Goal: Transaction & Acquisition: Purchase product/service

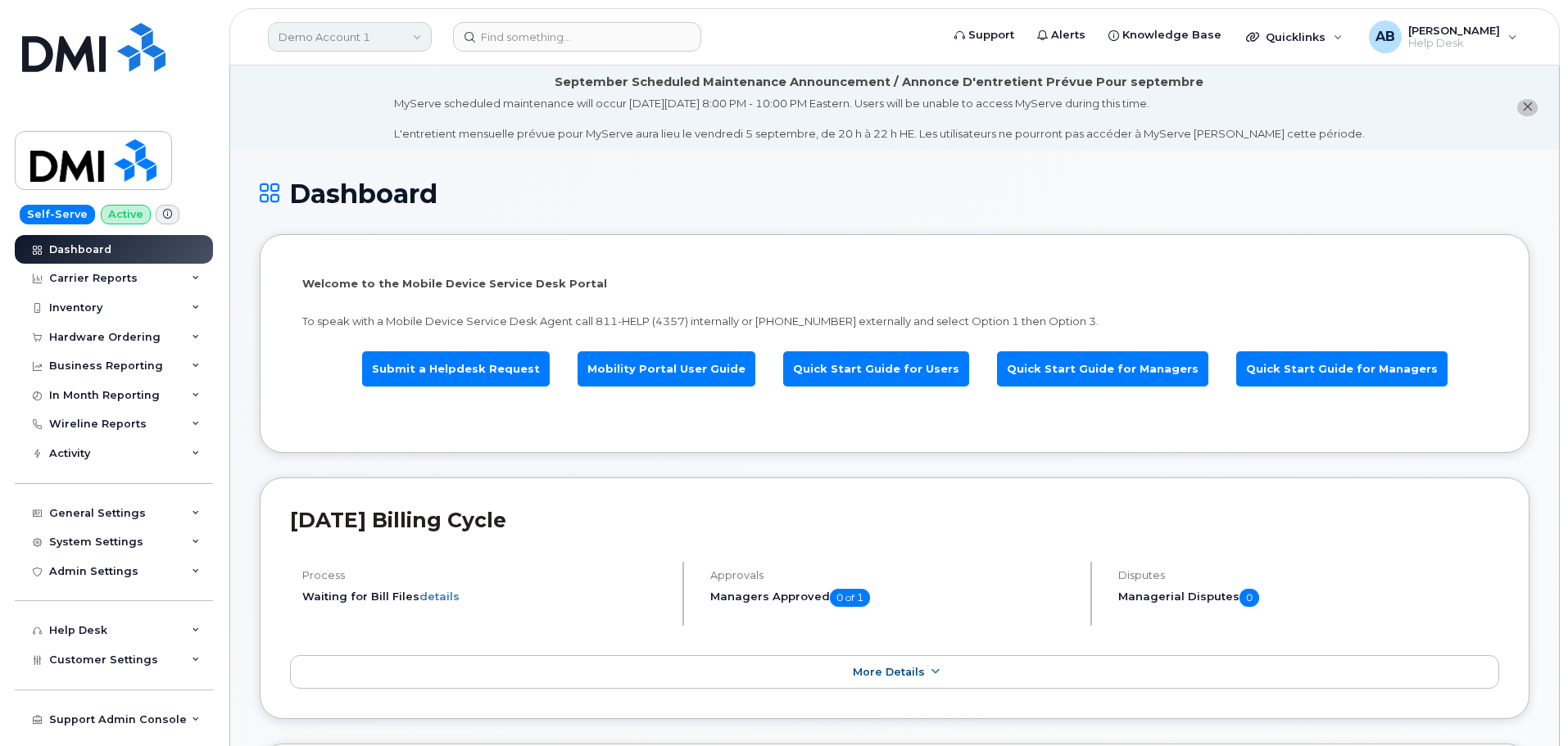
click at [384, 30] on link "Demo Account 1" at bounding box center [350, 37] width 164 height 30
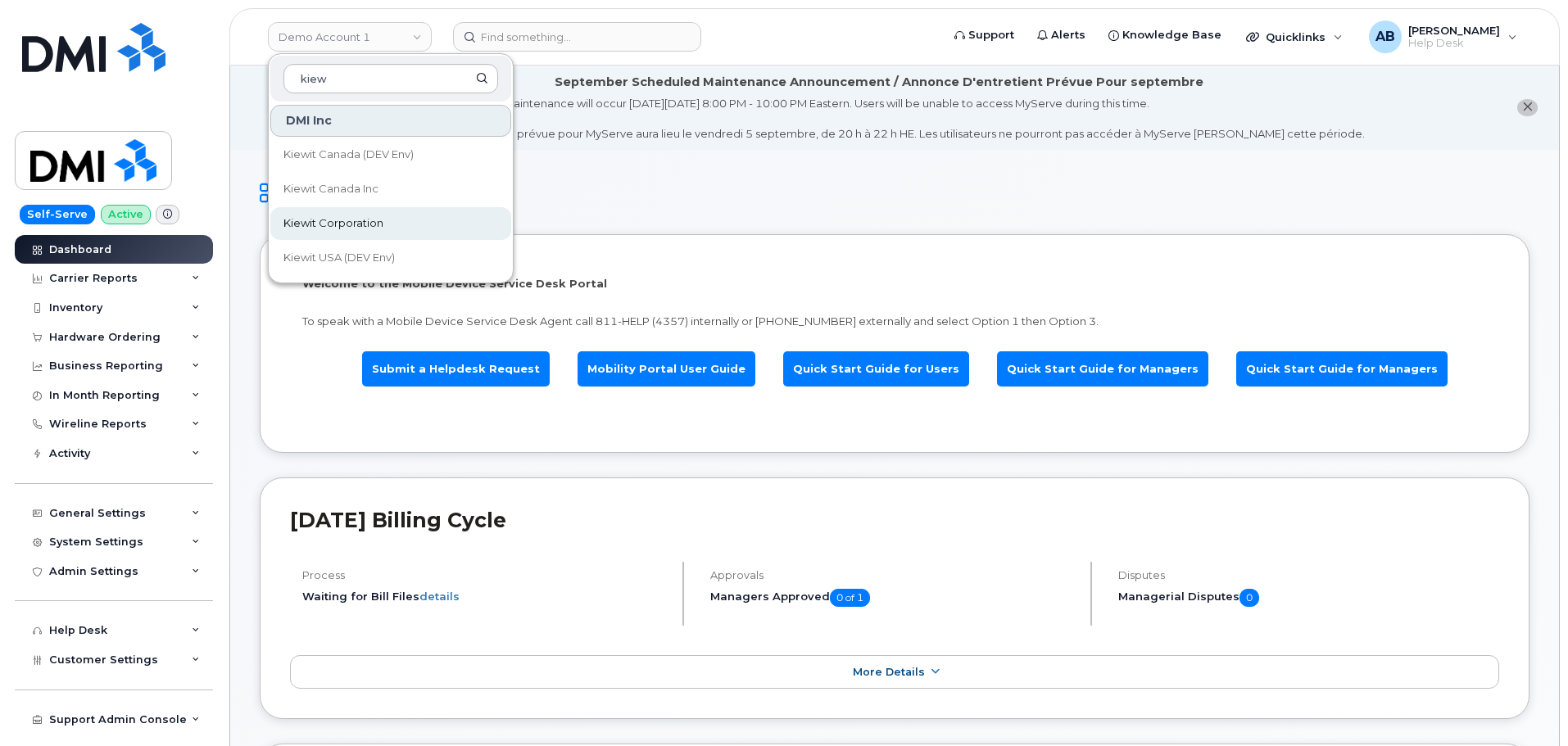
type input "kiew"
click at [375, 218] on span "Kiewit Corporation" at bounding box center [334, 224] width 100 height 17
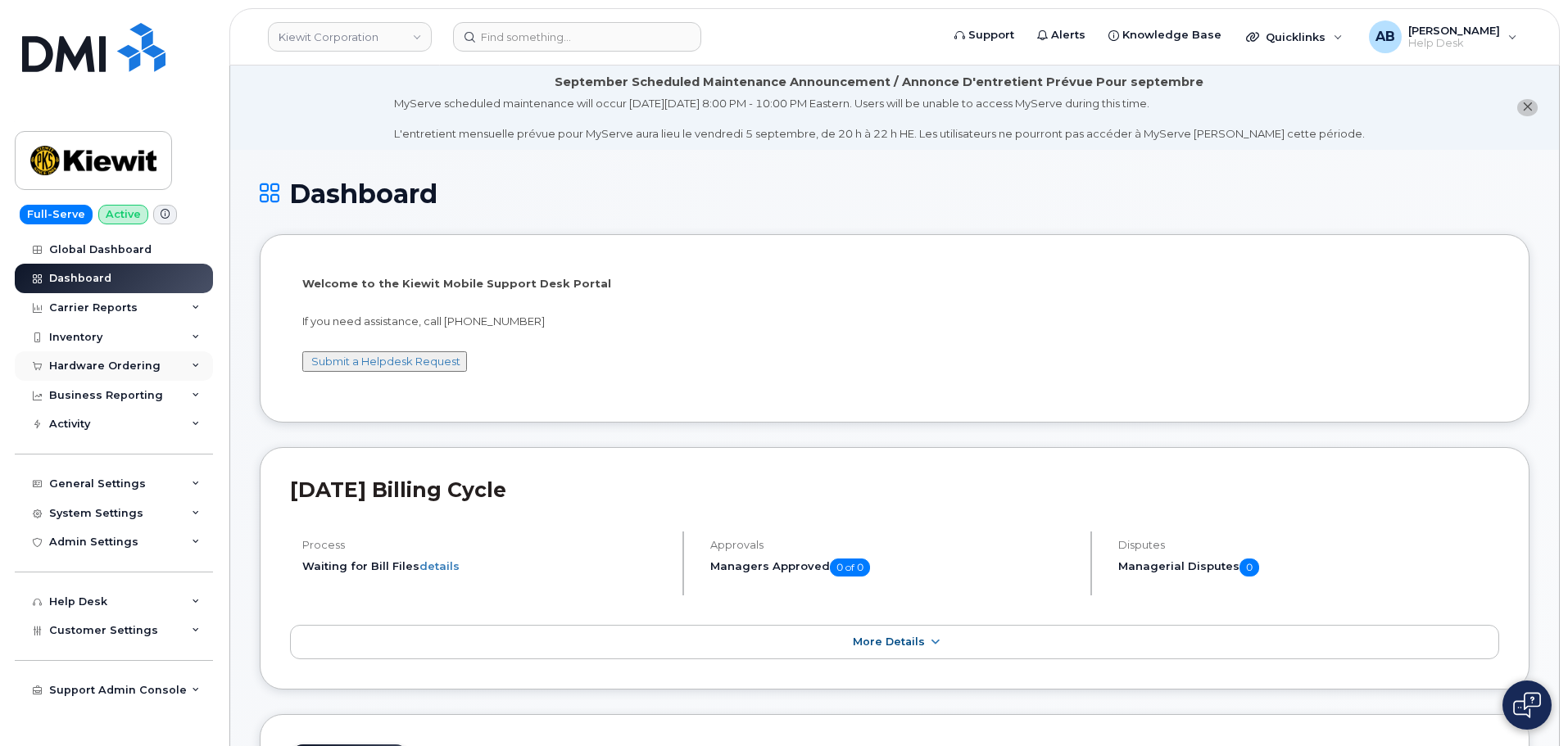
click at [124, 371] on div "Hardware Ordering" at bounding box center [105, 367] width 111 height 13
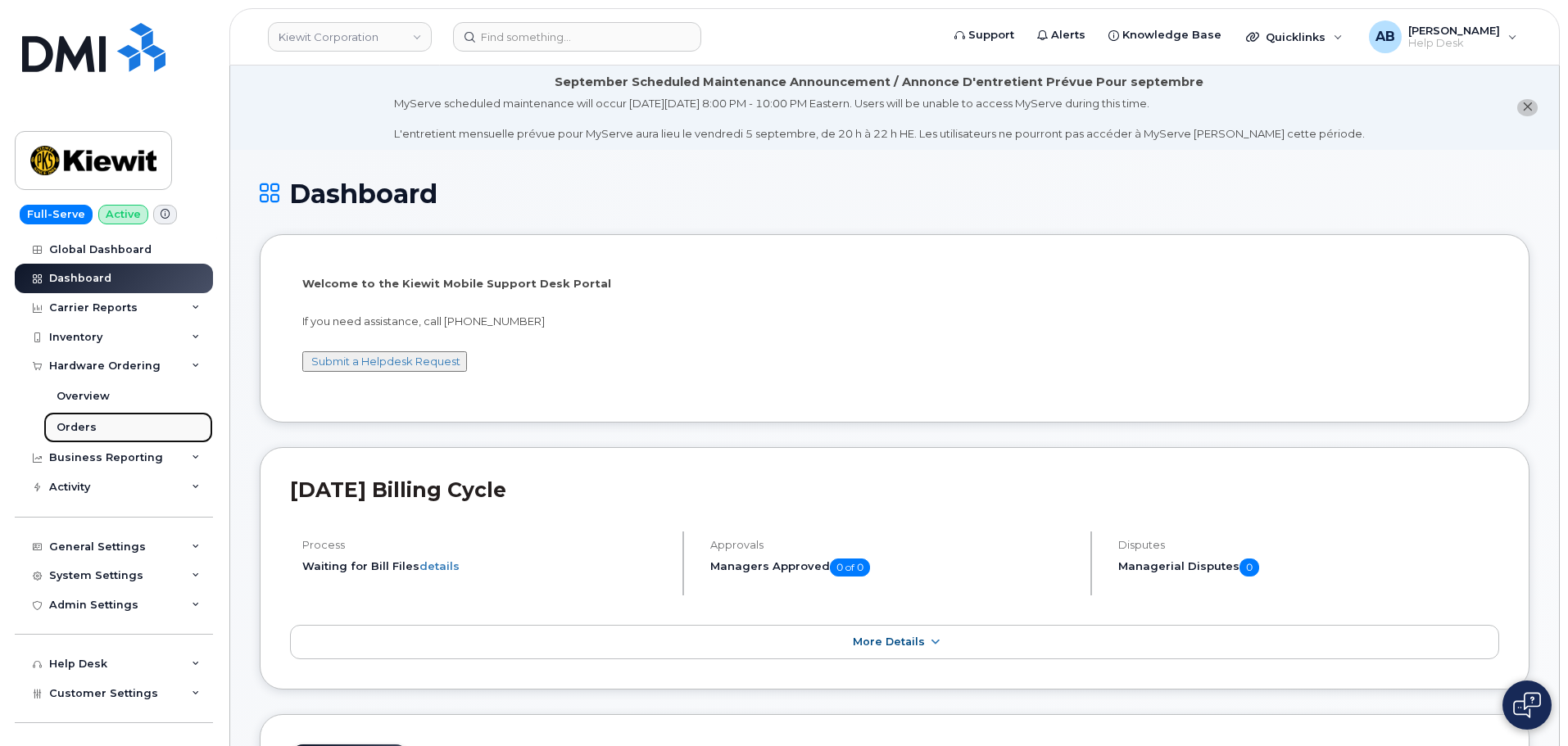
click at [96, 431] on link "Orders" at bounding box center [128, 428] width 170 height 32
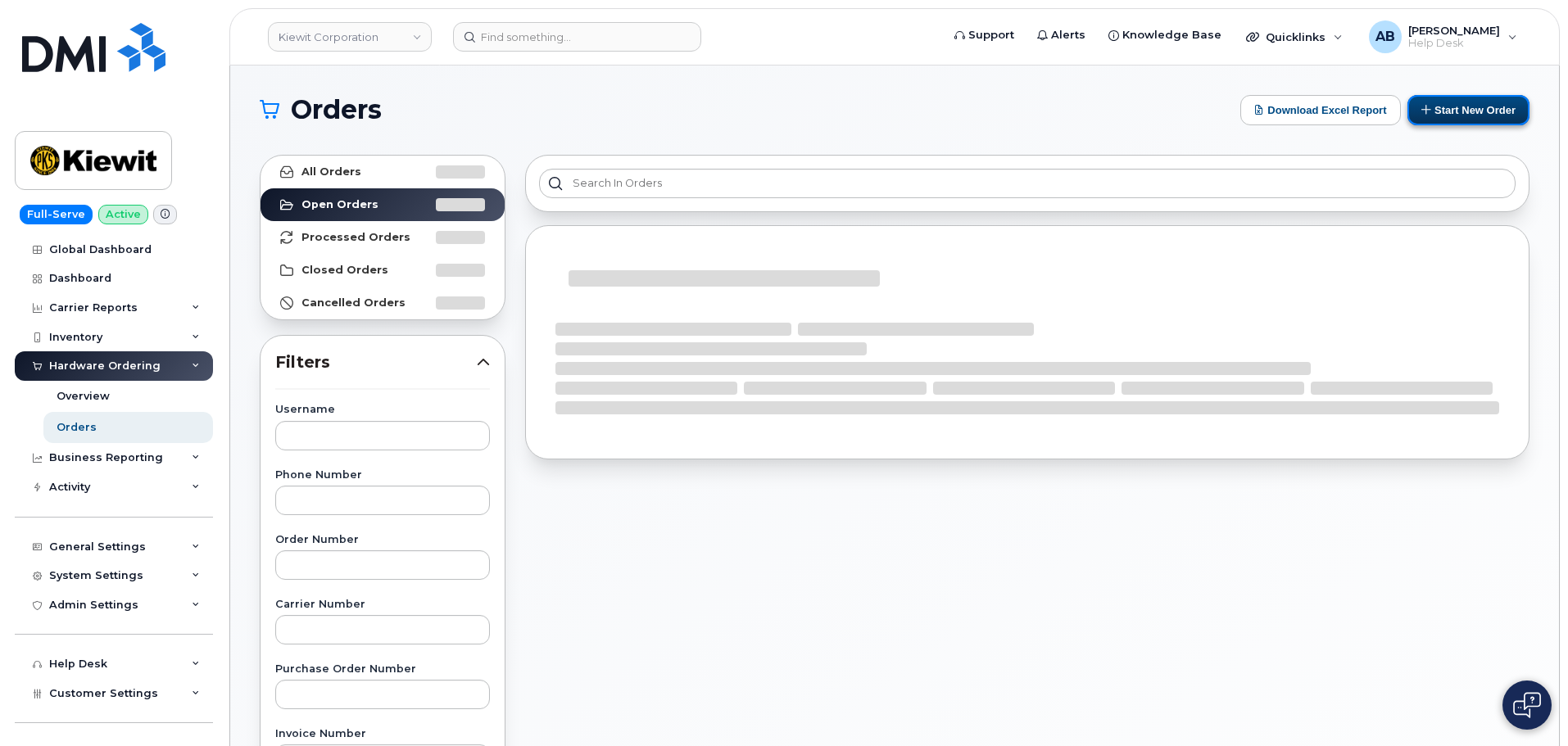
click at [1440, 113] on button "Start New Order" at bounding box center [1469, 109] width 122 height 31
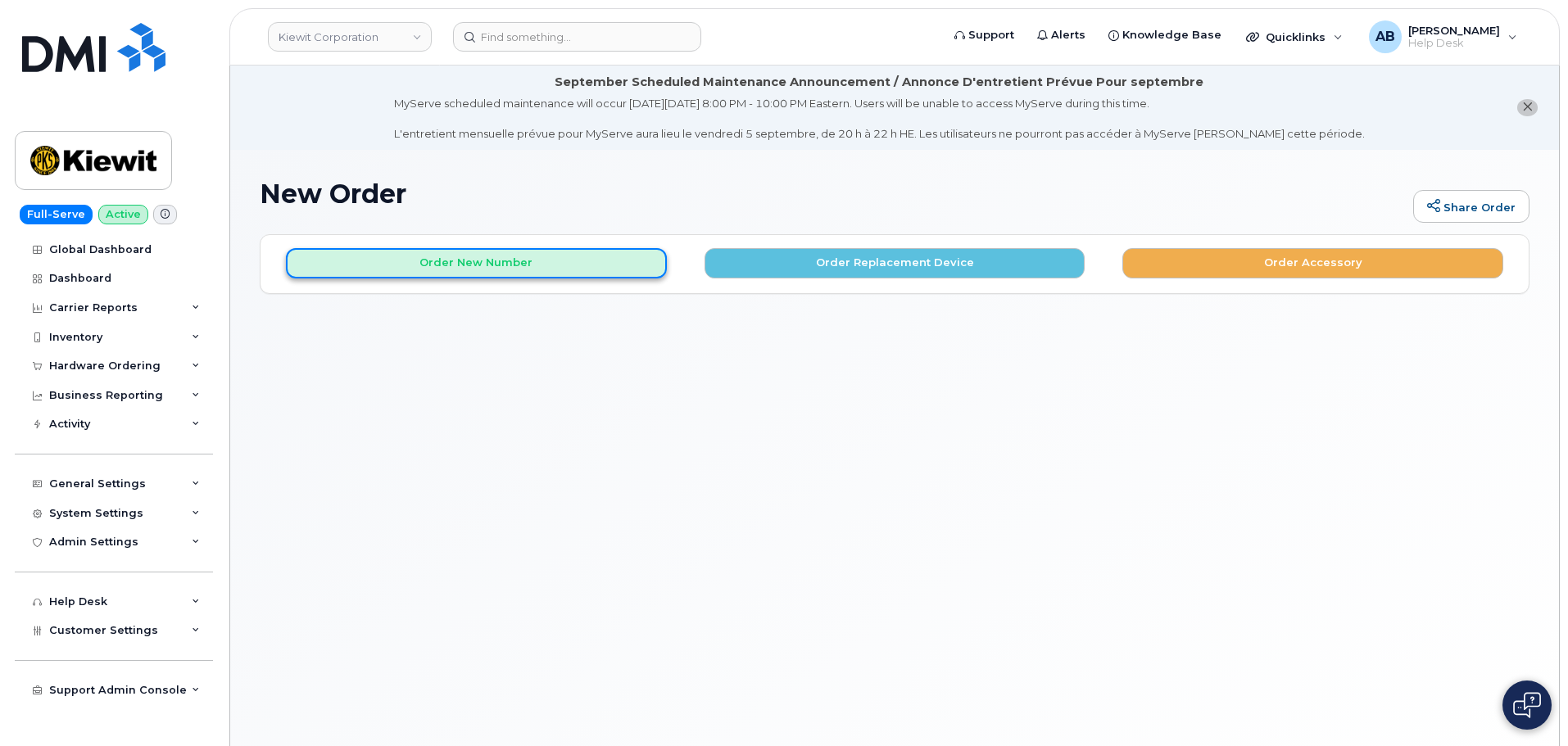
click at [536, 259] on button "Order New Number" at bounding box center [476, 264] width 381 height 31
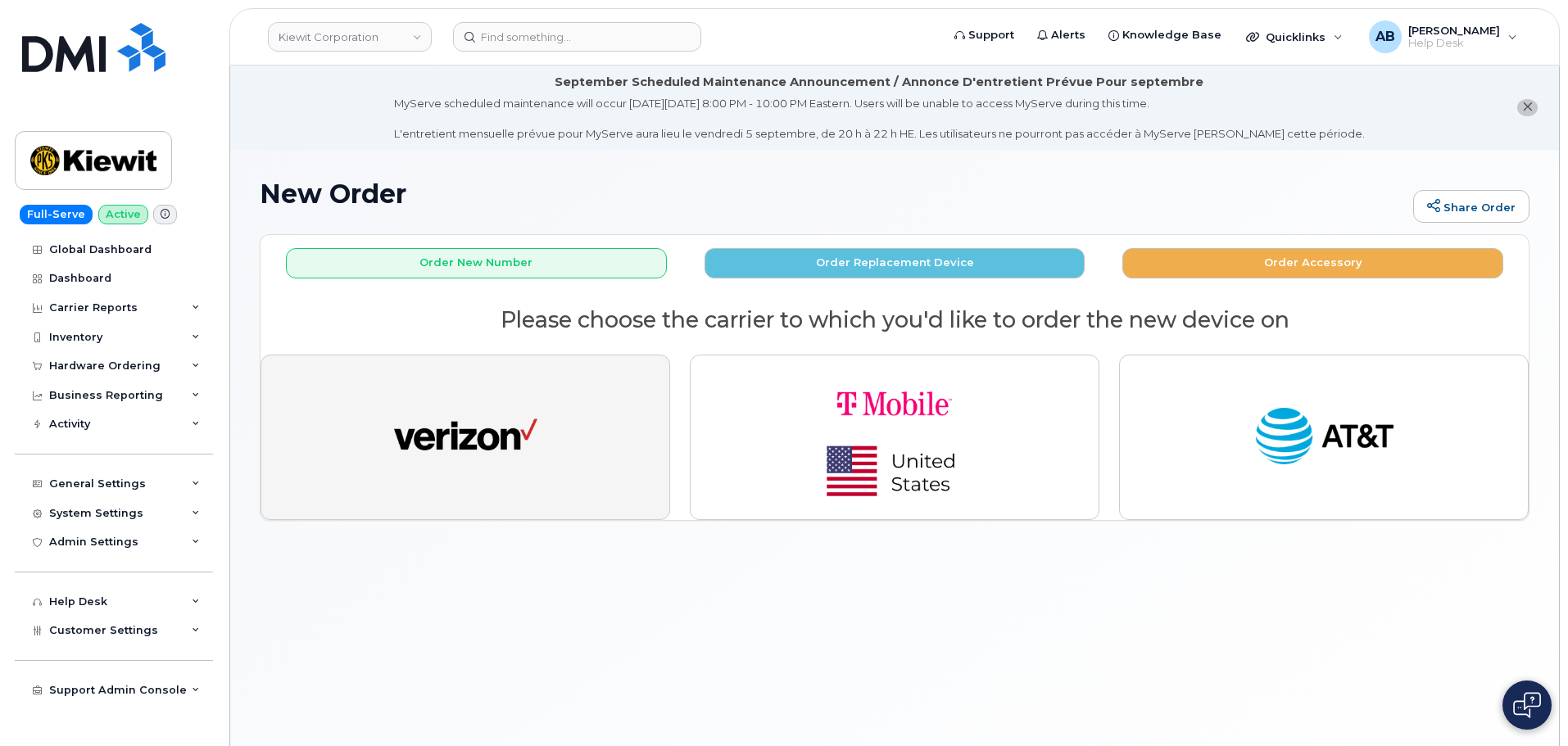
click at [521, 409] on img "button" at bounding box center [466, 437] width 144 height 73
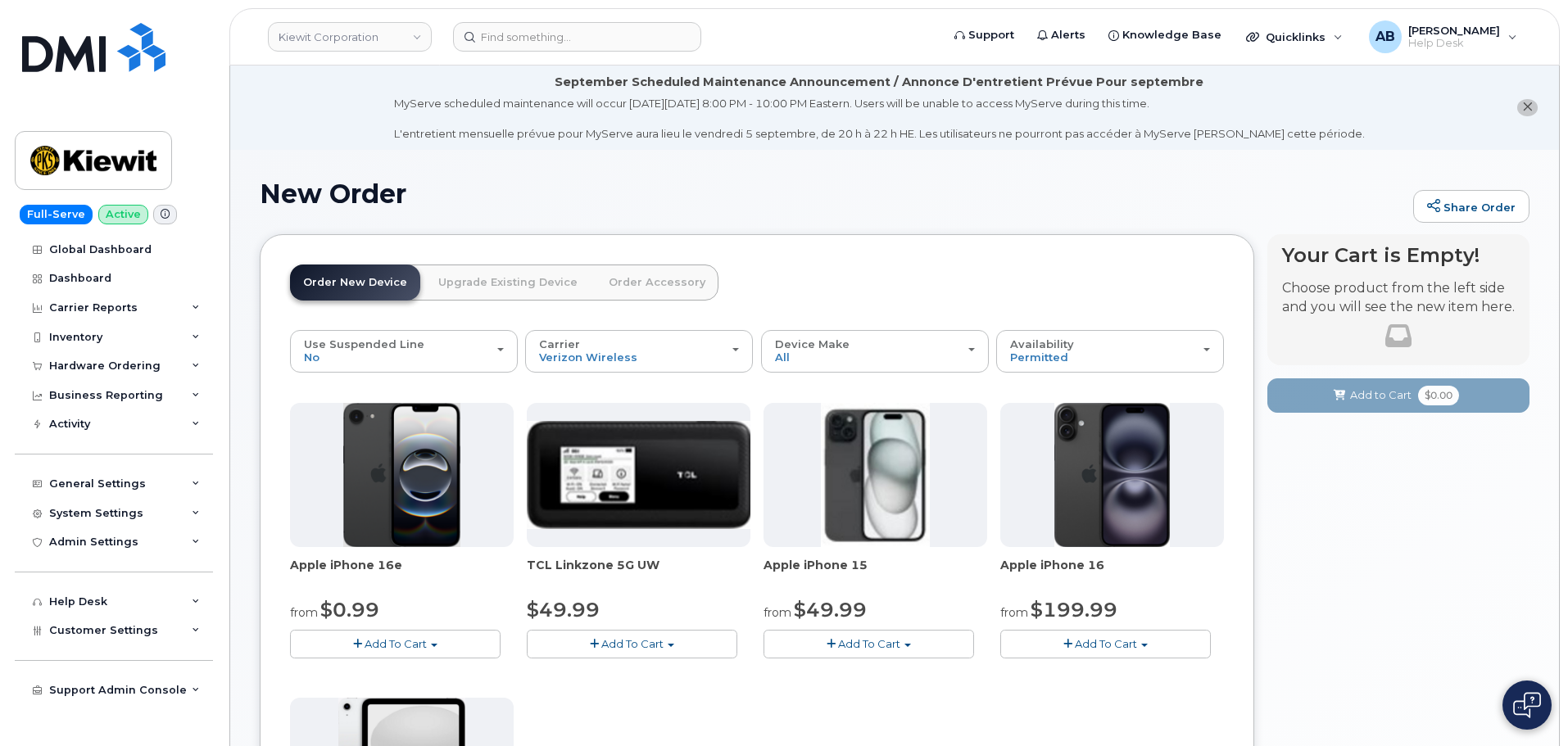
scroll to position [328, 0]
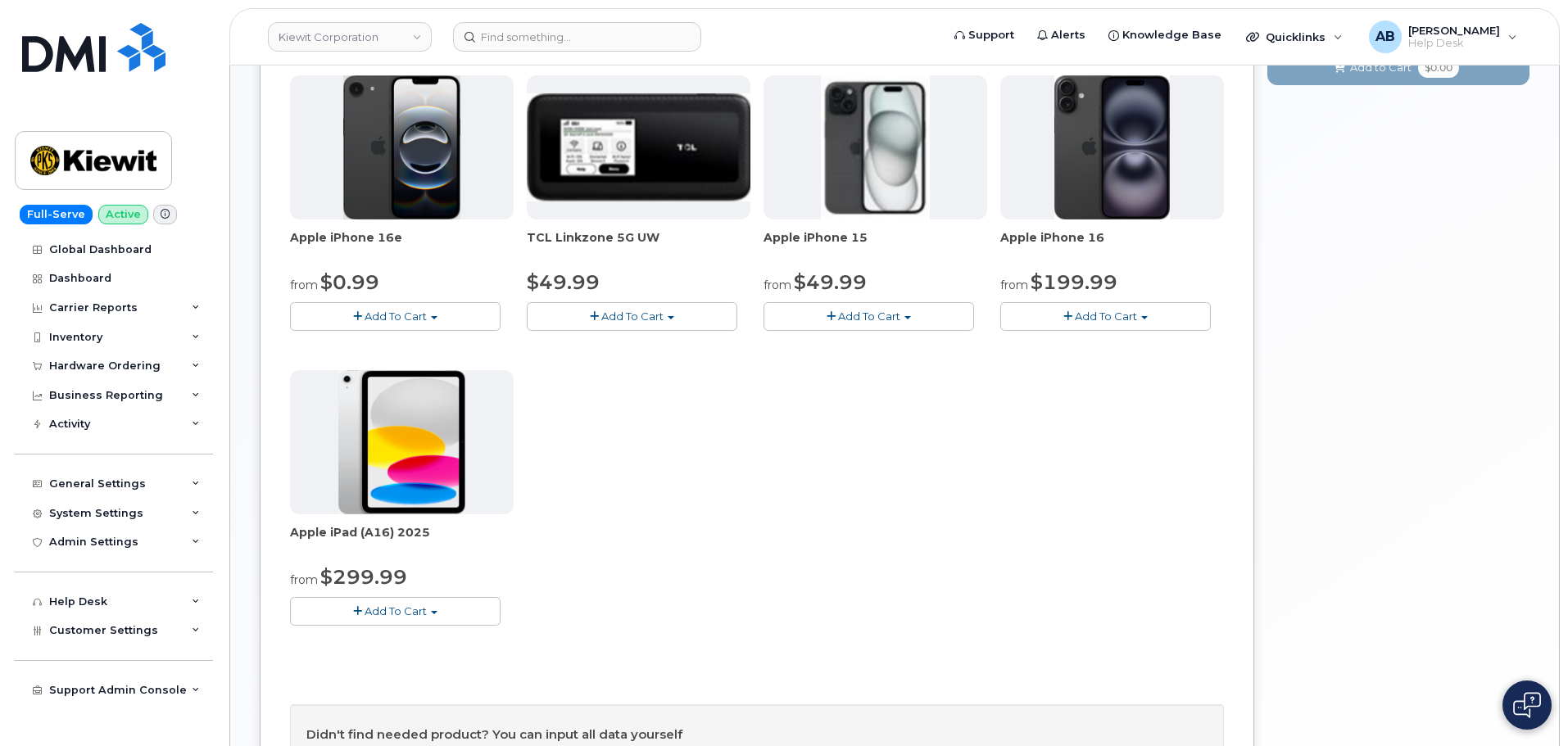
click at [386, 599] on button "Add To Cart" at bounding box center [395, 611] width 211 height 29
click at [396, 642] on link "$299.99 - 2 Year Activation (128GB)" at bounding box center [407, 642] width 226 height 20
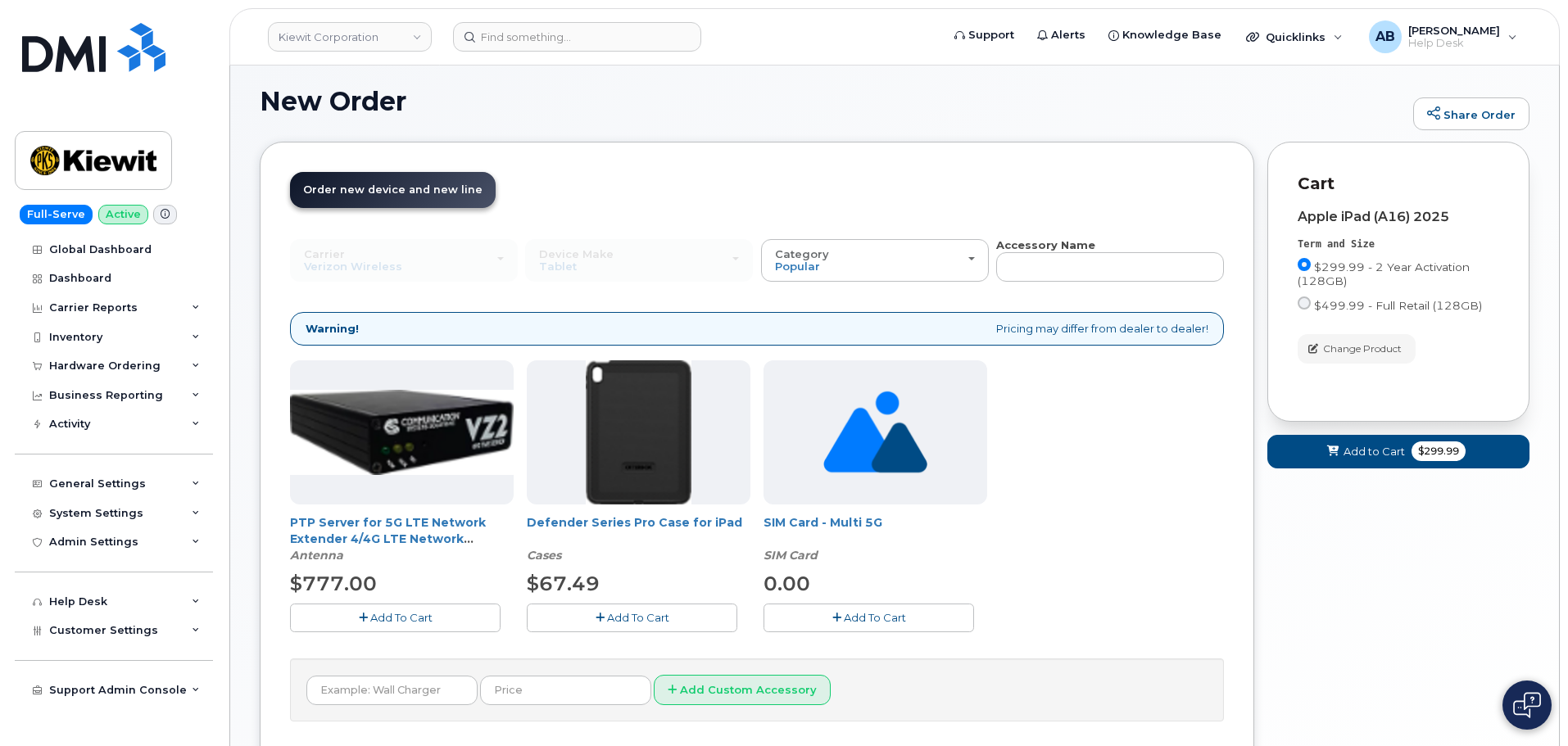
scroll to position [221, 0]
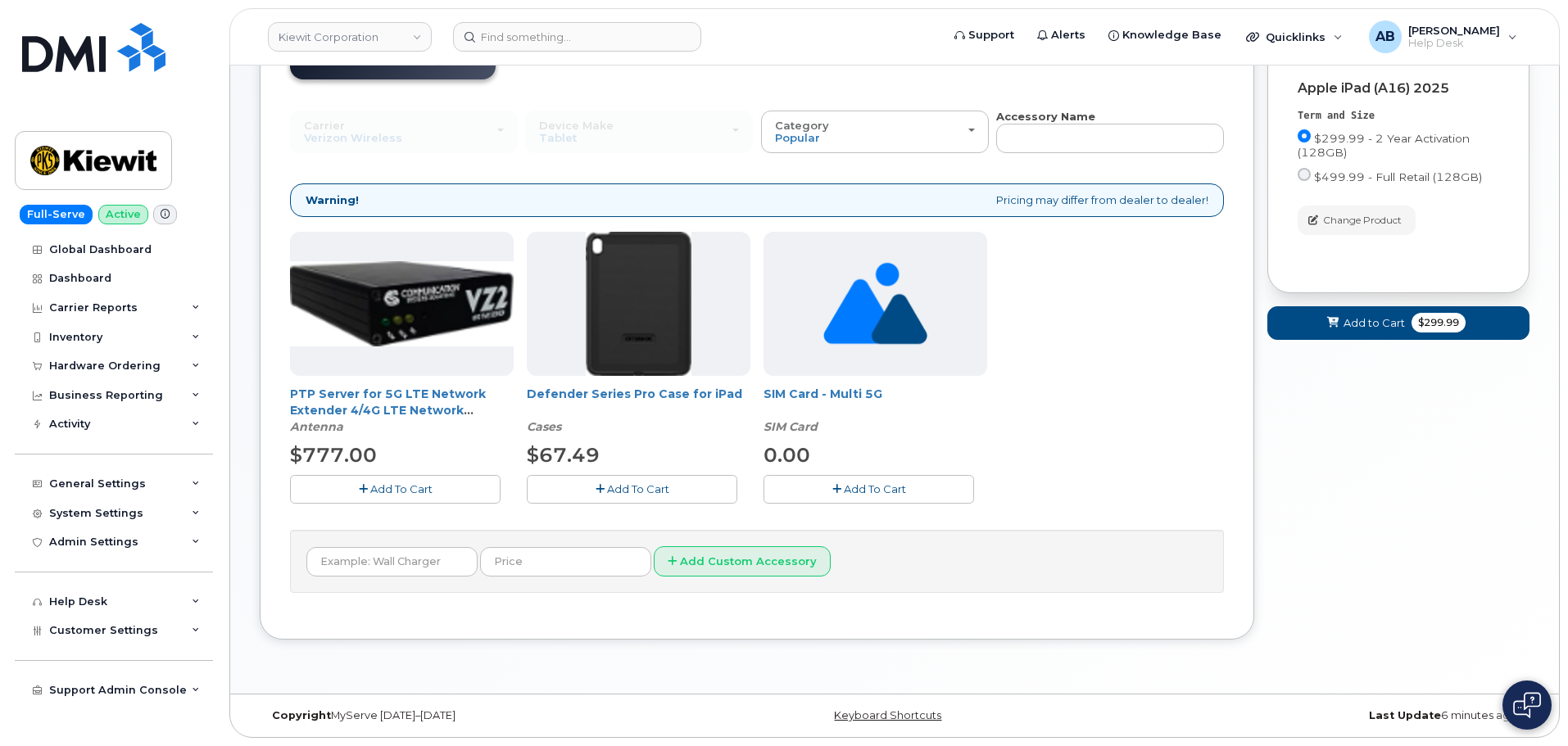
click at [635, 487] on span "Add To Cart" at bounding box center [637, 489] width 62 height 13
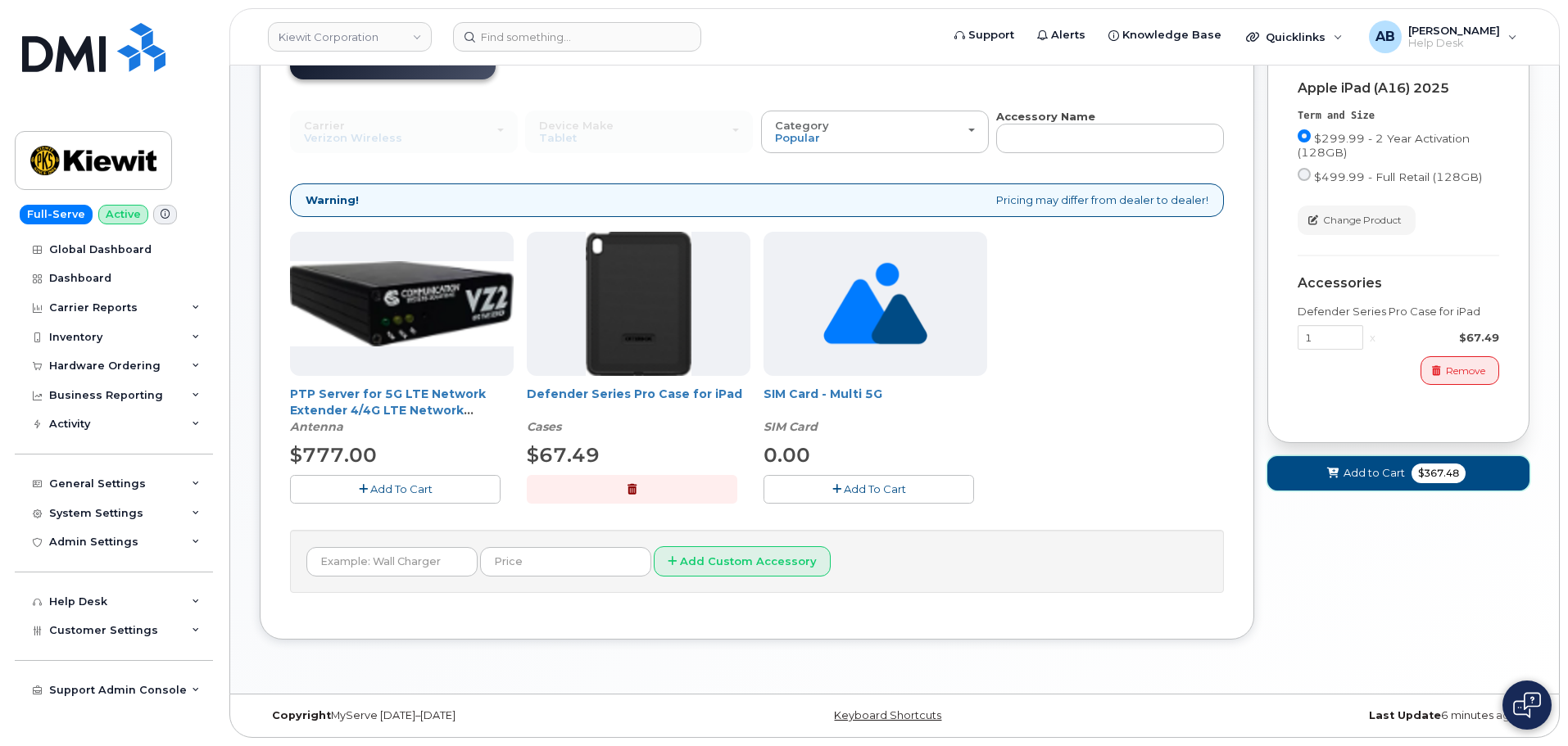
click at [1352, 471] on span "Add to Cart" at bounding box center [1374, 473] width 61 height 16
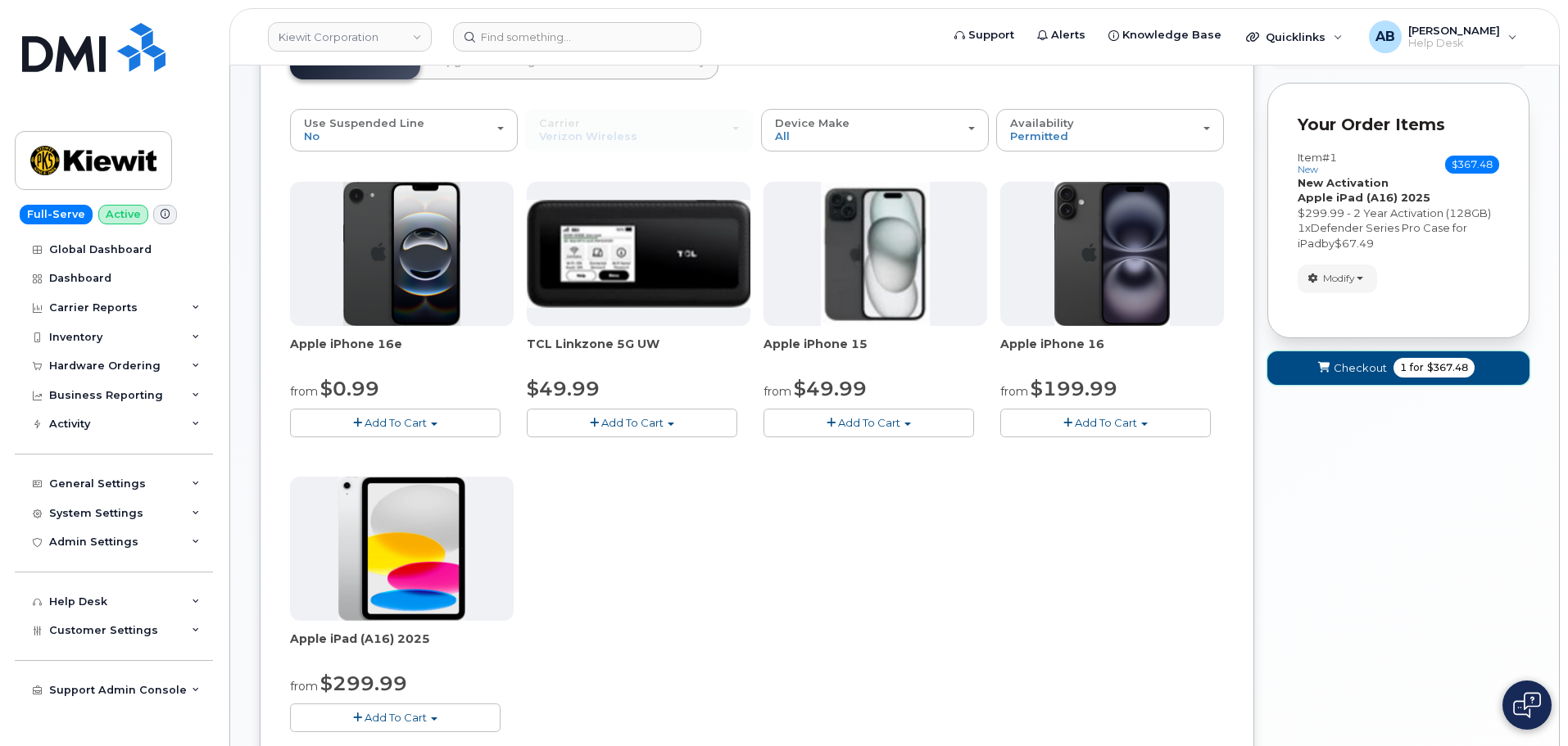
click at [1377, 367] on span "Checkout" at bounding box center [1360, 368] width 53 height 16
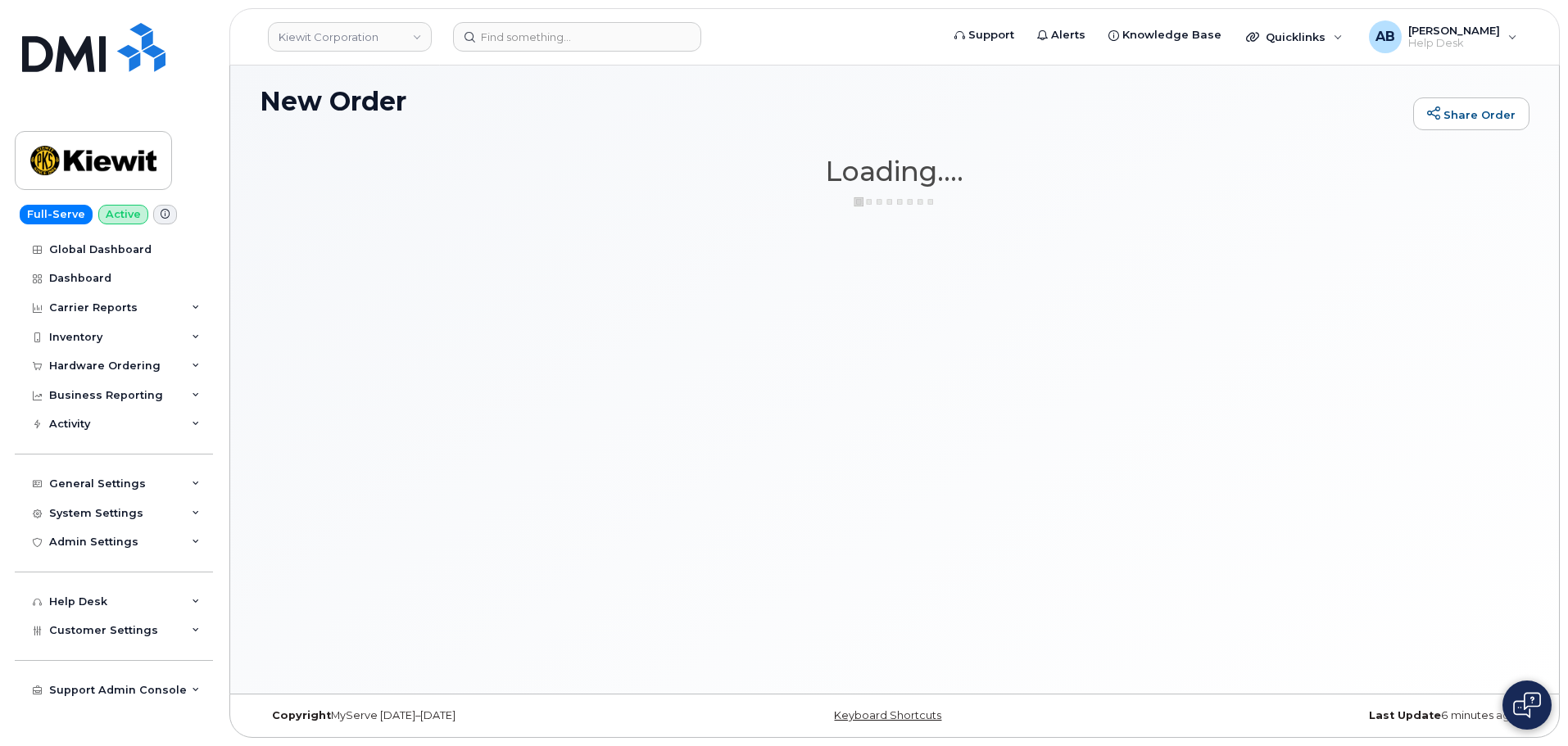
scroll to position [93, 0]
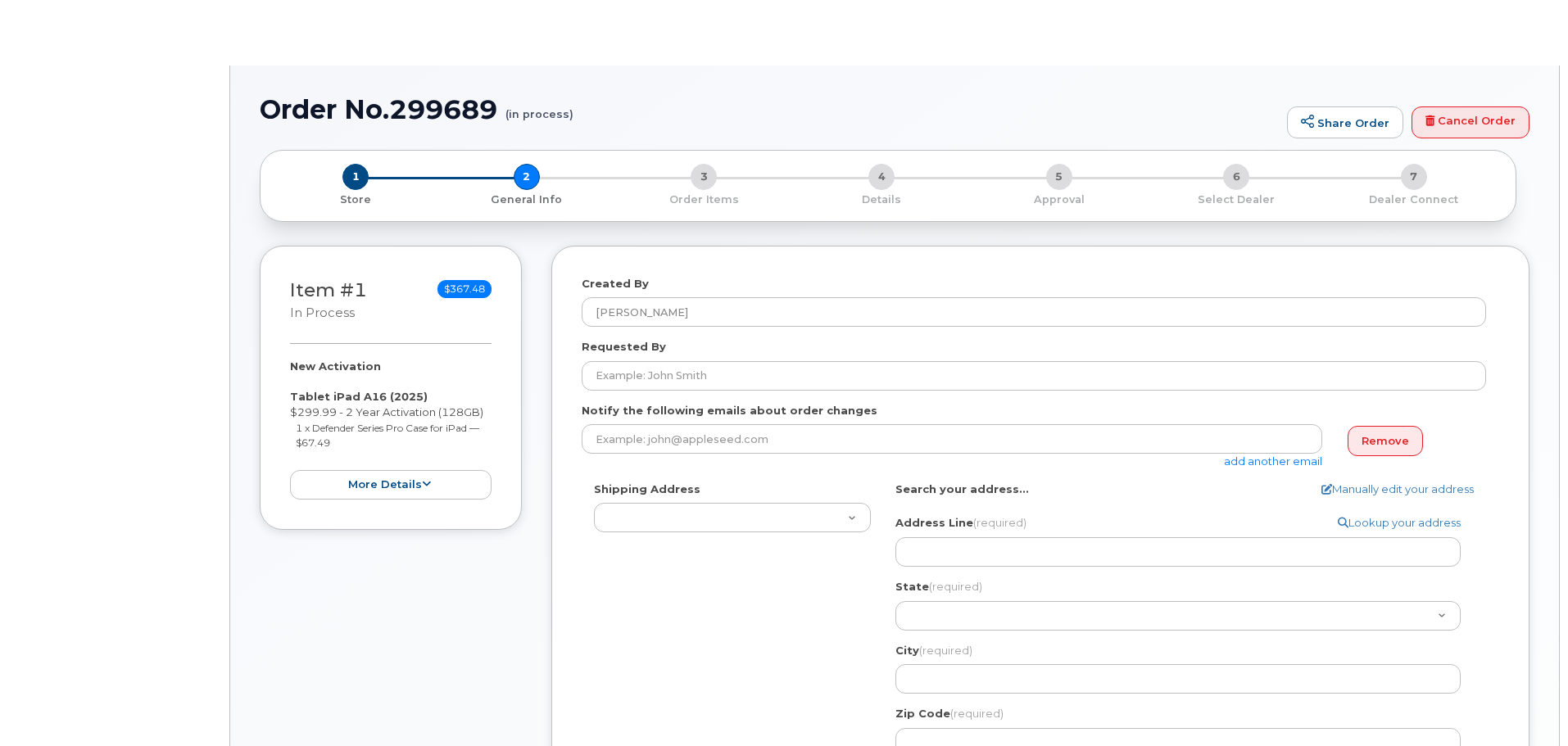
select select
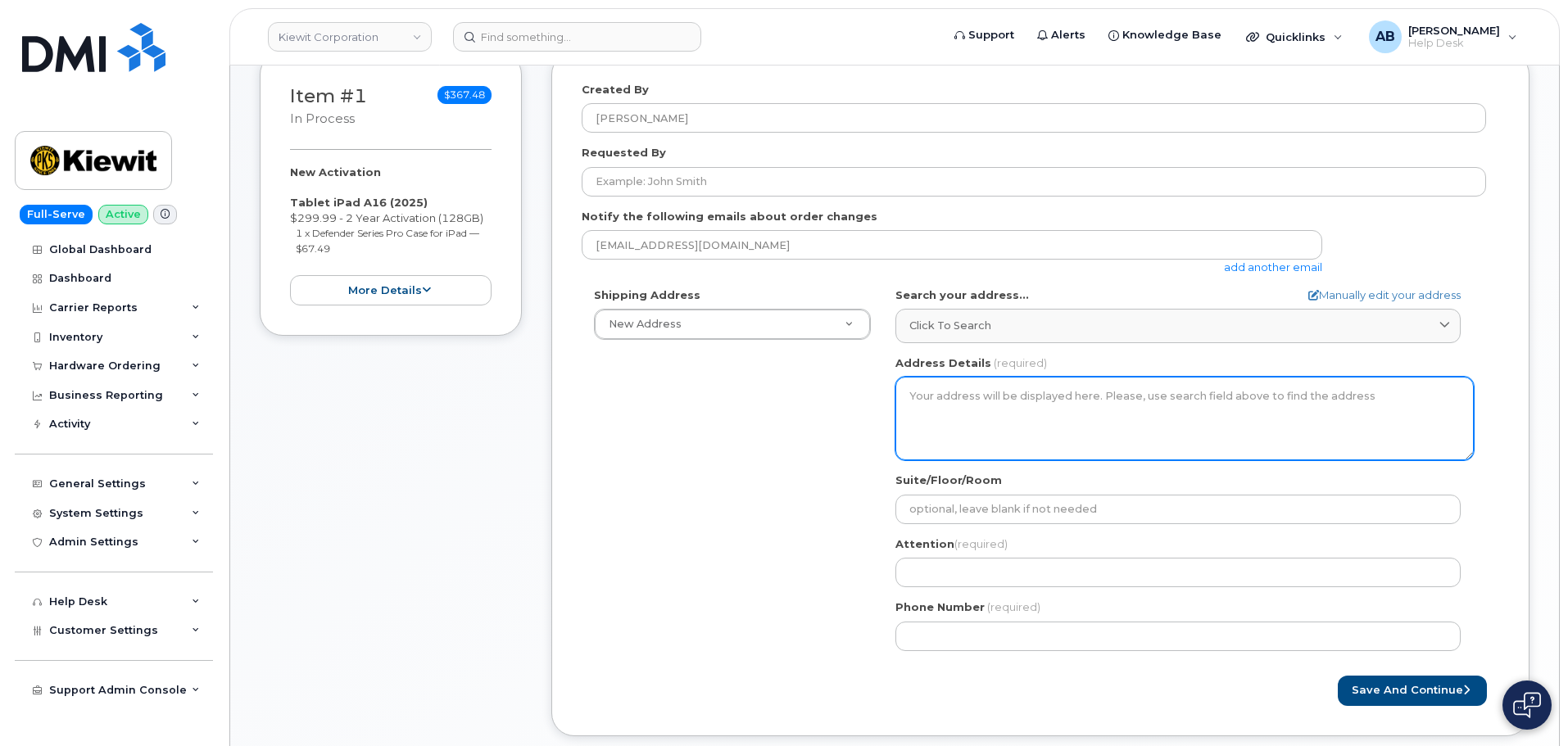
scroll to position [329, 0]
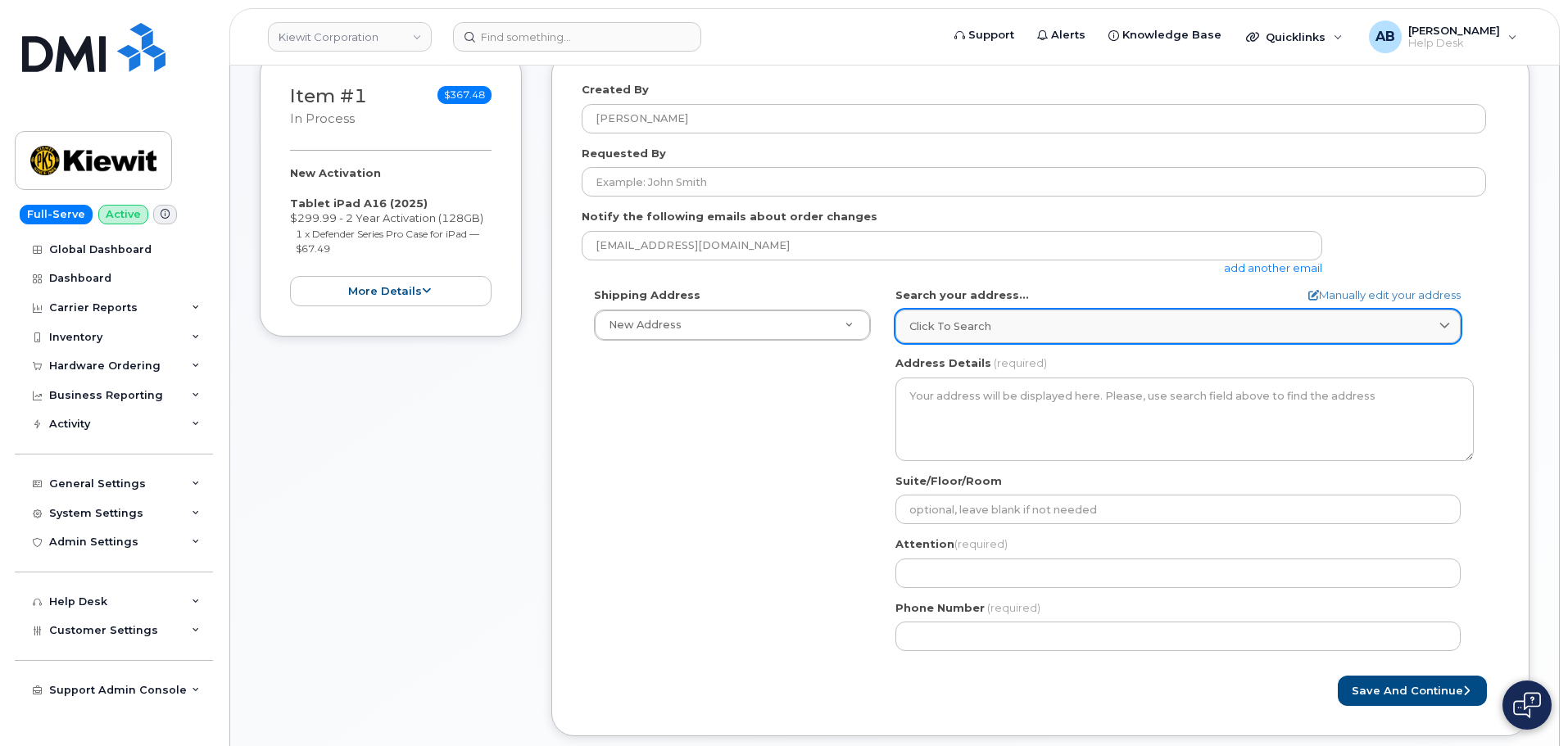
click at [1031, 321] on div "Click to search" at bounding box center [1177, 327] width 537 height 16
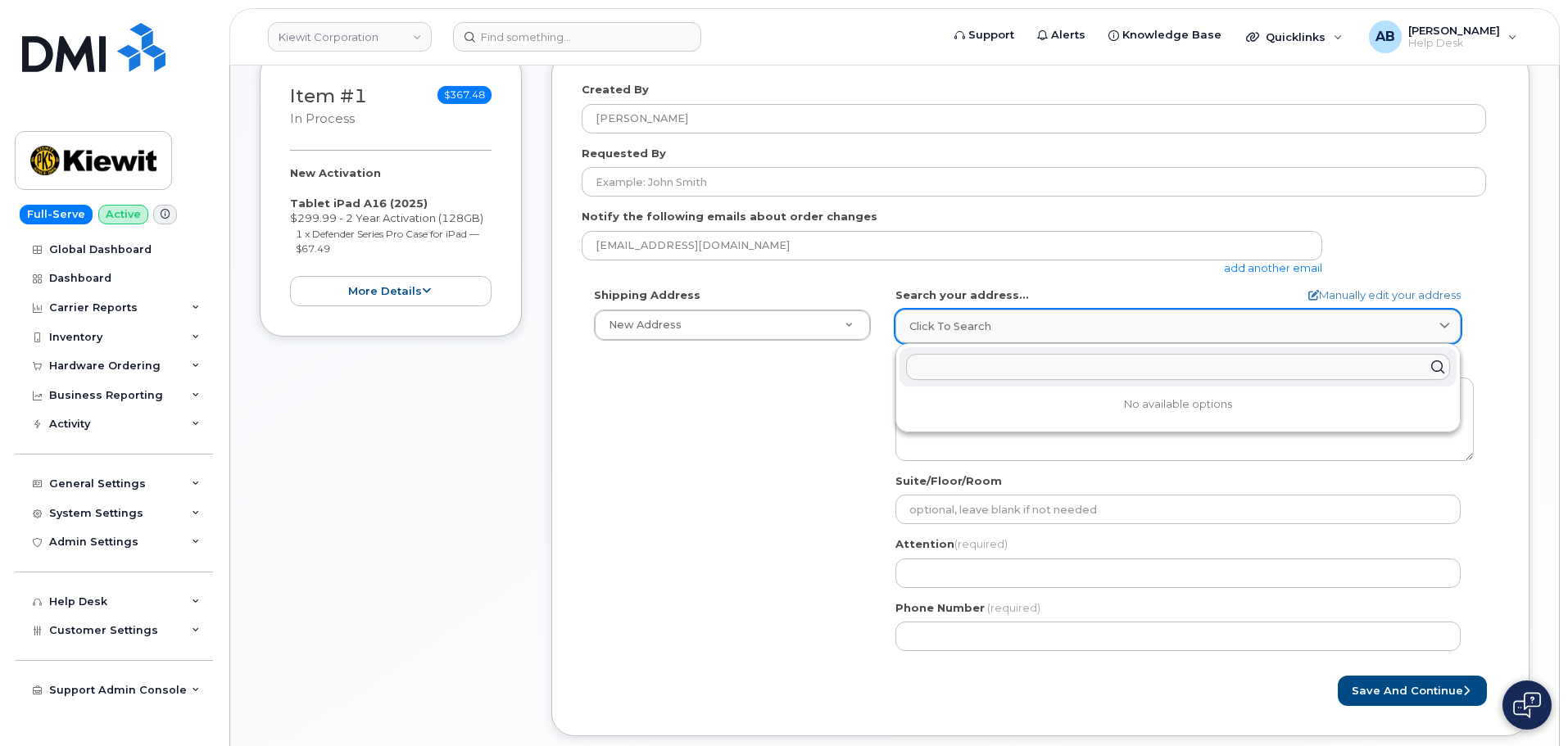
paste input "105 mitchell road suite 100 oak ridge tennesse 37830"
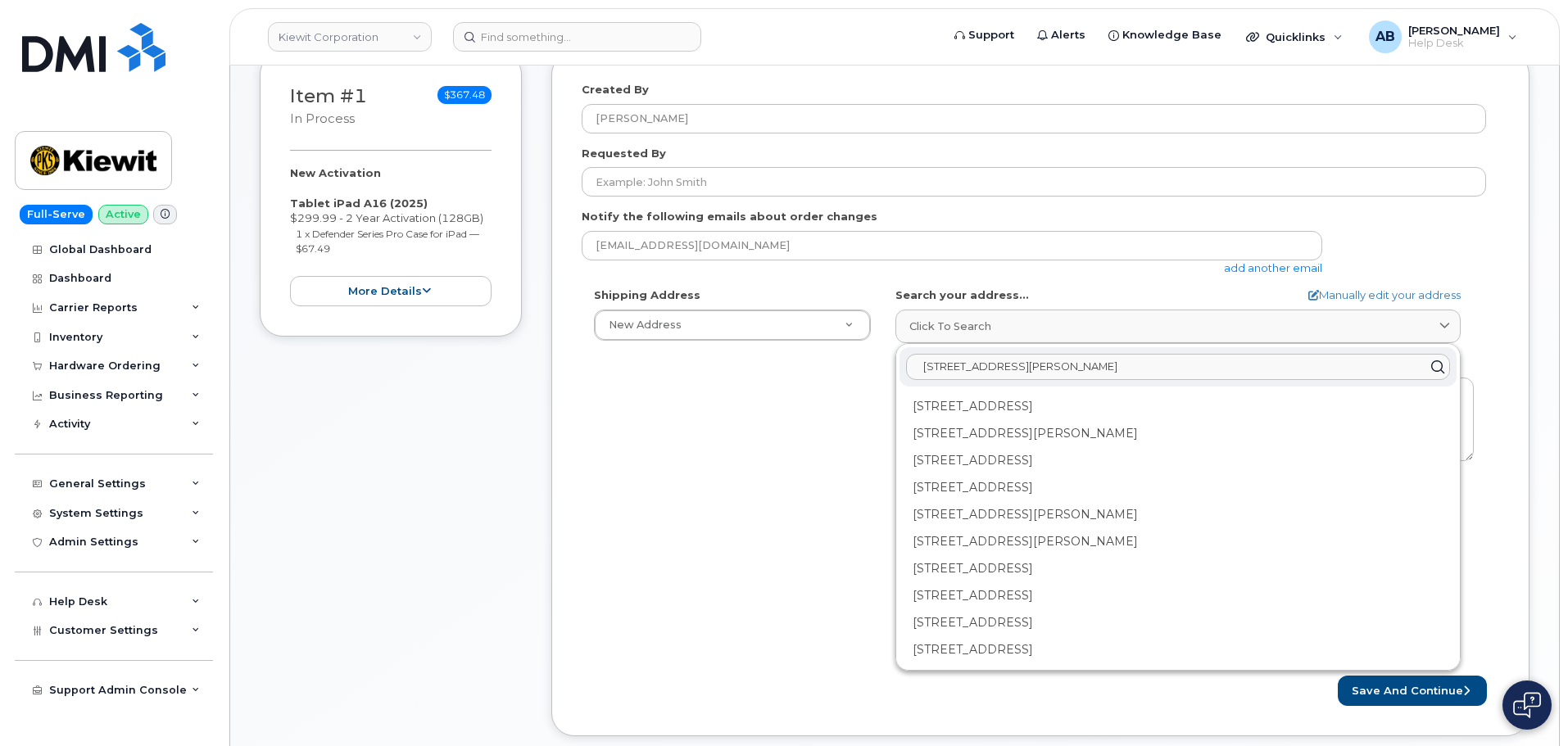
drag, startPoint x: 1228, startPoint y: 371, endPoint x: 1021, endPoint y: 373, distance: 207.0
click at [1021, 373] on input "105 mitchell road suite 100 oak ridge tennesse 37830" at bounding box center [1178, 367] width 544 height 26
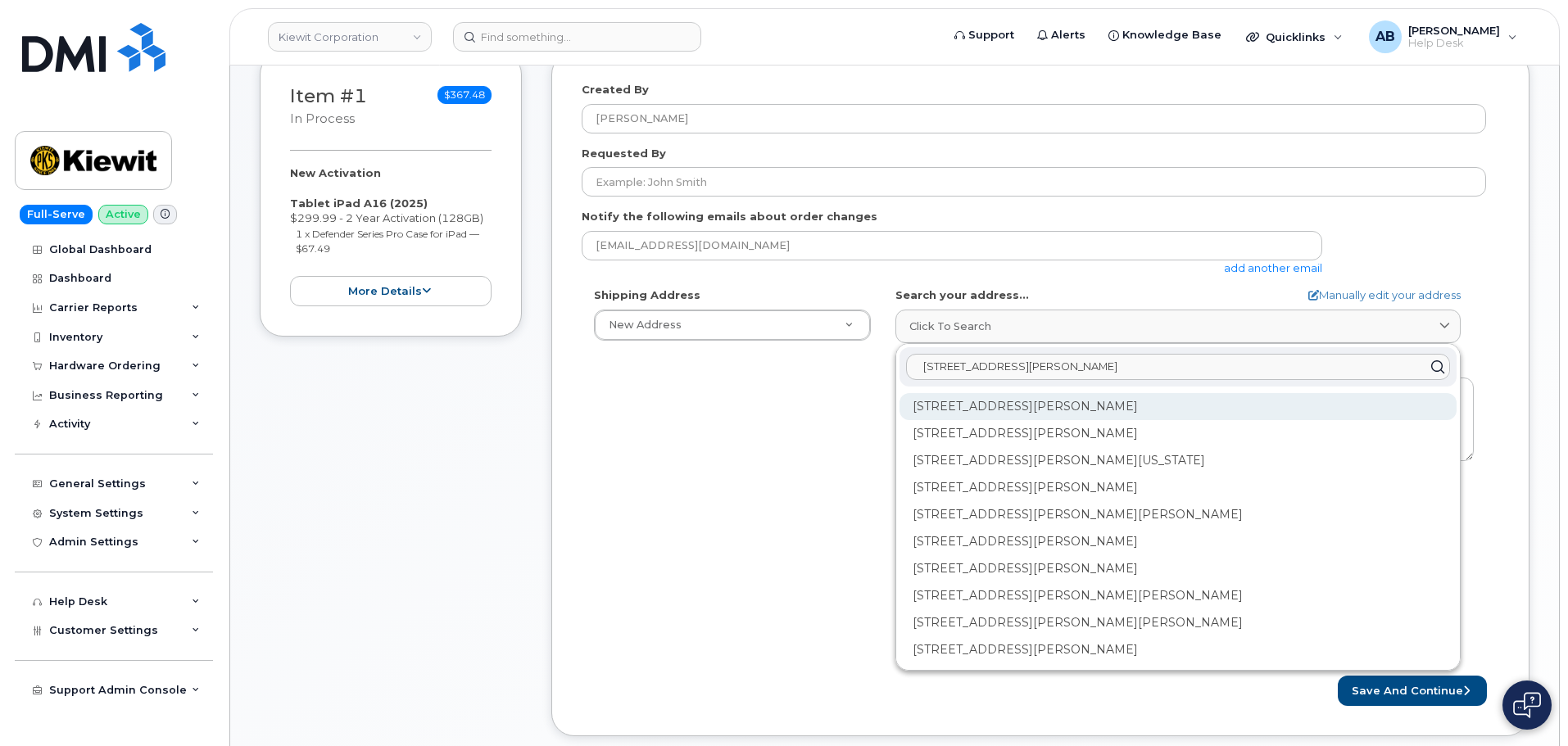
type input "105 mitchell rd"
click at [1065, 405] on div "105 Mitchell Rd Oak Ridge TN 37830" at bounding box center [1178, 406] width 557 height 27
click at [1069, 408] on div "105 Mitchell Rd Ste 100 Oak Ridge TN 37830-8040" at bounding box center [1178, 406] width 557 height 27
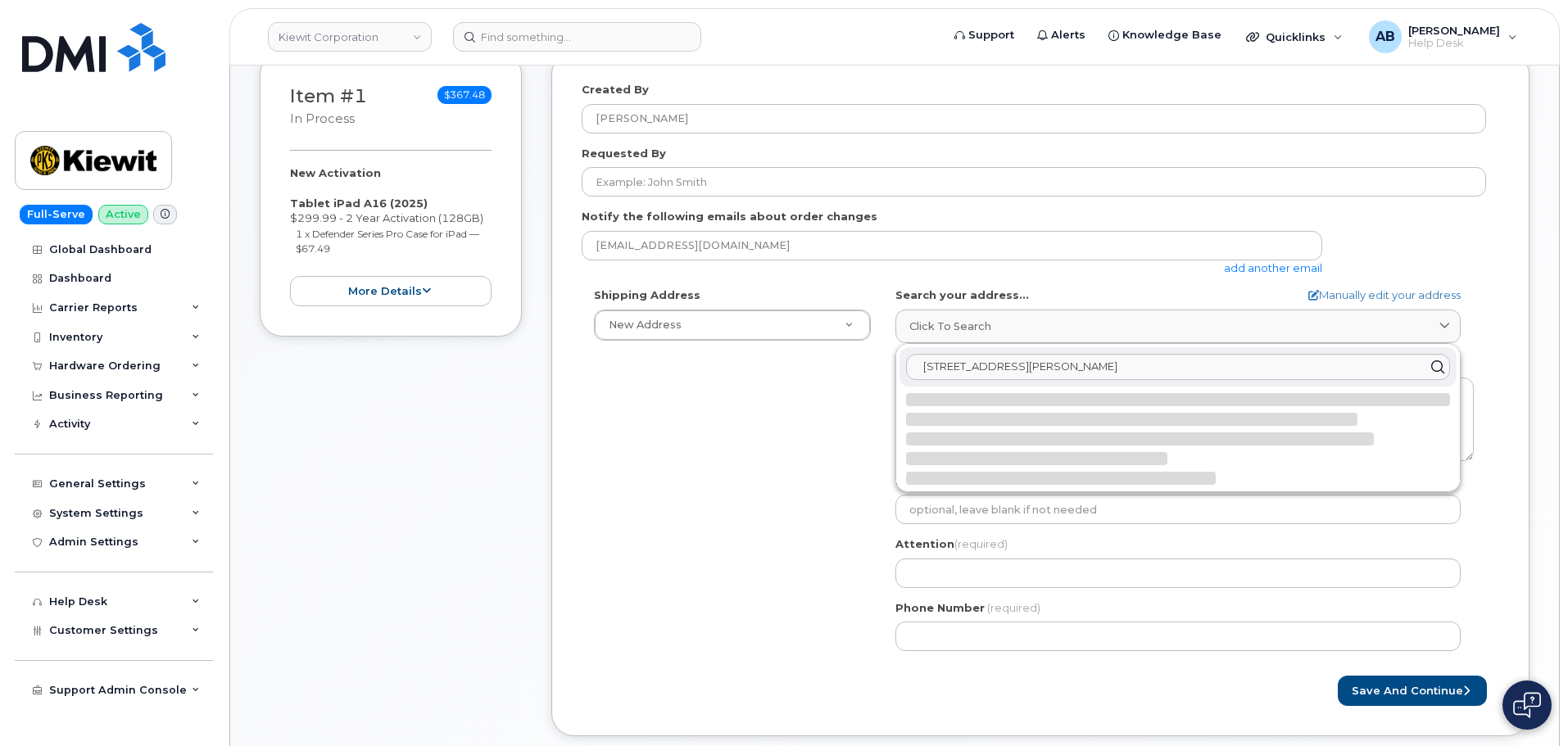
select select
type textarea "105 Mitchell Rd Ste 100 OAK RIDGE TN 37830-8040 UNITED STATES"
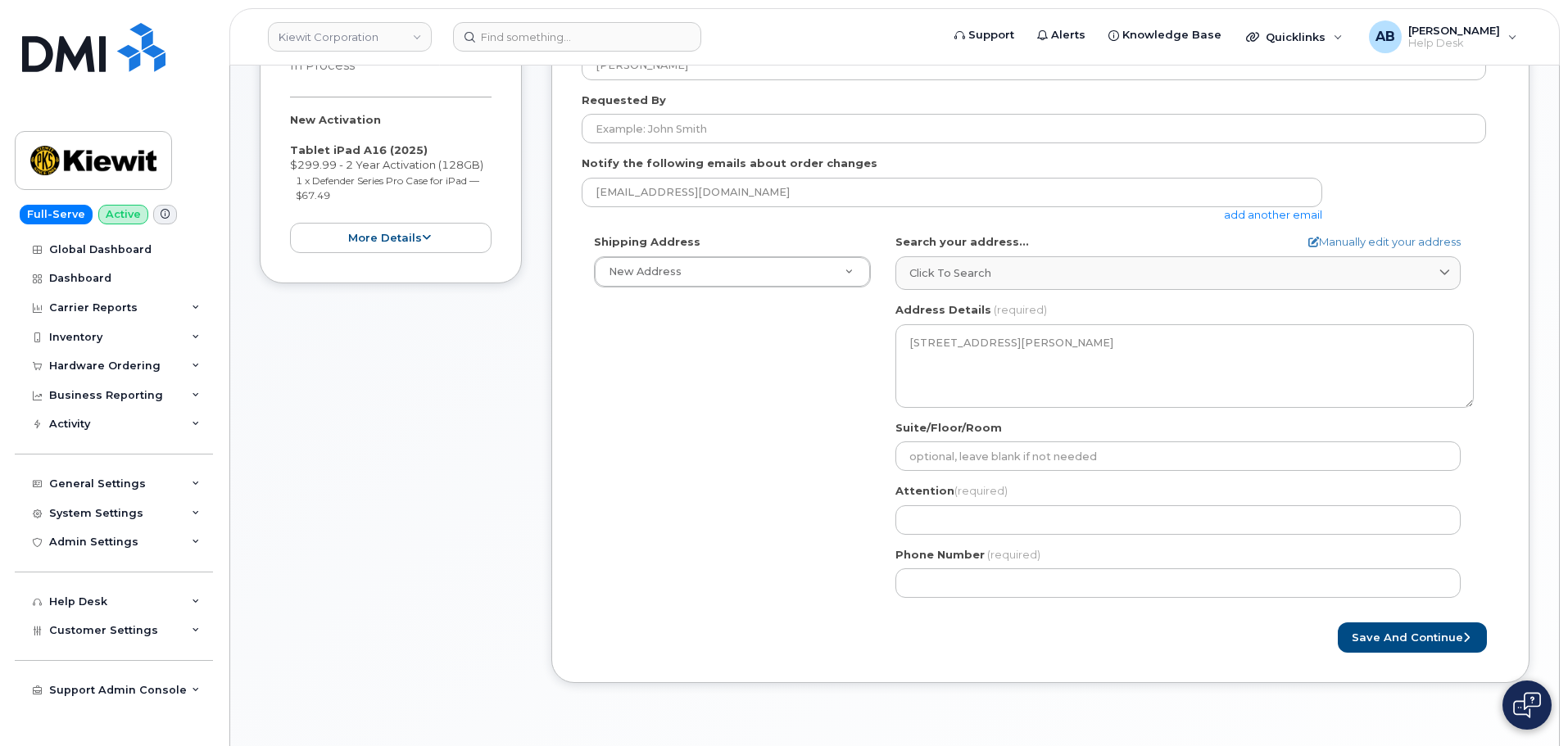
scroll to position [411, 0]
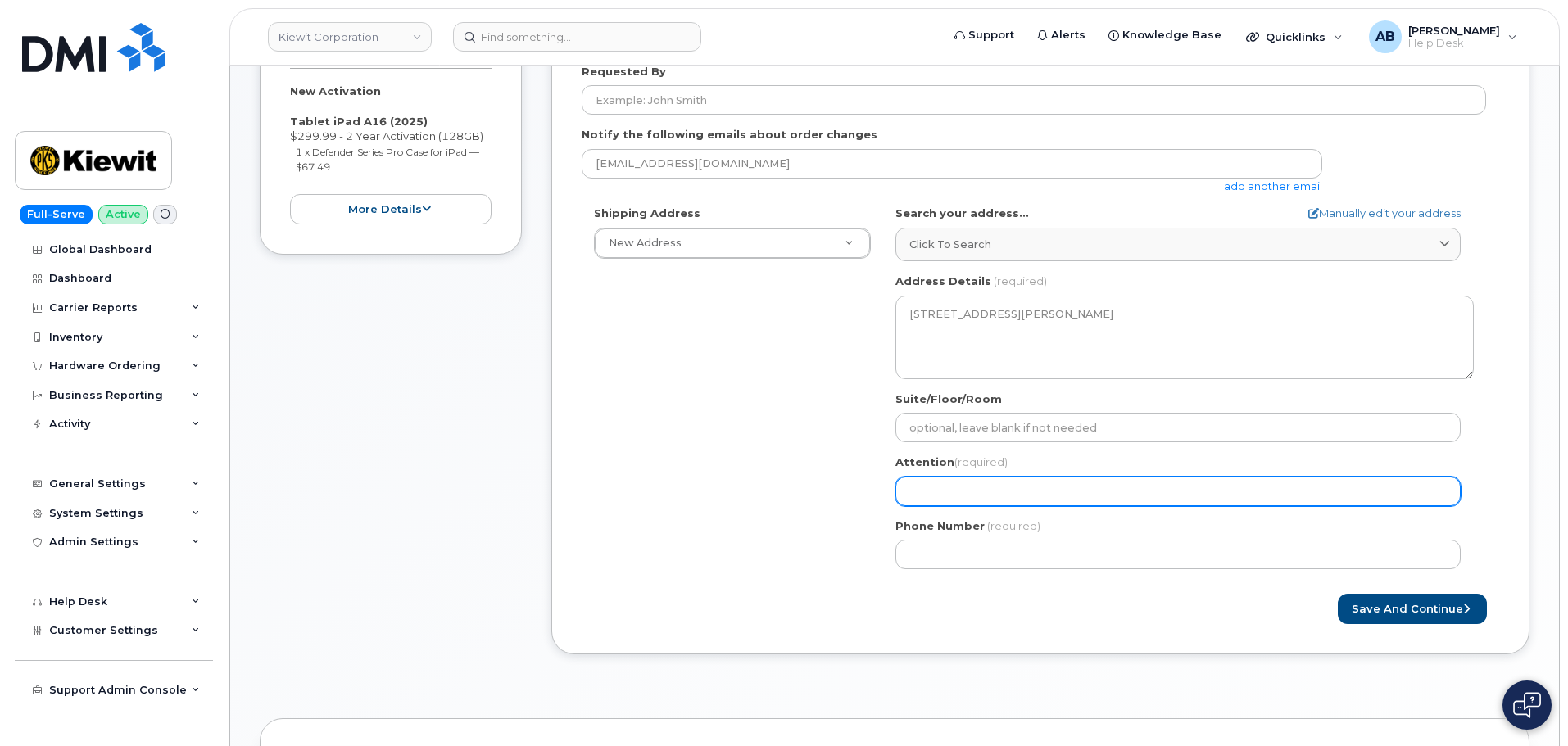
click at [1008, 482] on input "Attention (required)" at bounding box center [1177, 492] width 565 height 30
select select
type input "M"
select select
type input "Mi"
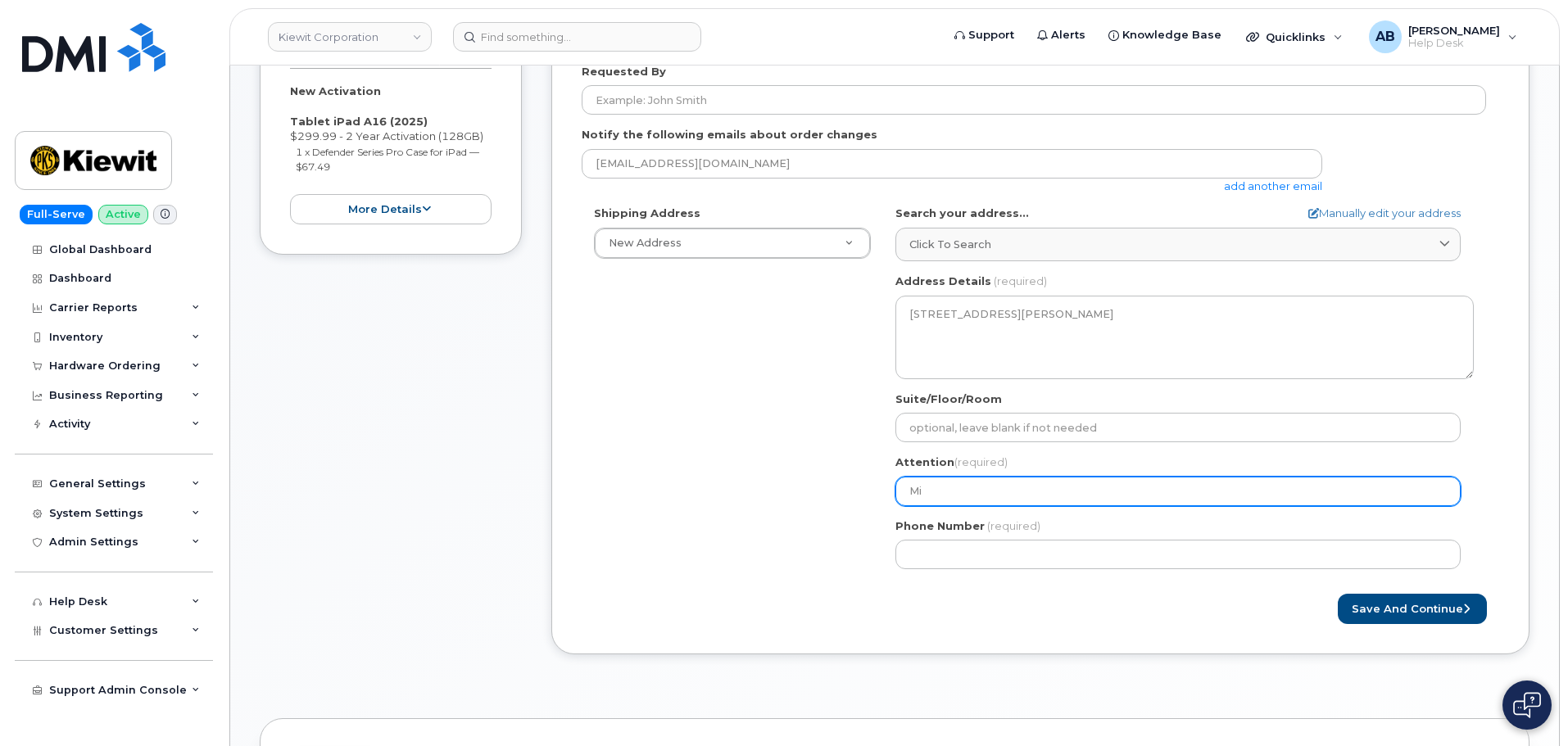
select select
type input "Mik"
select select
type input "Mike"
select select
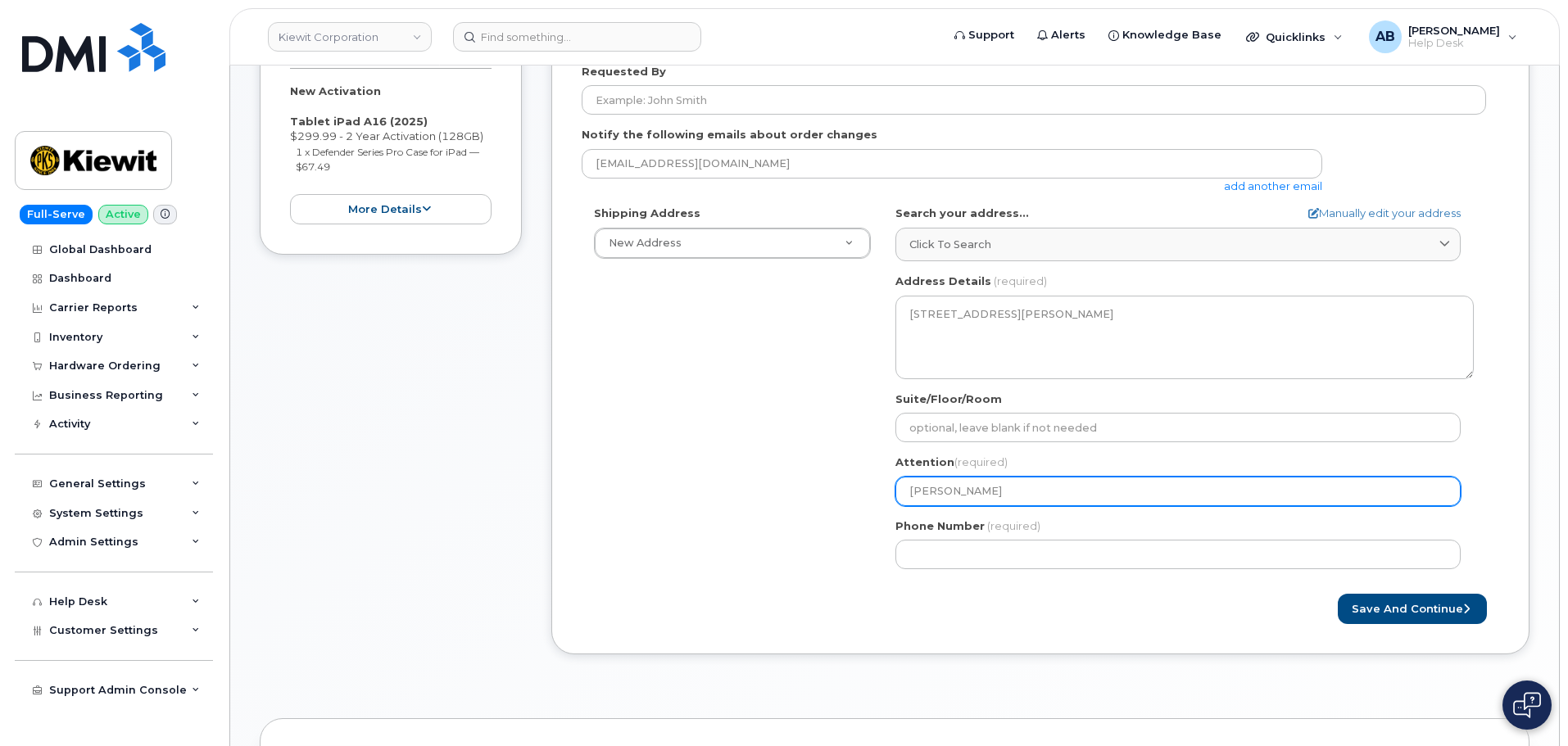
type input "Mik"
select select
type input "Mi"
select select
type input "M"
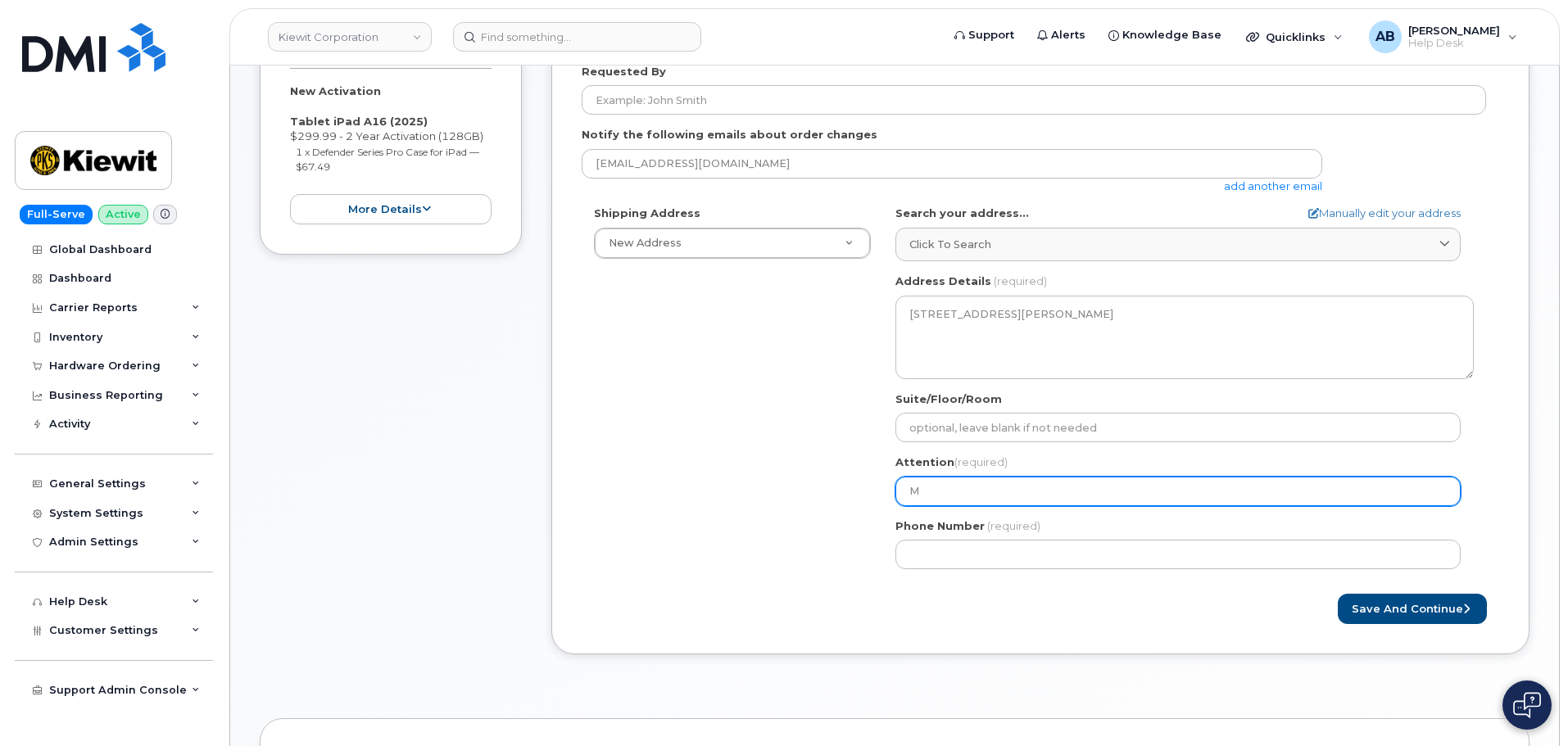
select select
type input "Mic"
select select
type input "Mich"
select select
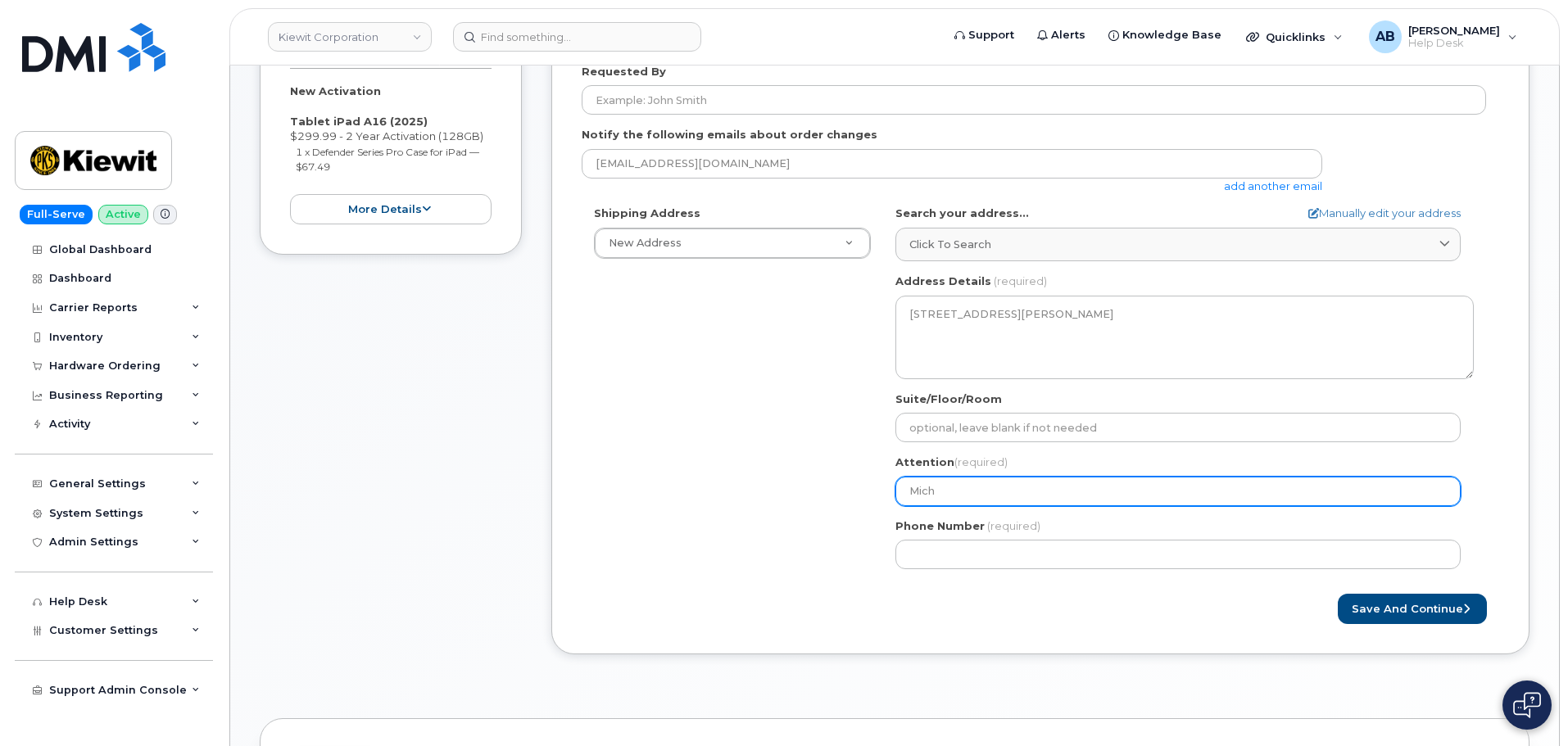
type input "Micha"
select select
type input "Michae"
select select
type input "Michael"
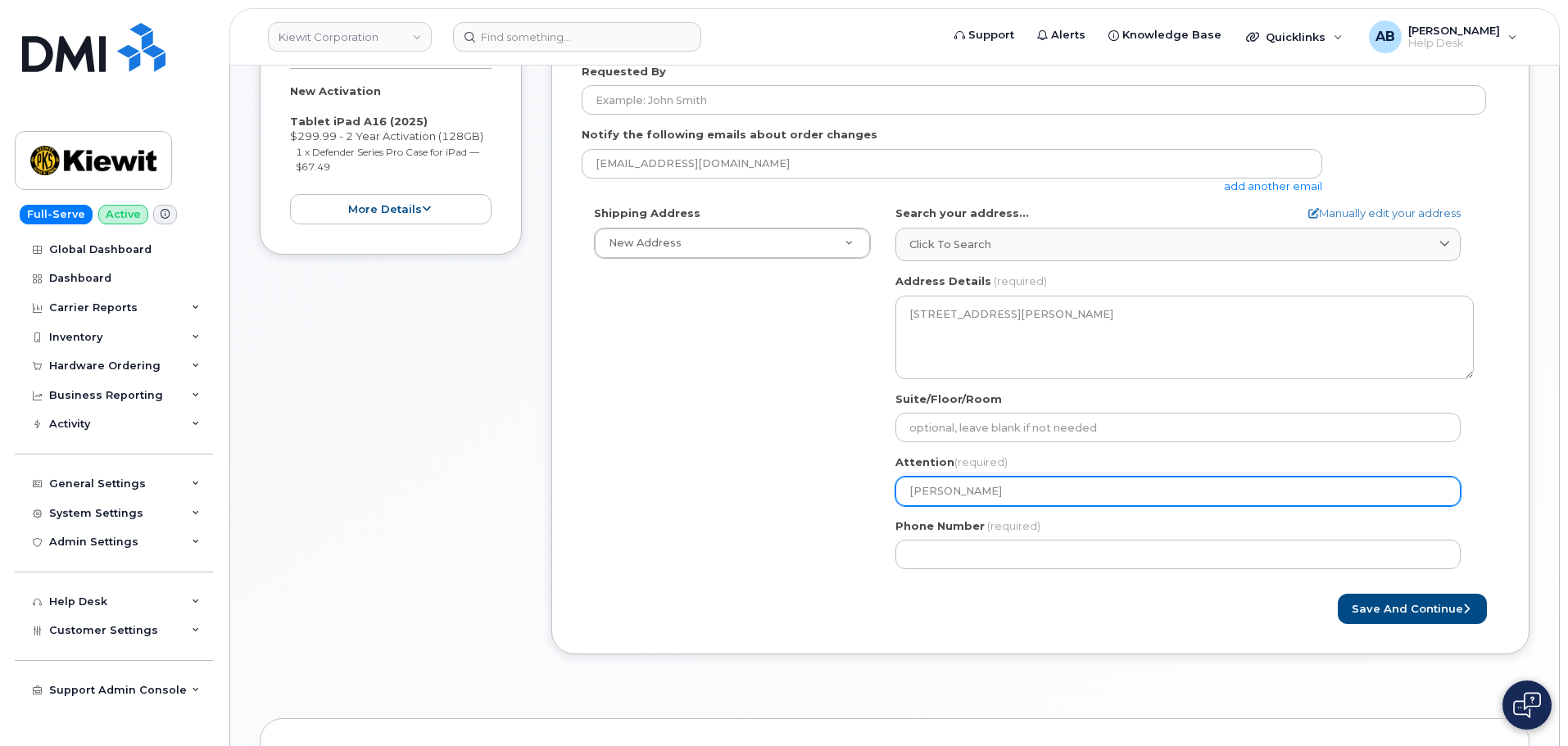
select select
type input "Michael V"
select select
type input "Michael Ve"
select select
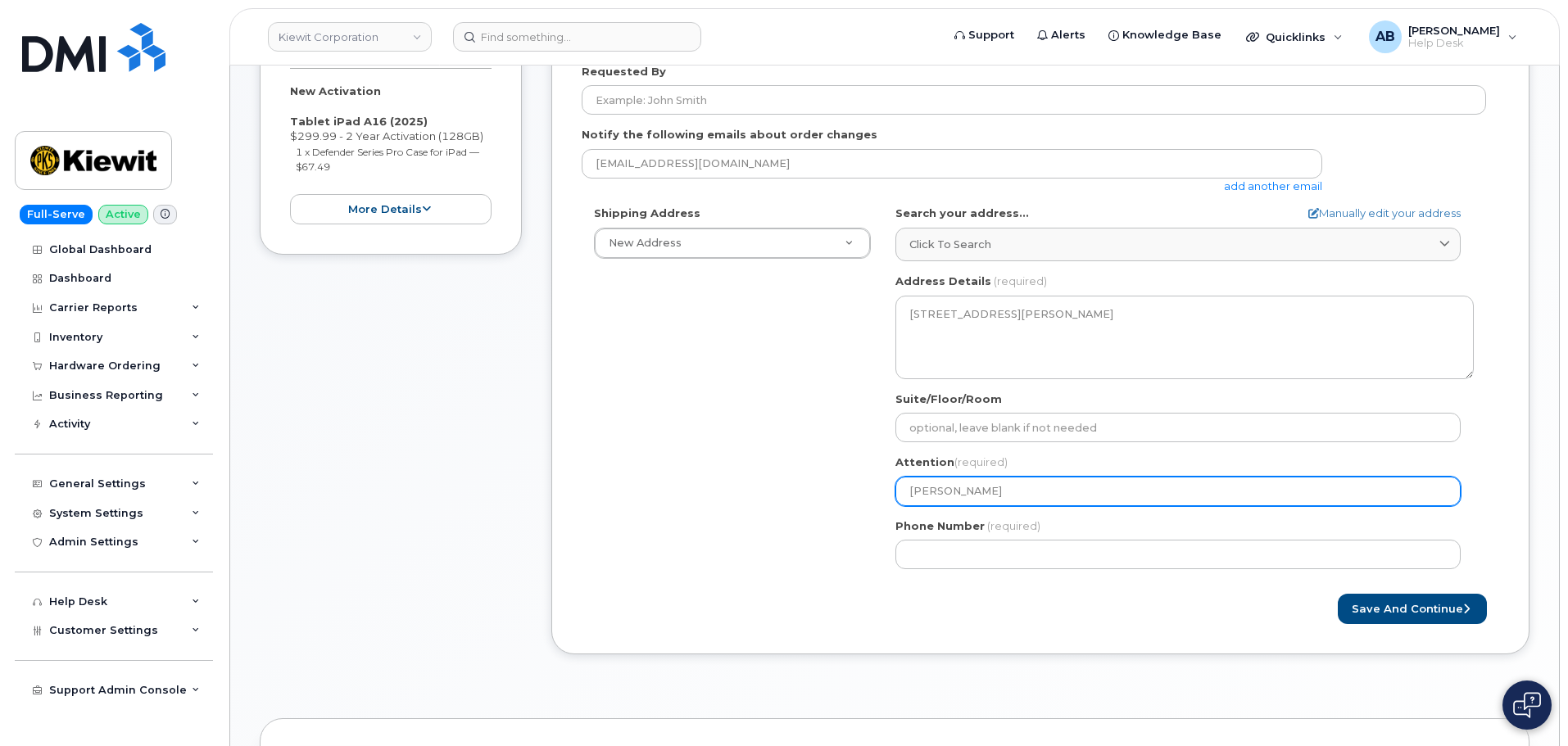
type input "Michael Vez"
select select
type input "Michael Vezi"
select select
type input "Michael Vezil"
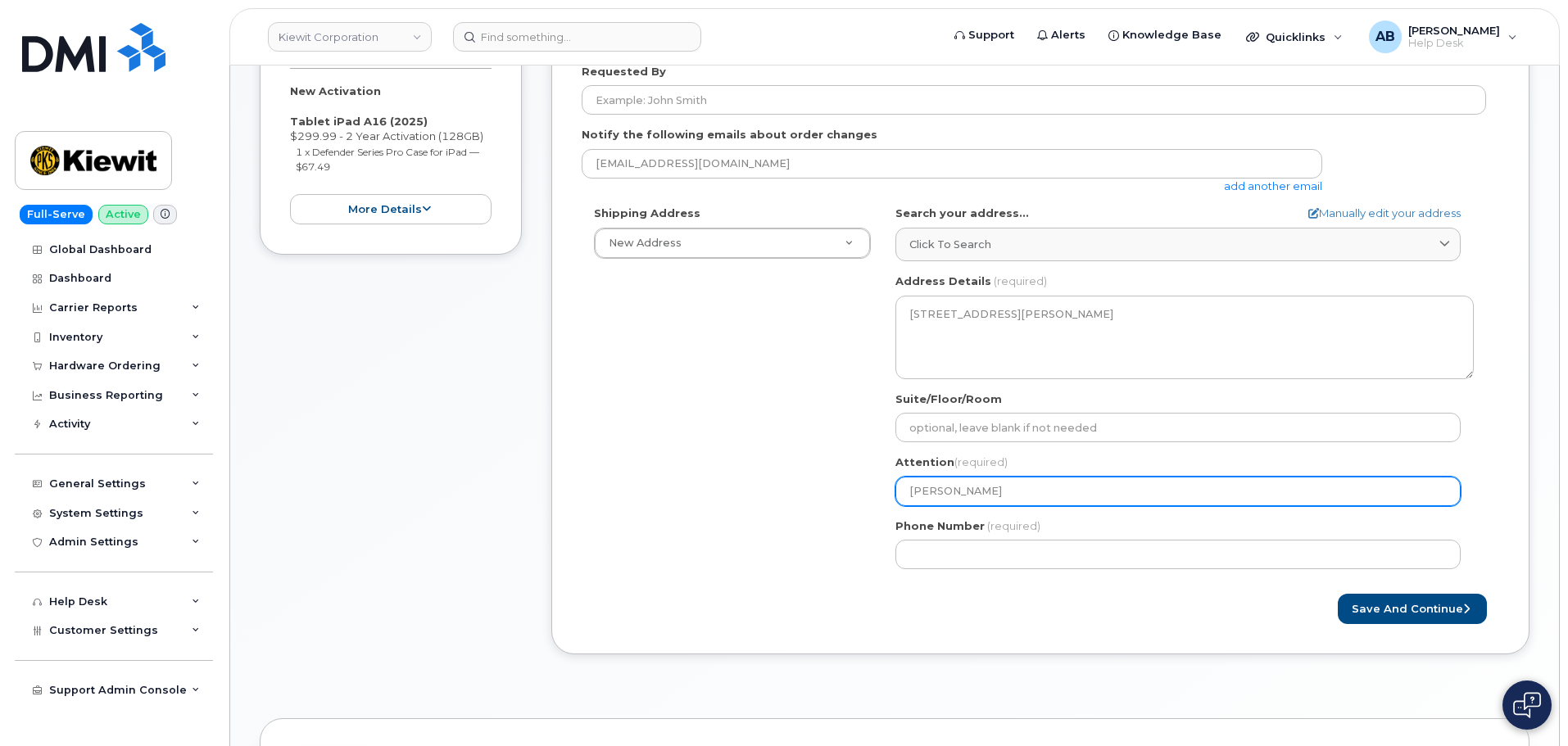
select select
type input "Michael Vezill"
select select
type input "Michael Vezilli"
select select
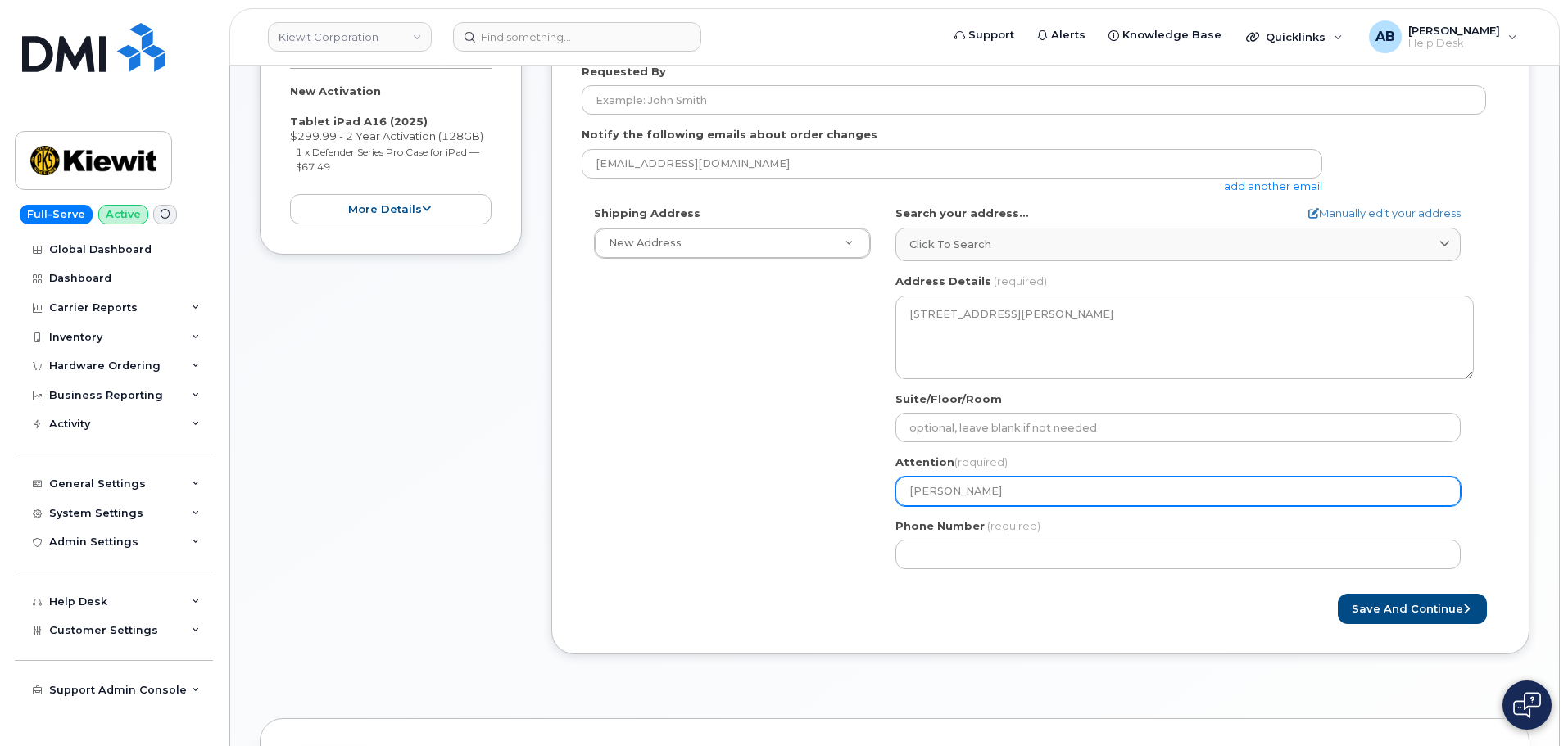
type input "Michael Vezillie"
select select
type input "Michael Vezillier"
select select
type input "Michael ezillier"
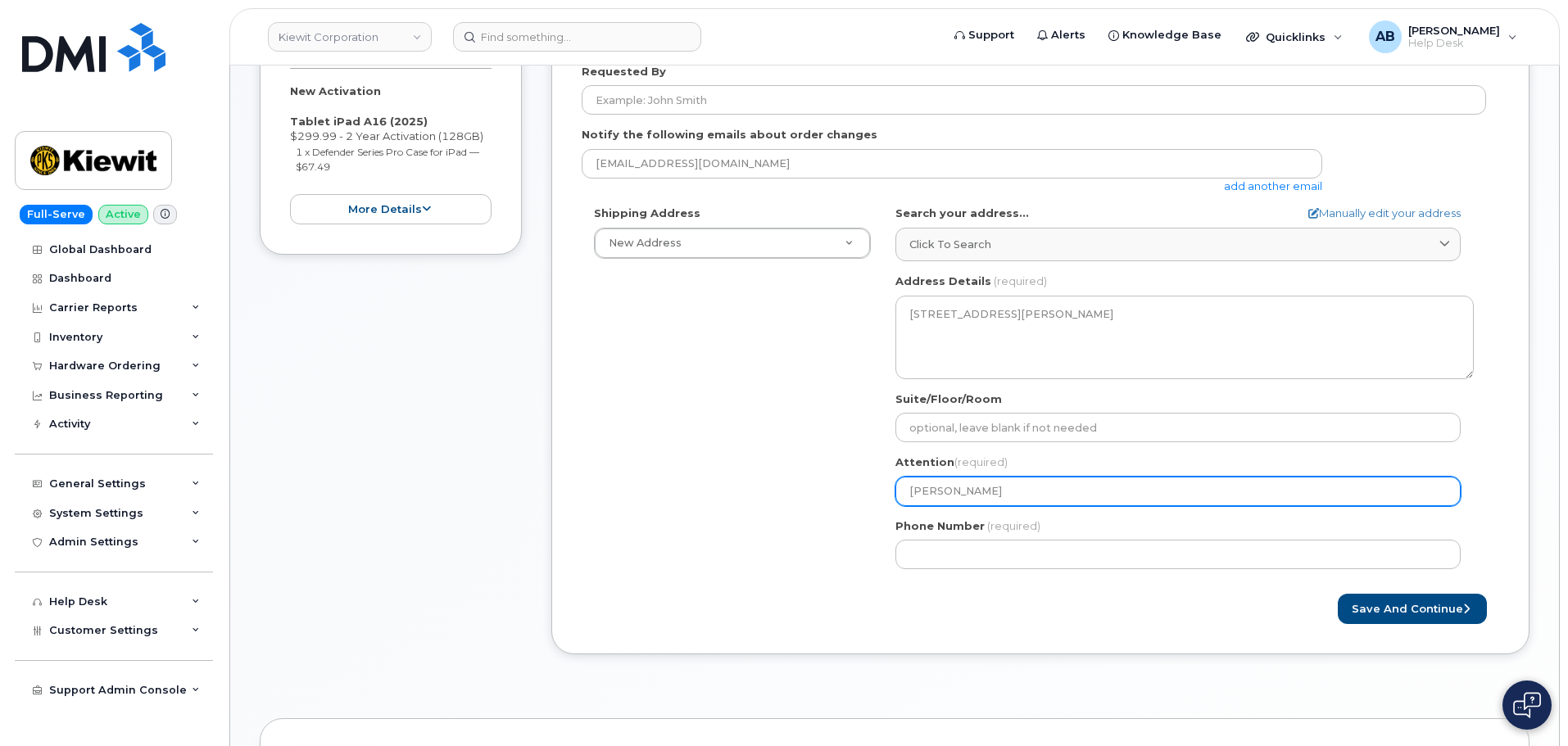
select select
type input "Michael Dezillier"
select select
type input "Michael De illier"
select select
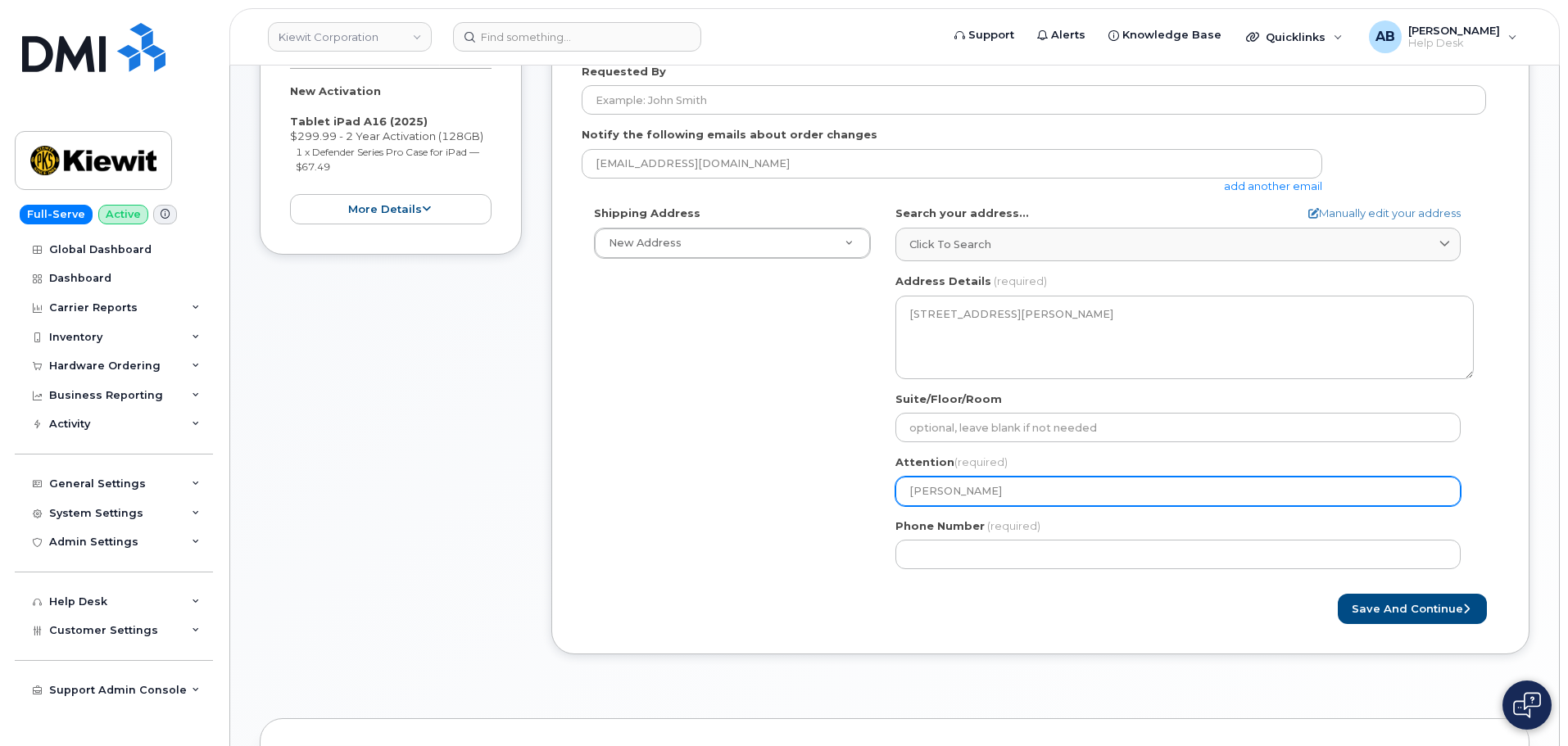
type input "Michael De villier"
select select
type input "Michael De illier"
select select
type input "Michael Deillier"
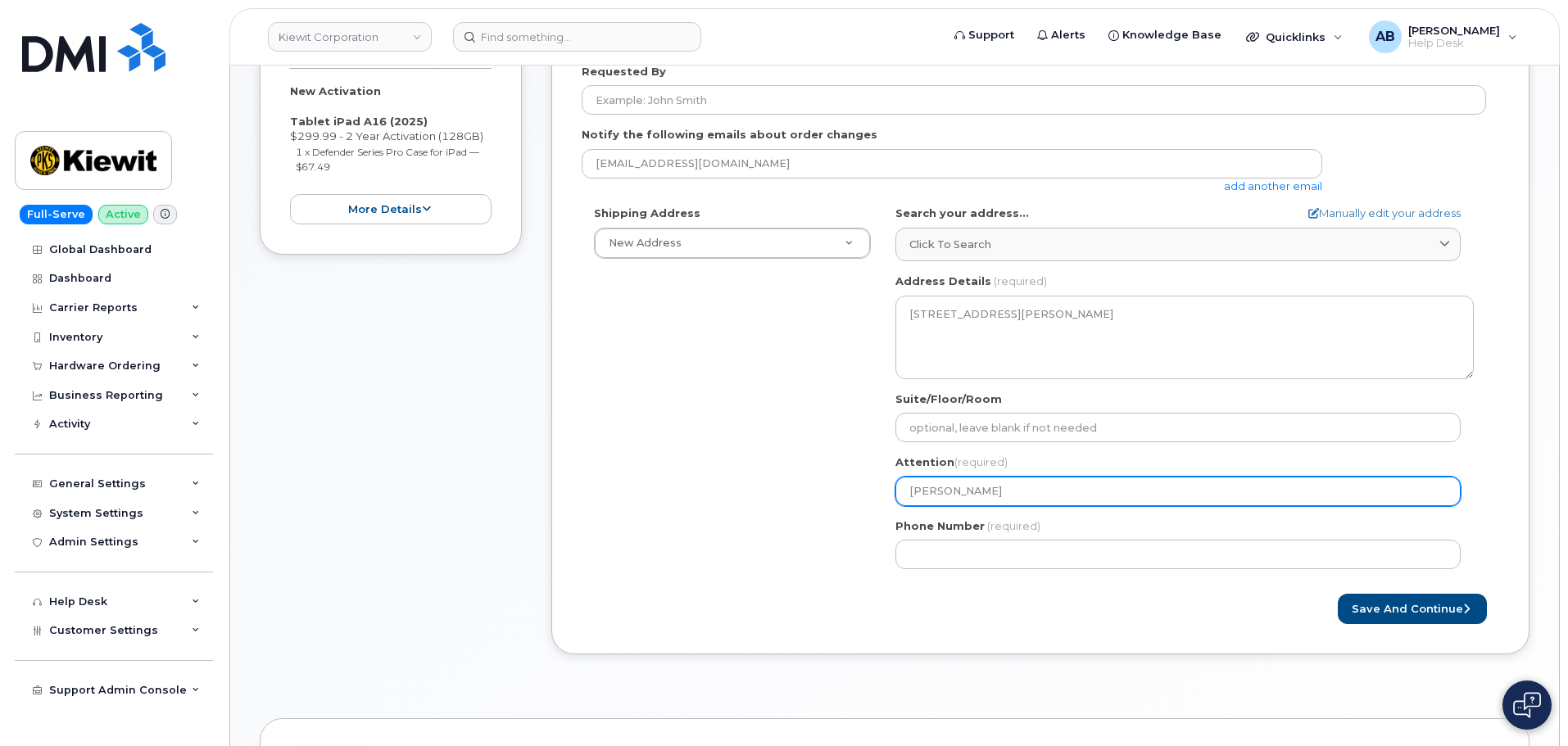
select select
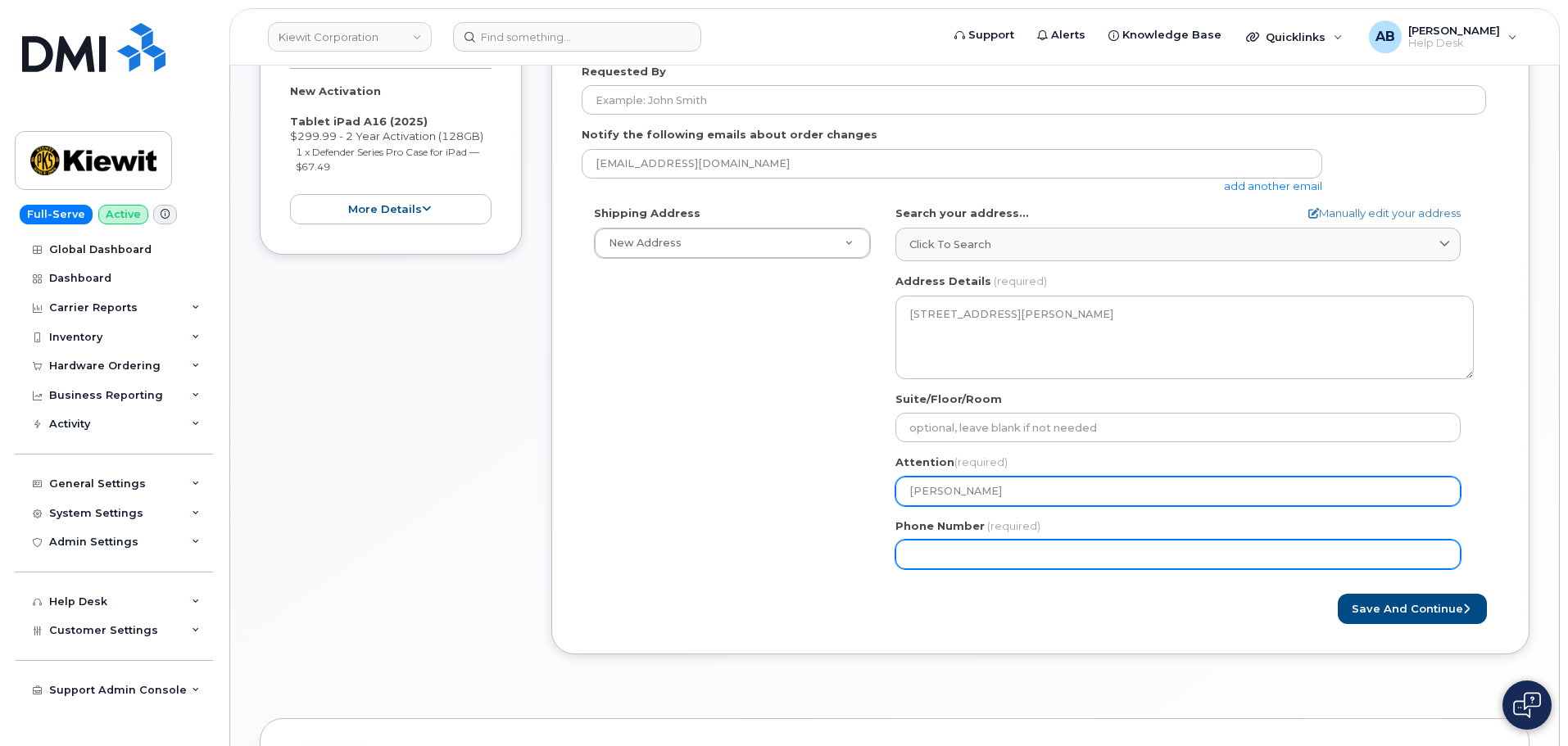
type input "Michael Devillier"
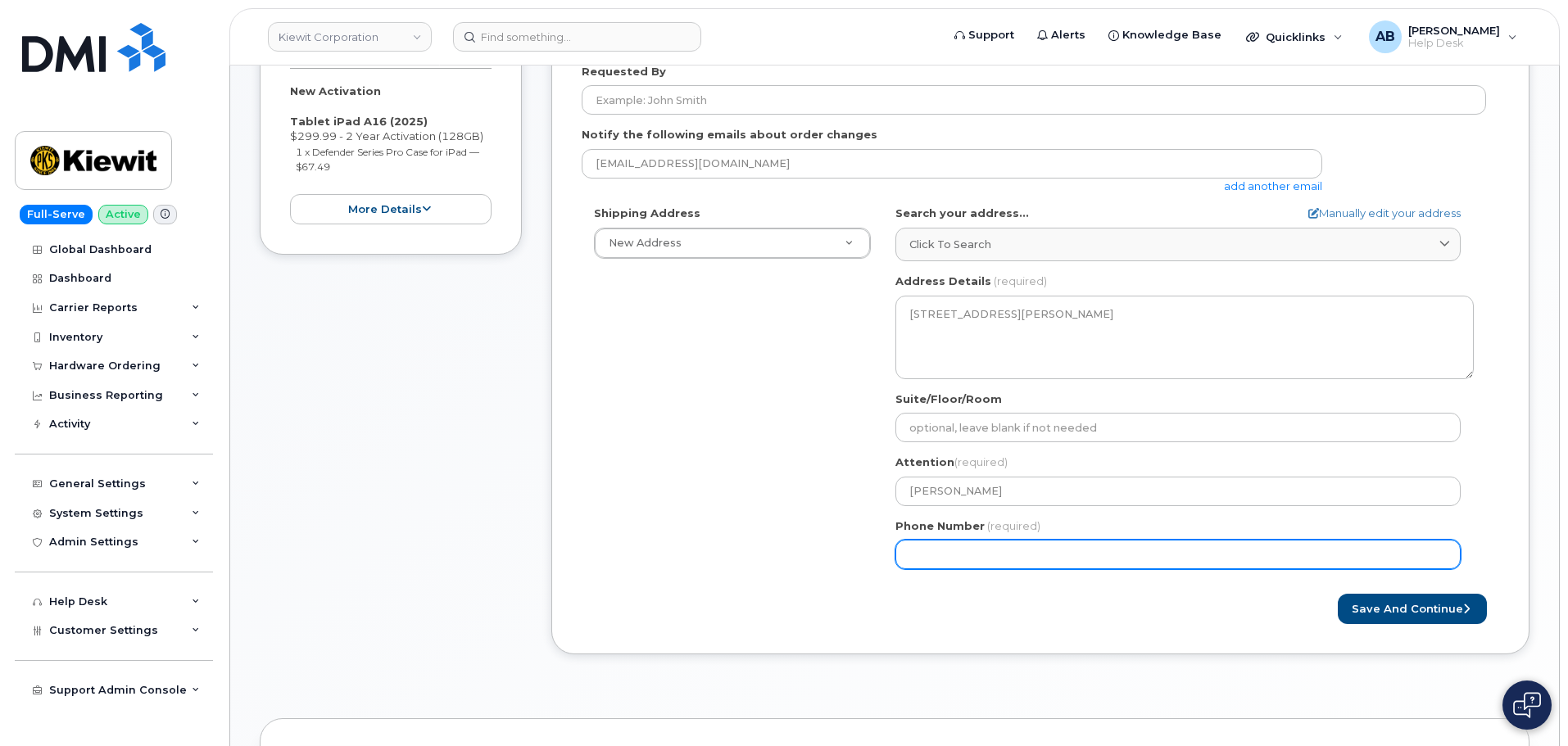
click at [992, 553] on input "Phone Number" at bounding box center [1177, 555] width 565 height 30
type input "865968061"
select select
type input "8659680618"
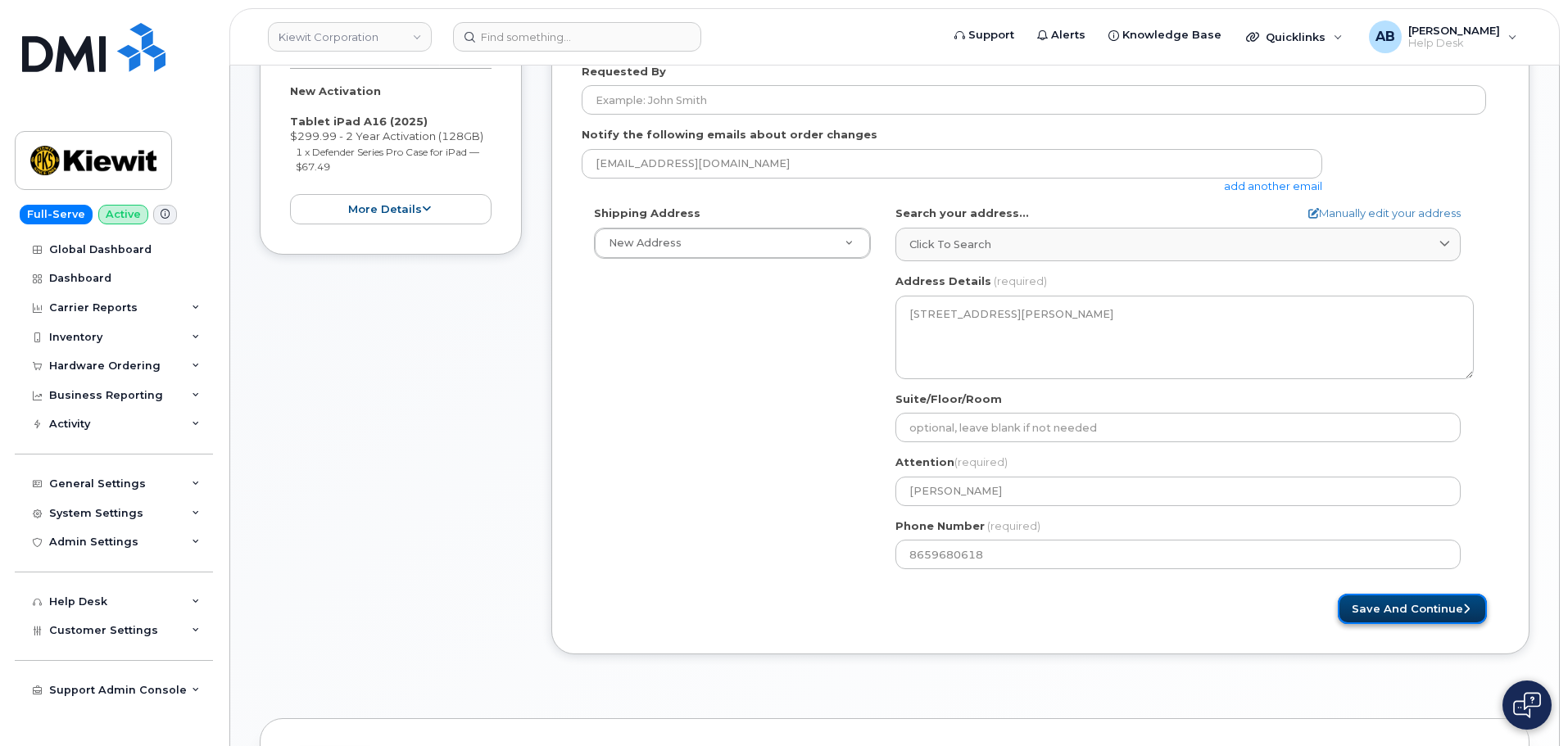
click at [1454, 610] on button "Save and Continue" at bounding box center [1412, 609] width 149 height 31
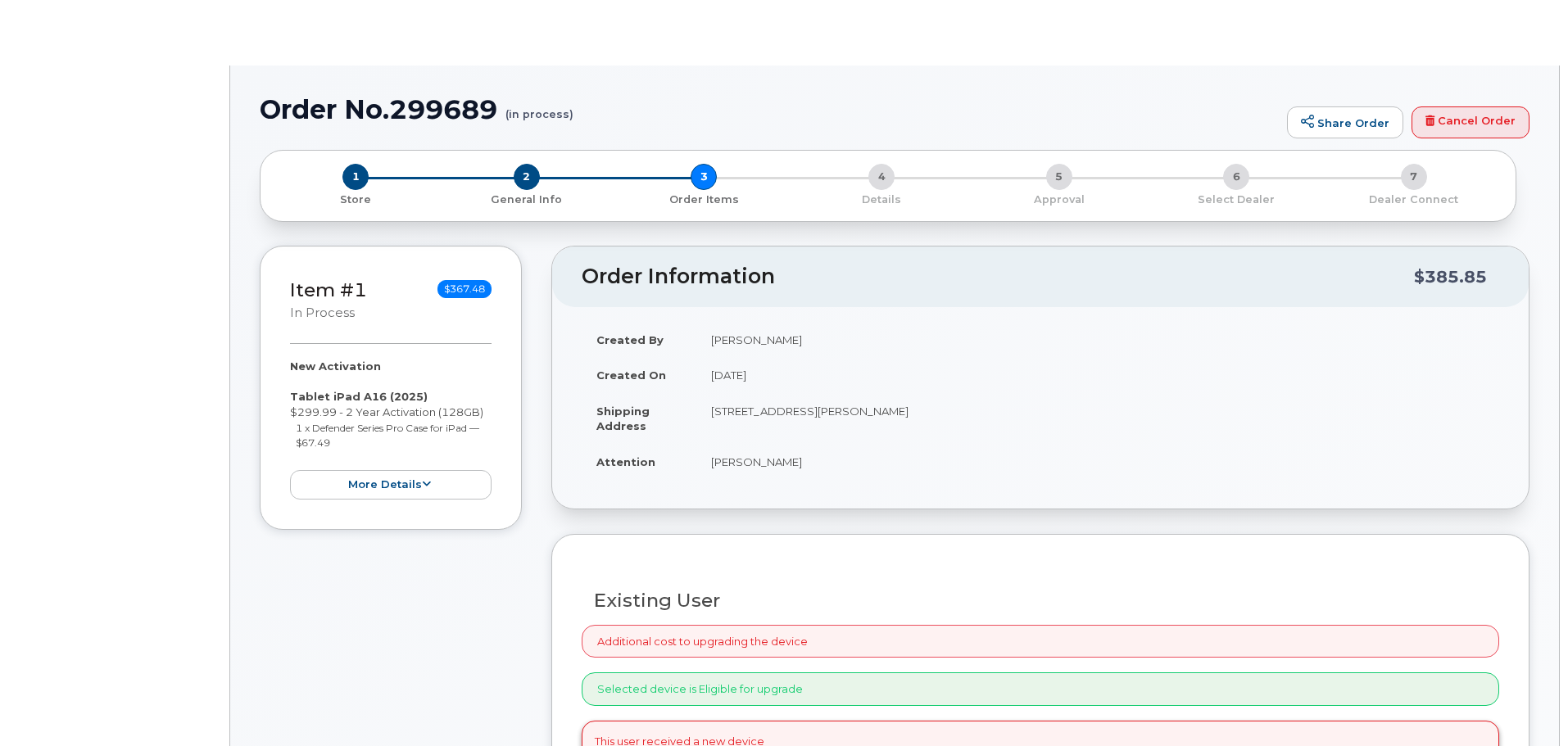
radio input "true"
select select
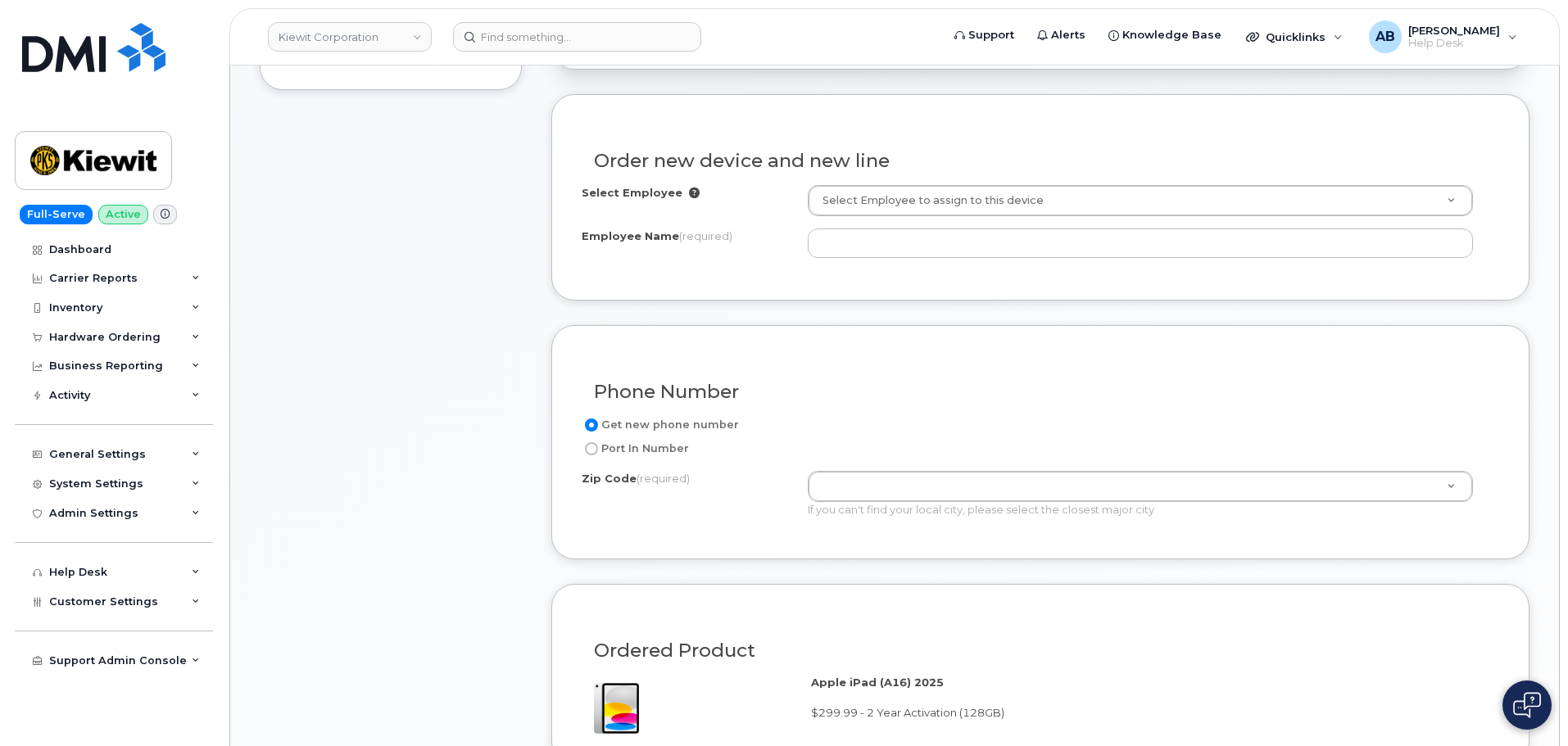
scroll to position [576, 0]
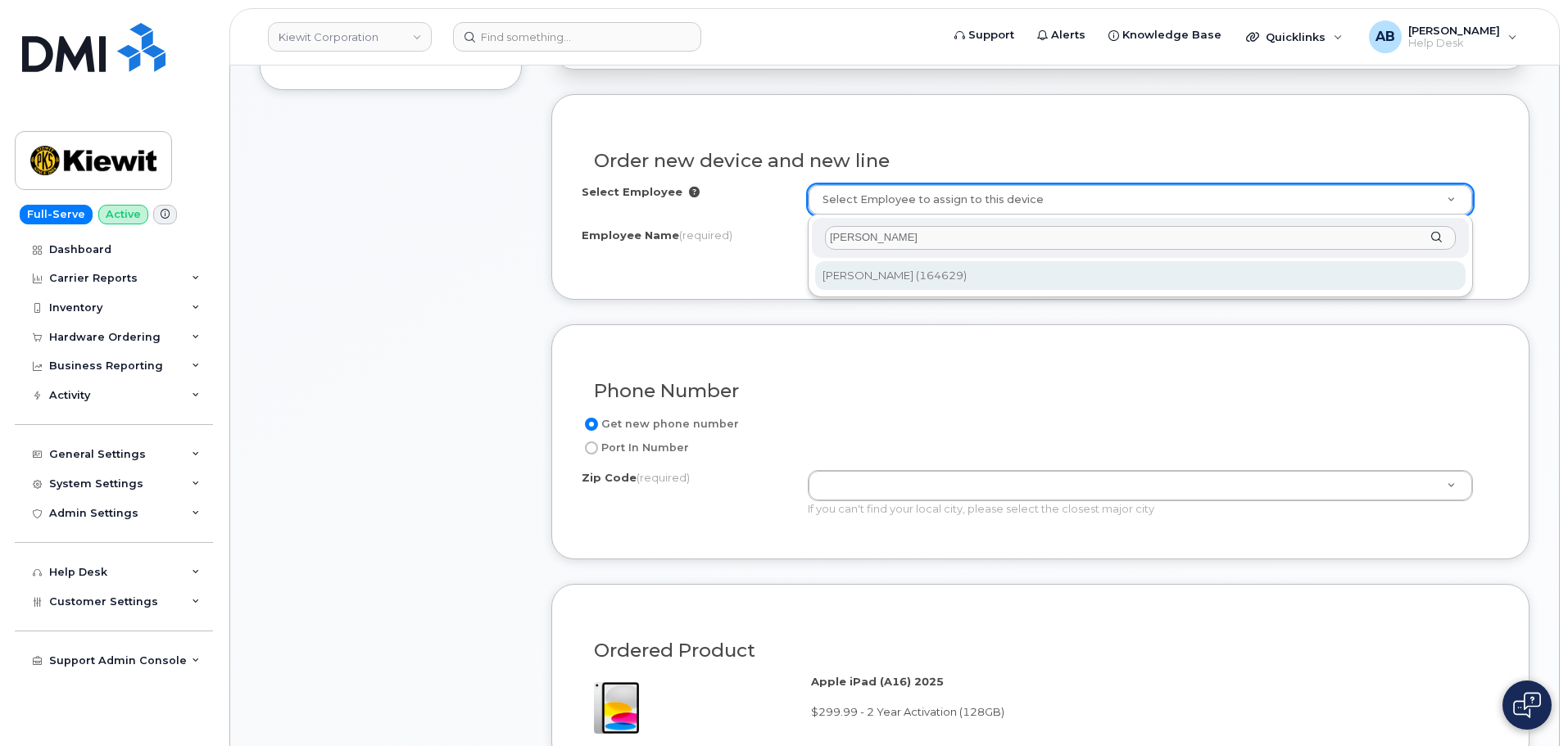
type input "michael devillier"
type input "2146553"
type input "[PERSON_NAME]"
type input "105 MITCHELL RD STE 100"
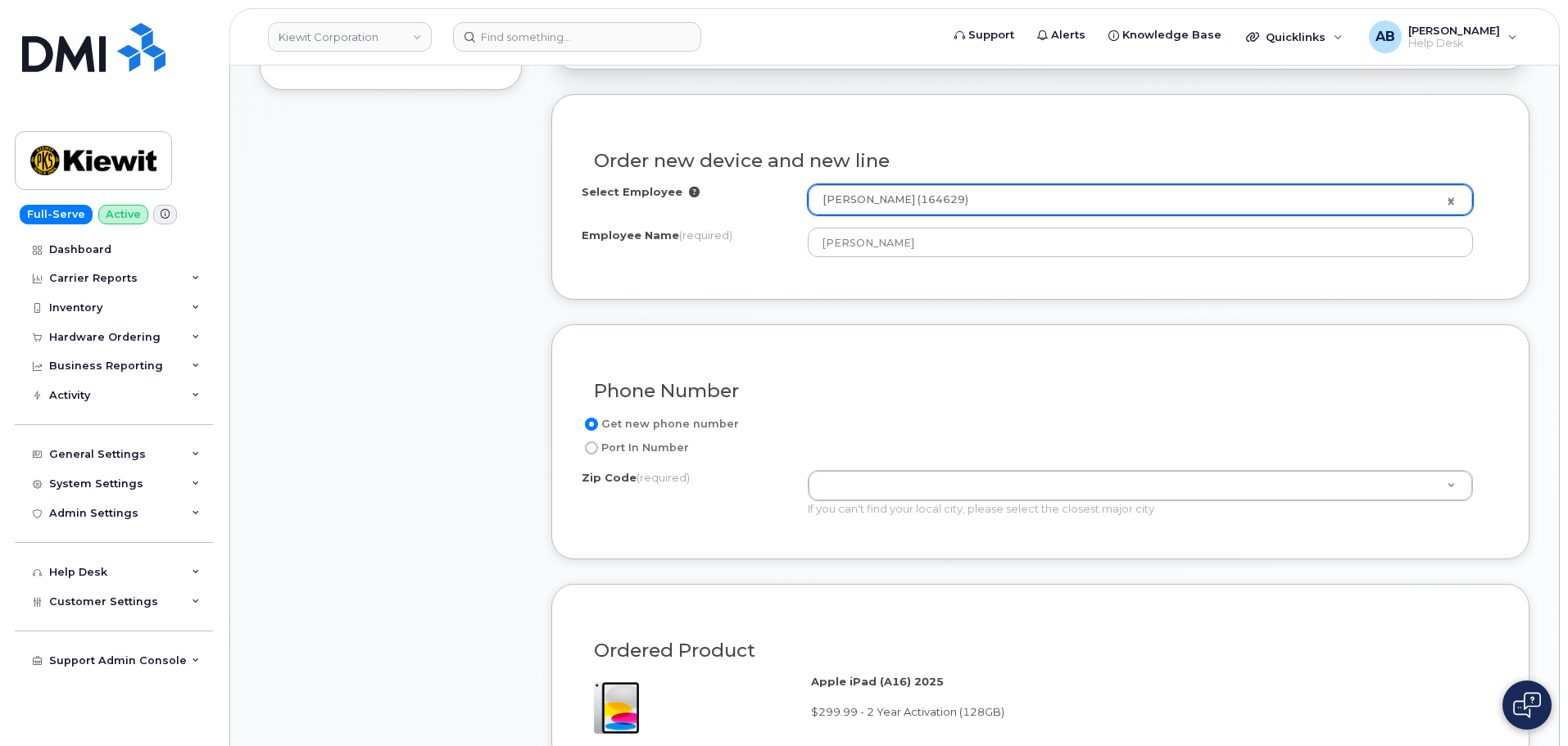
scroll to position [740, 0]
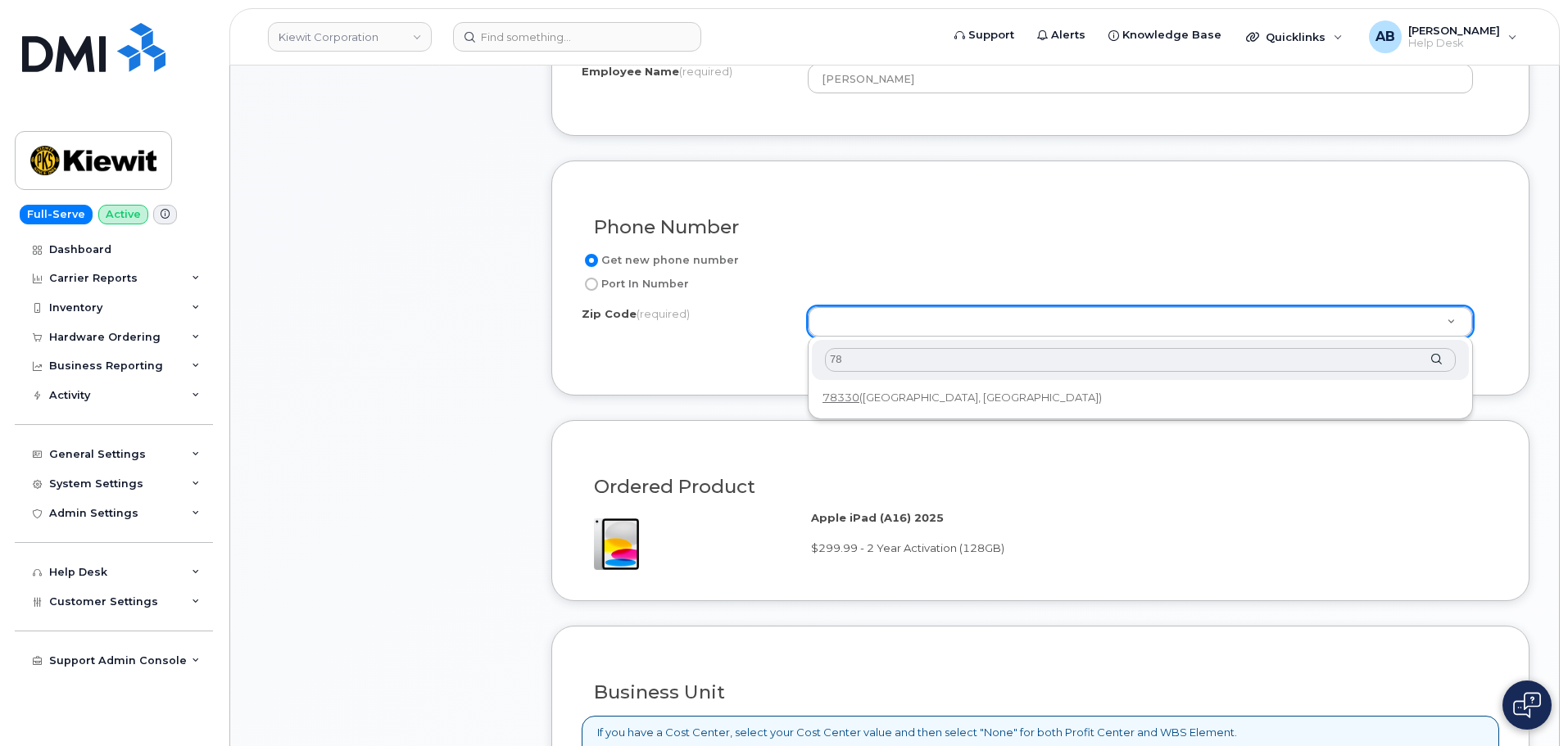
type input "7"
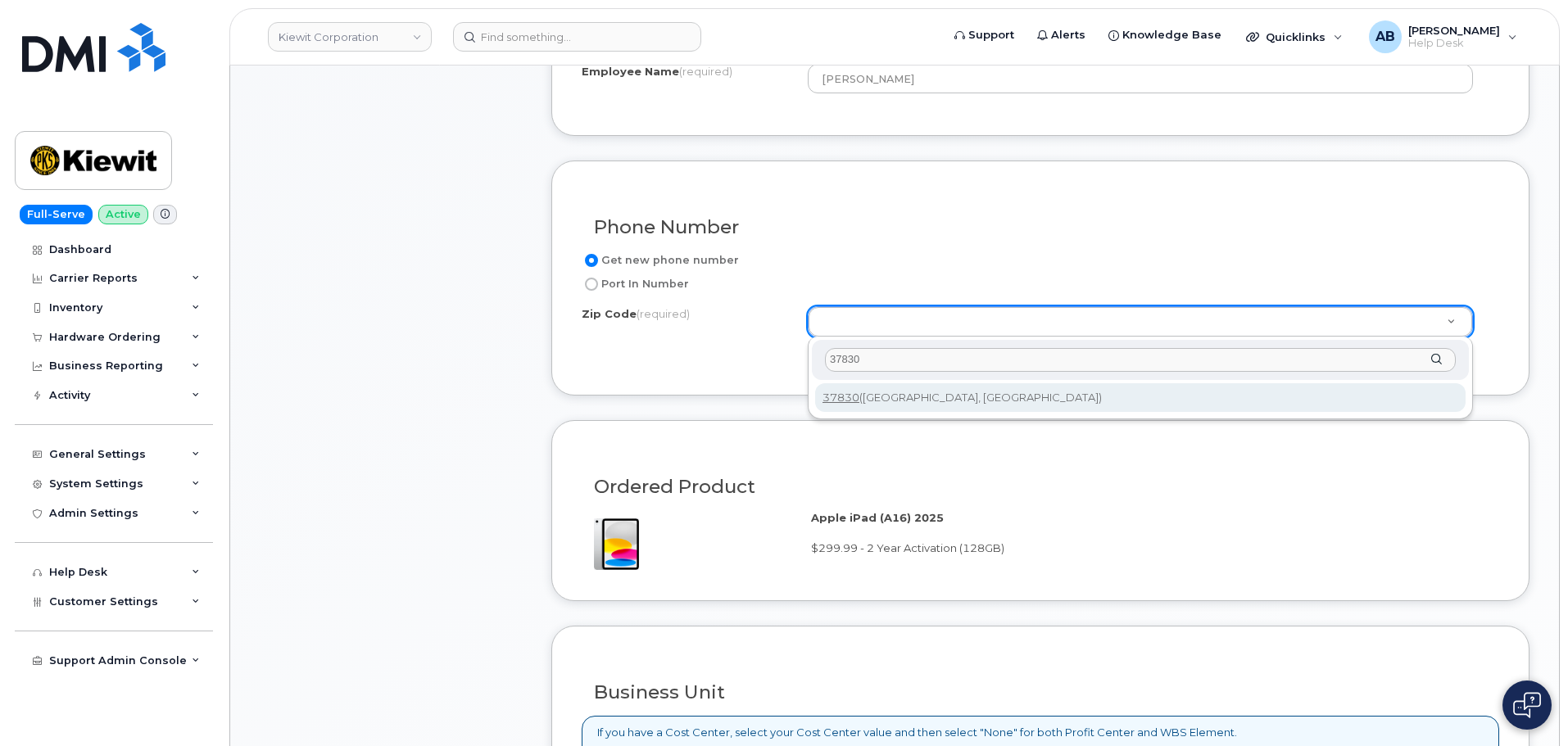
type input "37830"
type input "37830 (Oak Ridge, TN)"
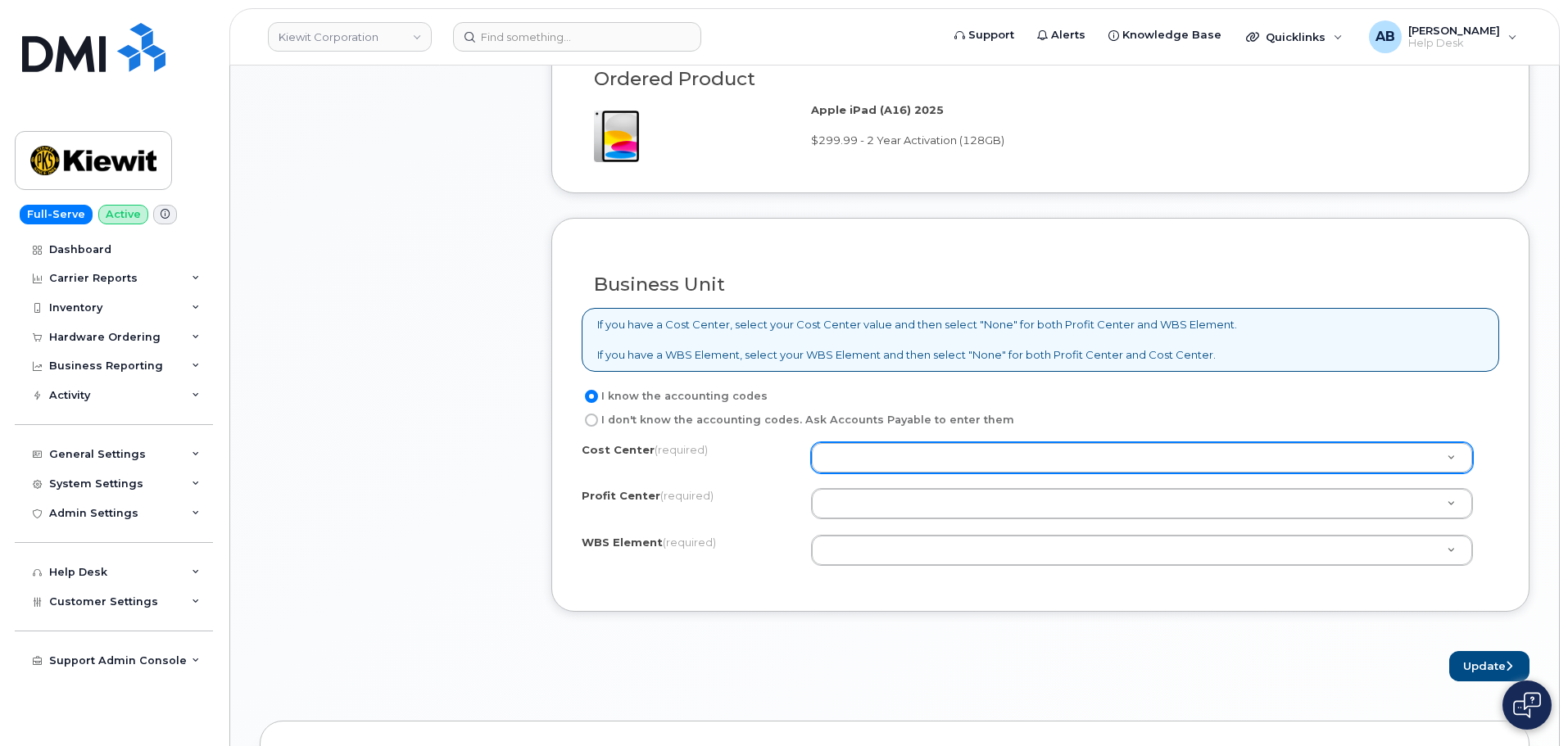
scroll to position [1150, 0]
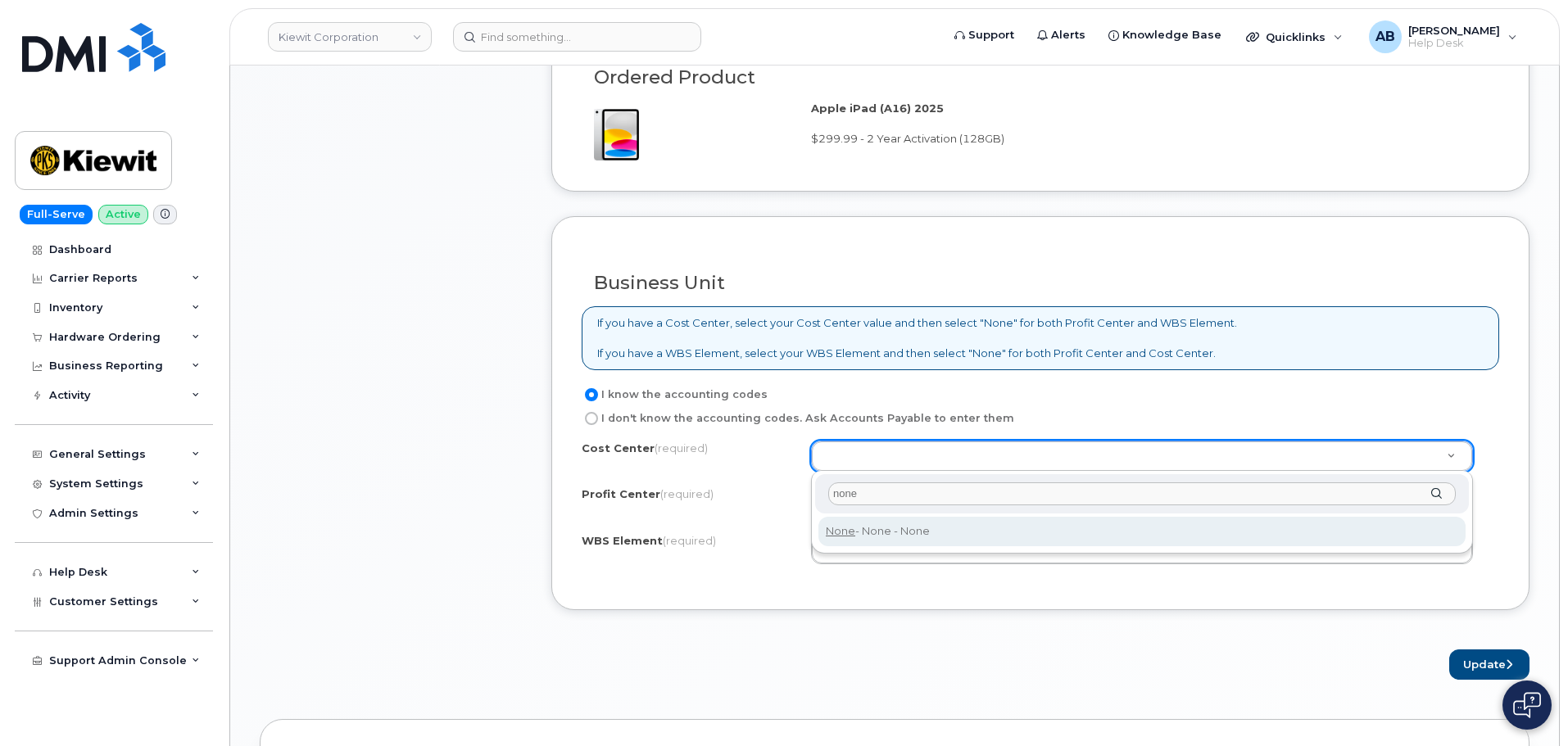
type input "none"
type input "None"
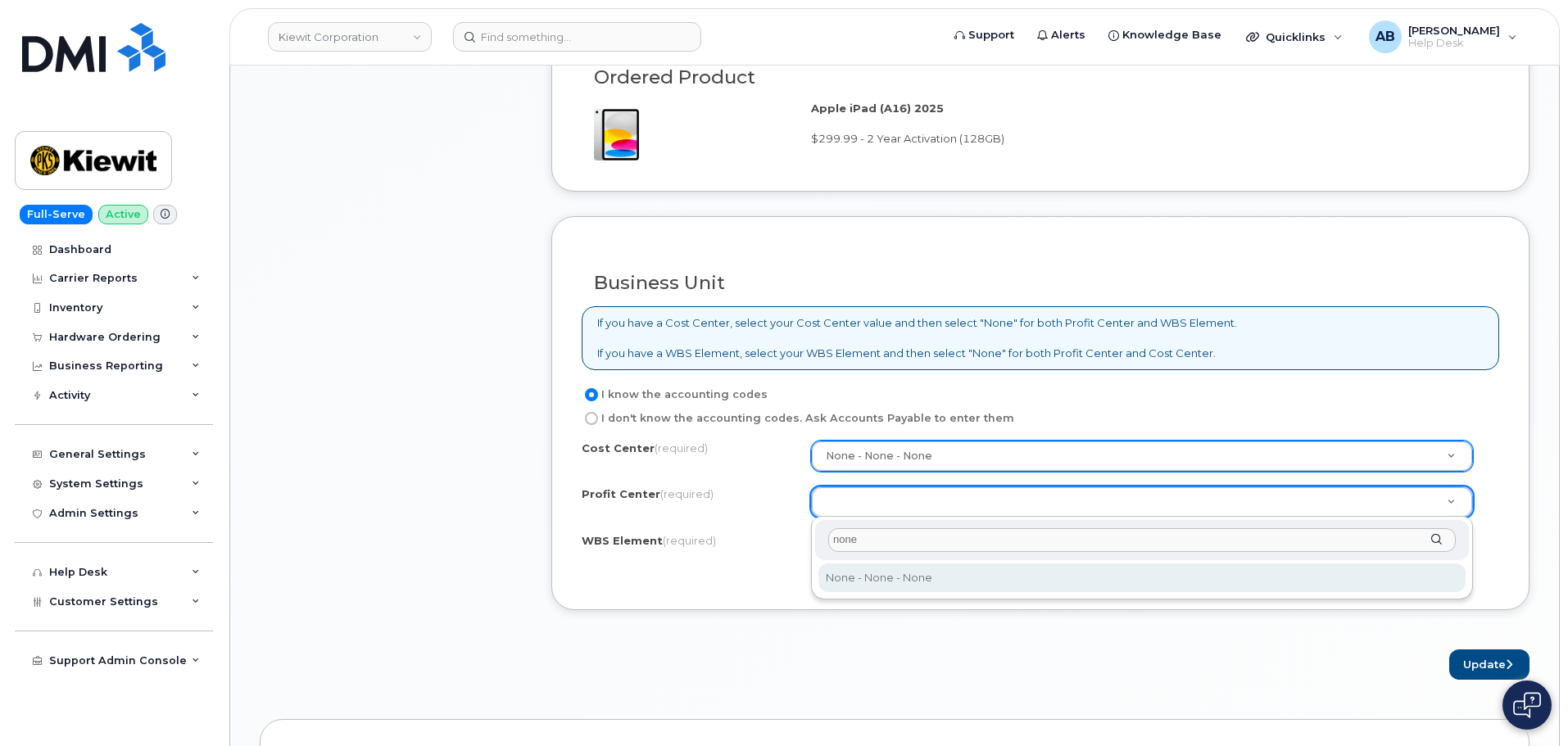
type input "none"
select select "None"
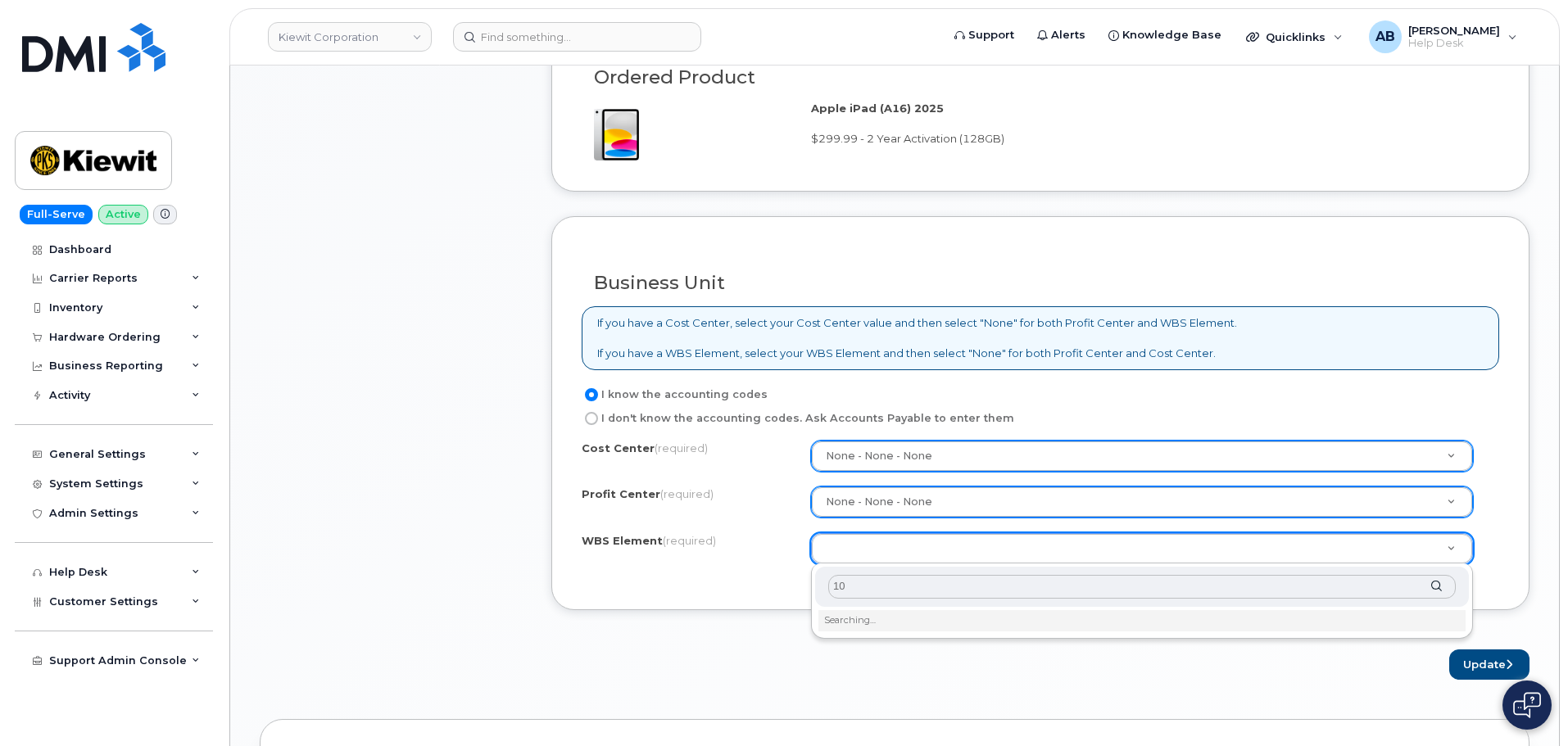
type input "1"
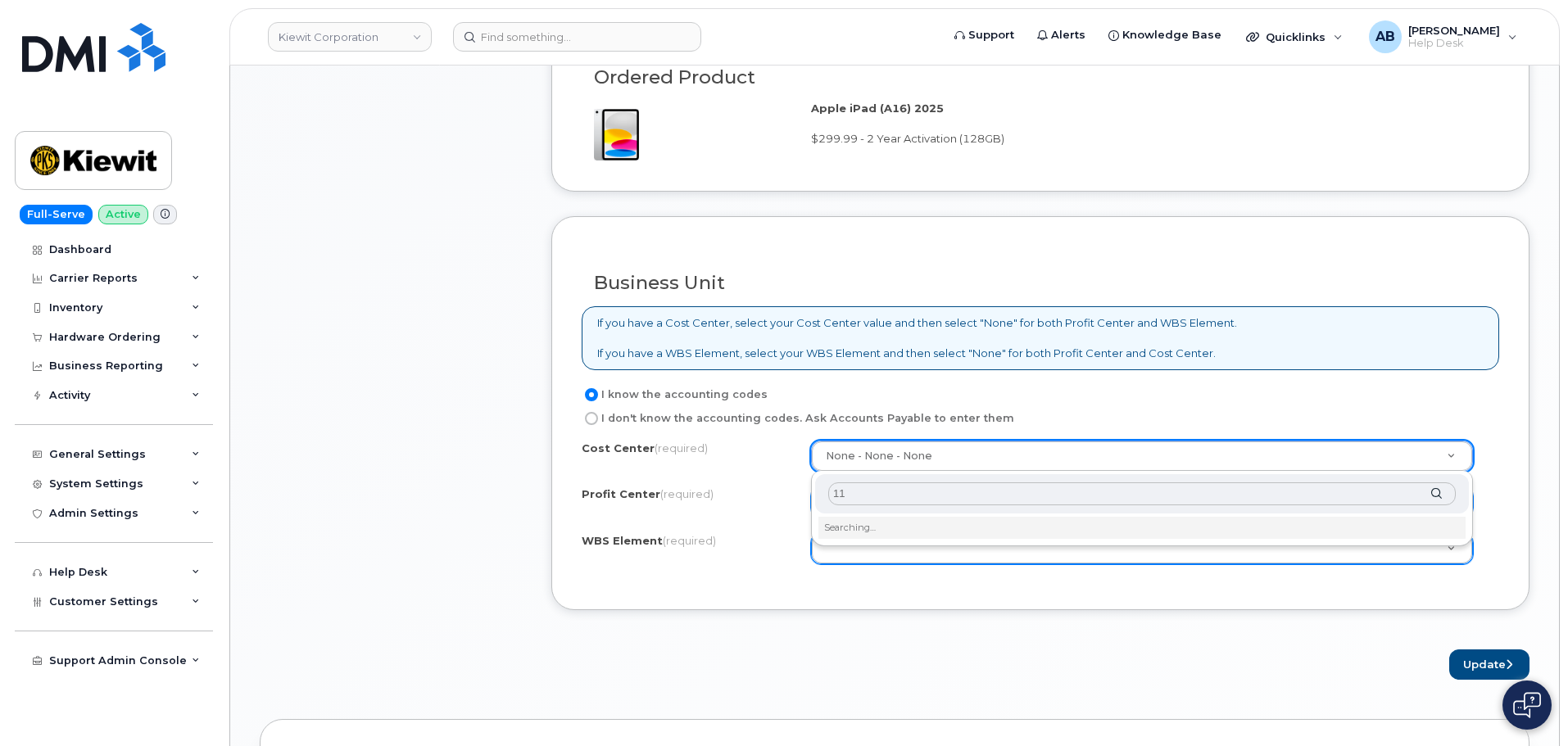
type input "1"
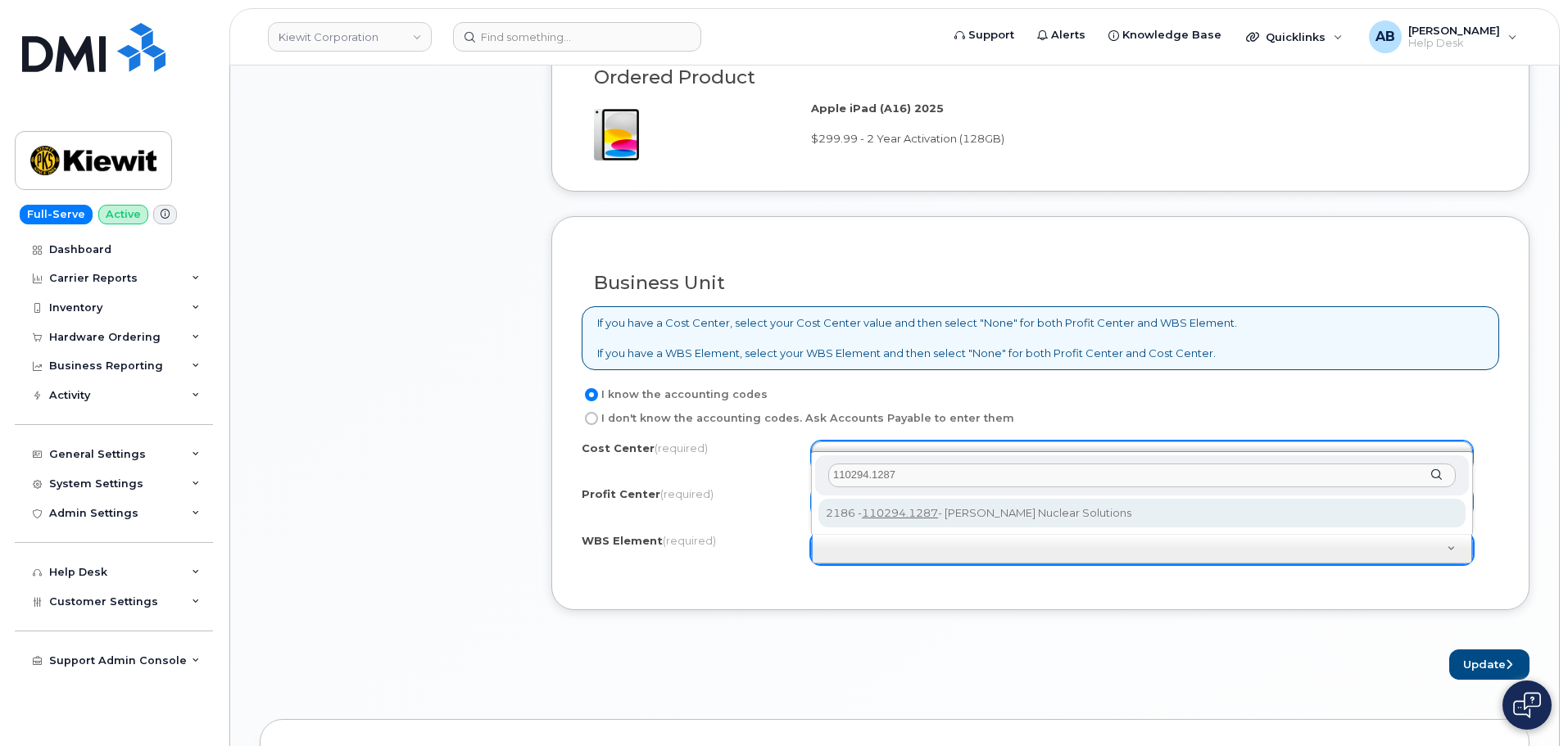
type input "110294.1287"
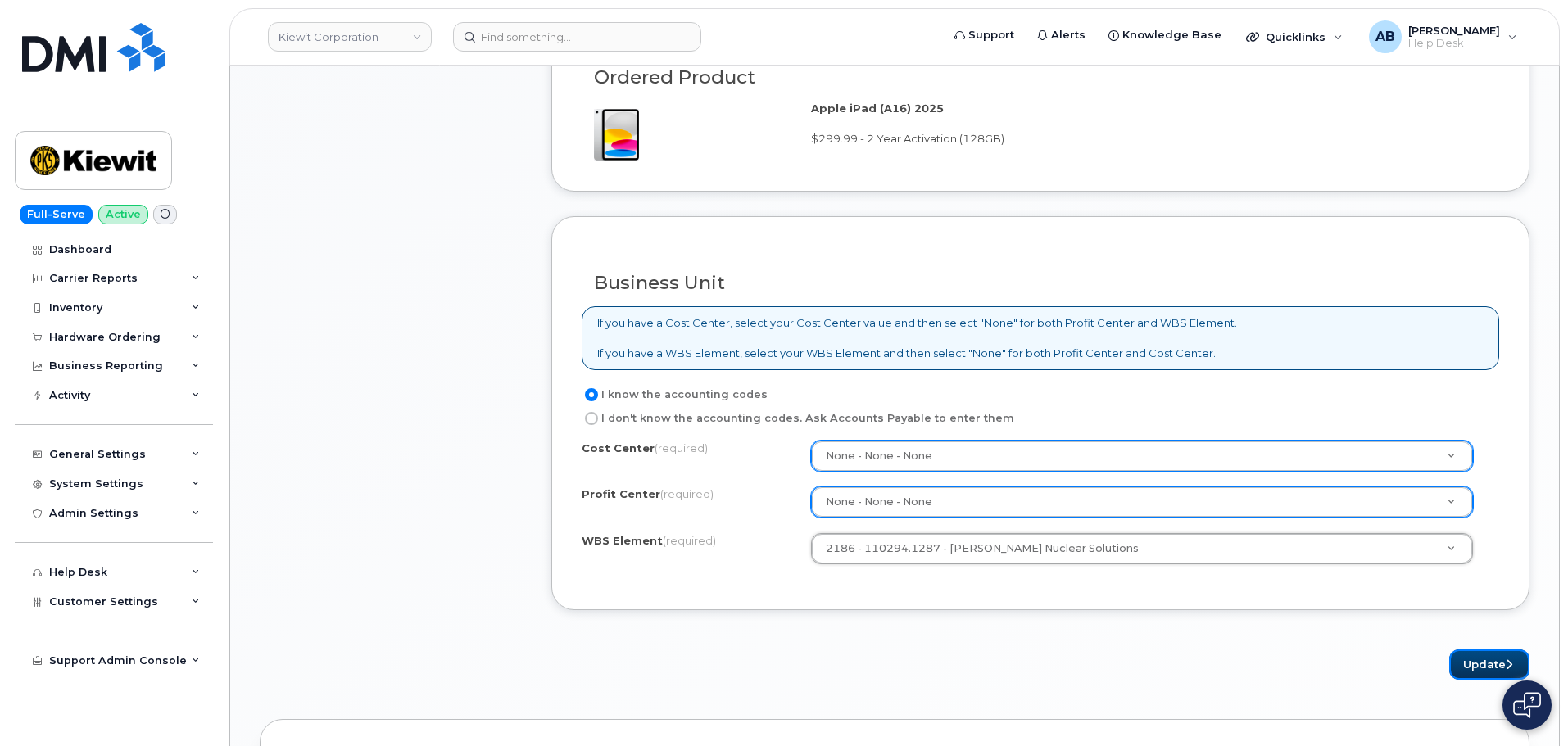
drag, startPoint x: 1473, startPoint y: 669, endPoint x: 1424, endPoint y: 649, distance: 52.9
click at [1472, 669] on button "Update" at bounding box center [1489, 664] width 81 height 31
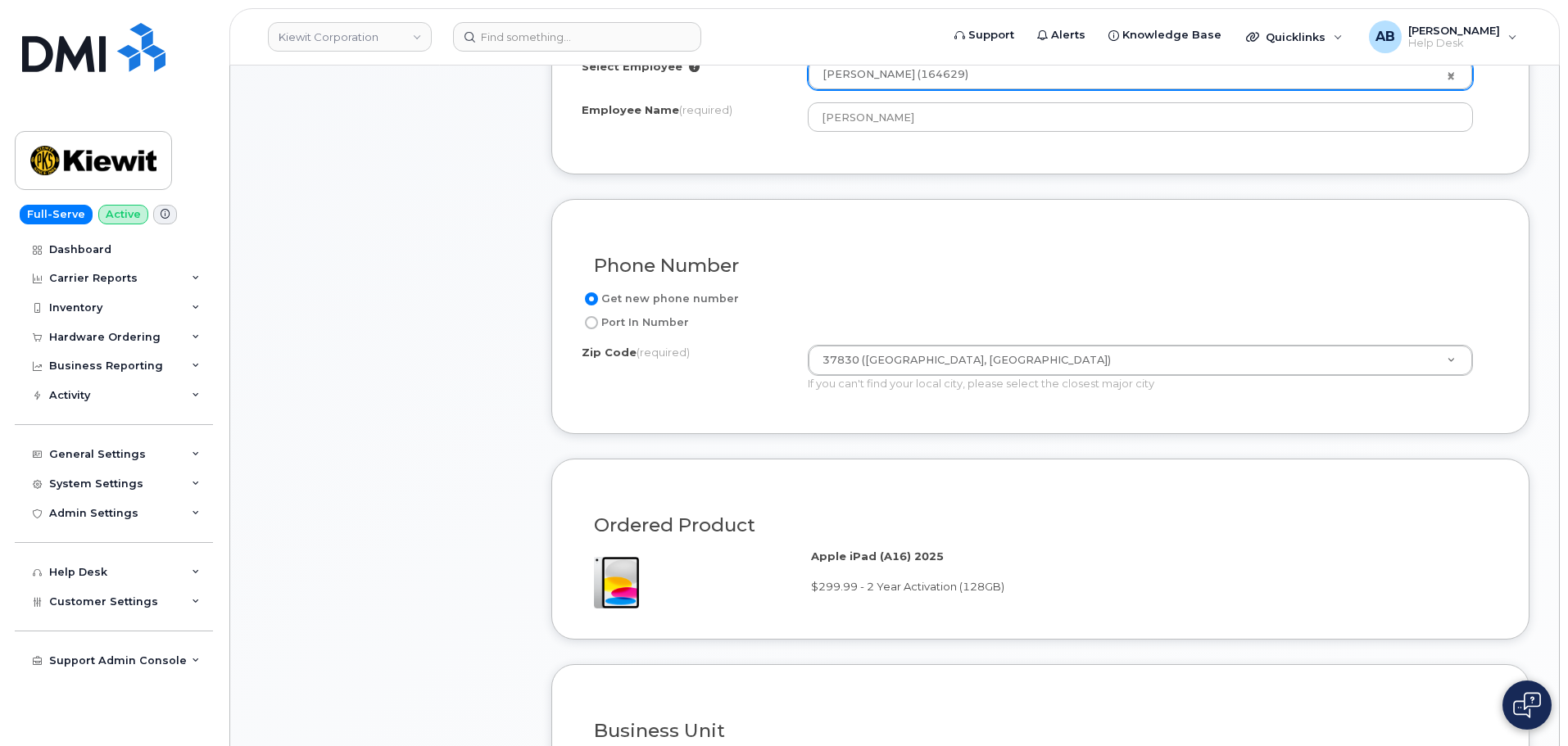
scroll to position [740, 0]
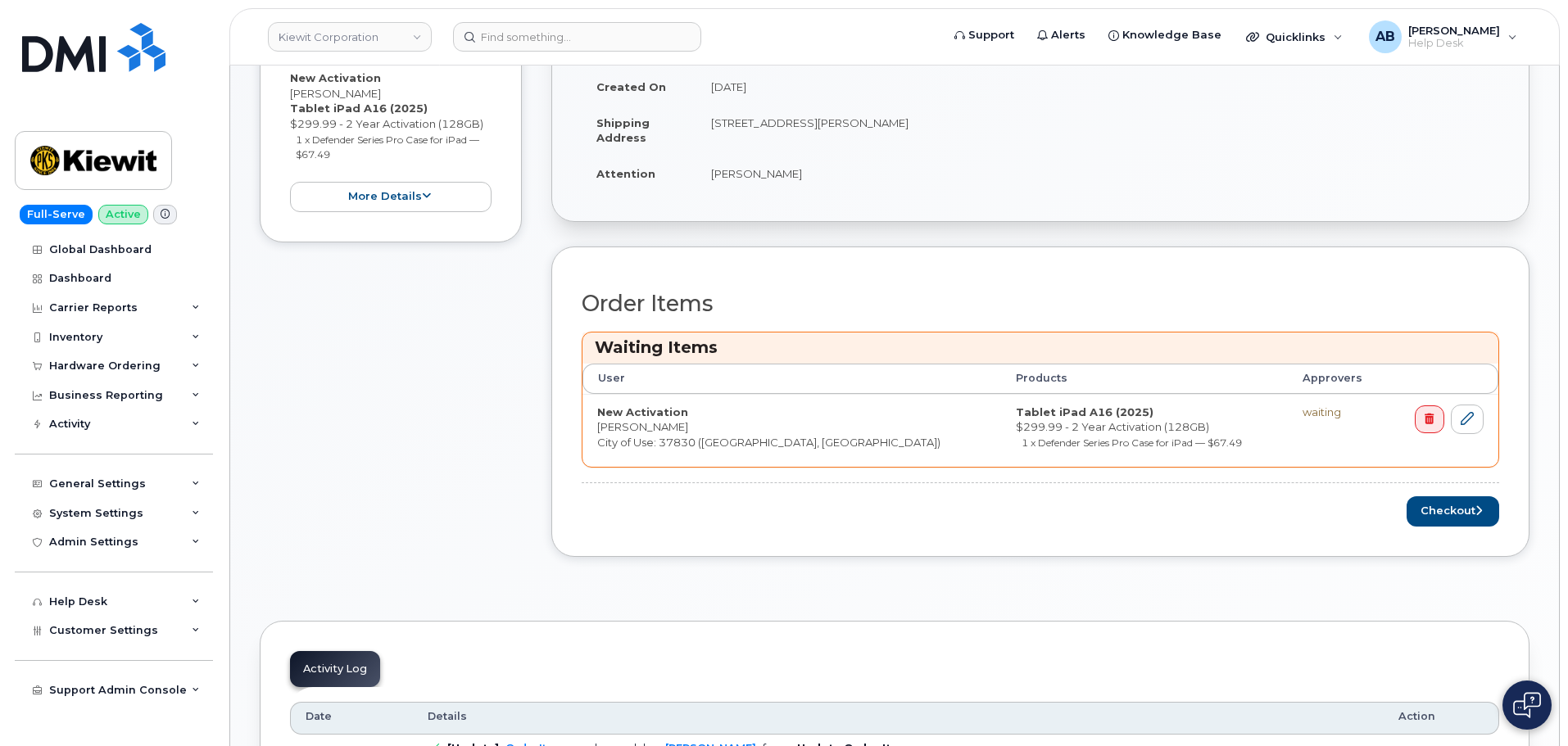
scroll to position [330, 0]
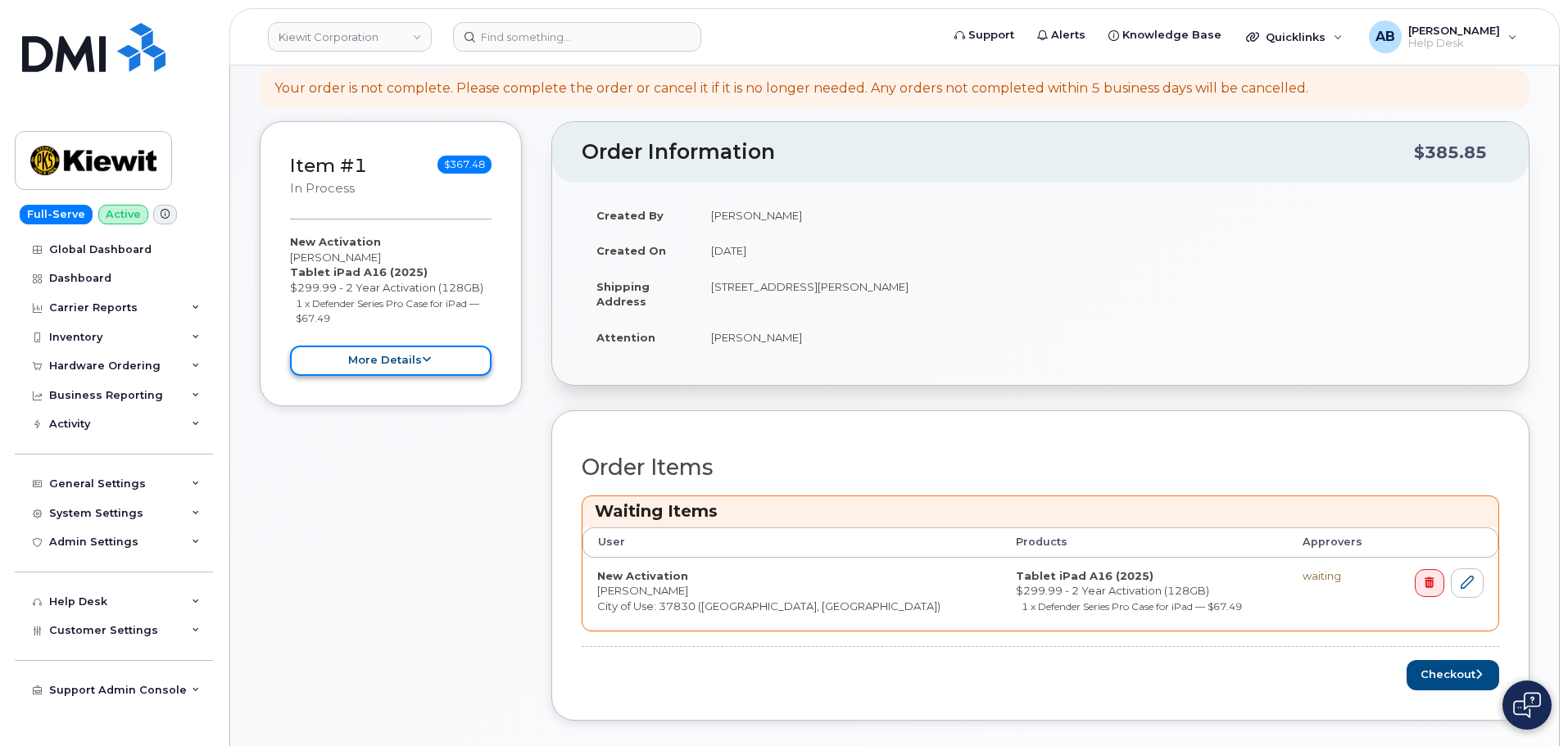
click at [464, 362] on button "more details" at bounding box center [391, 361] width 201 height 31
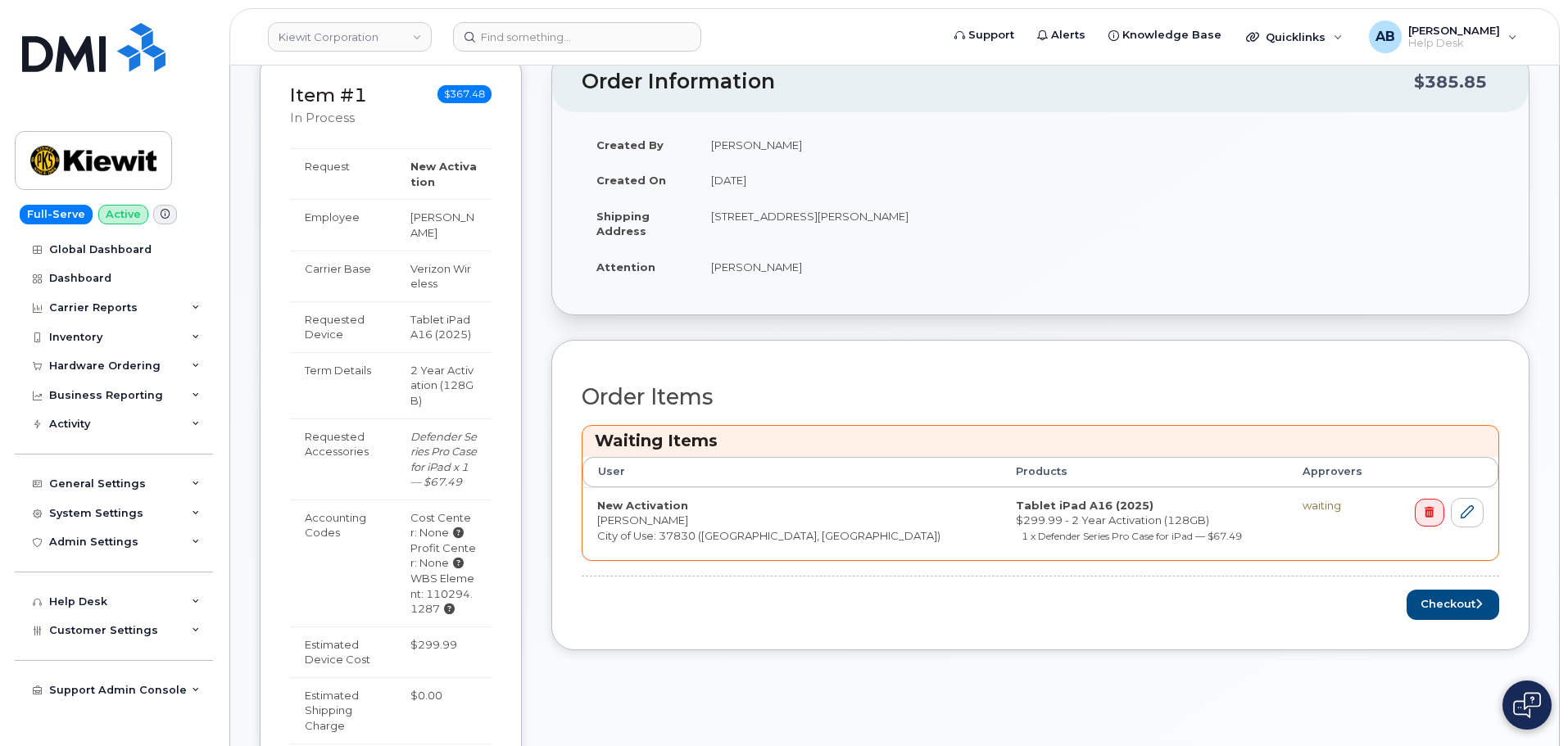
scroll to position [494, 0]
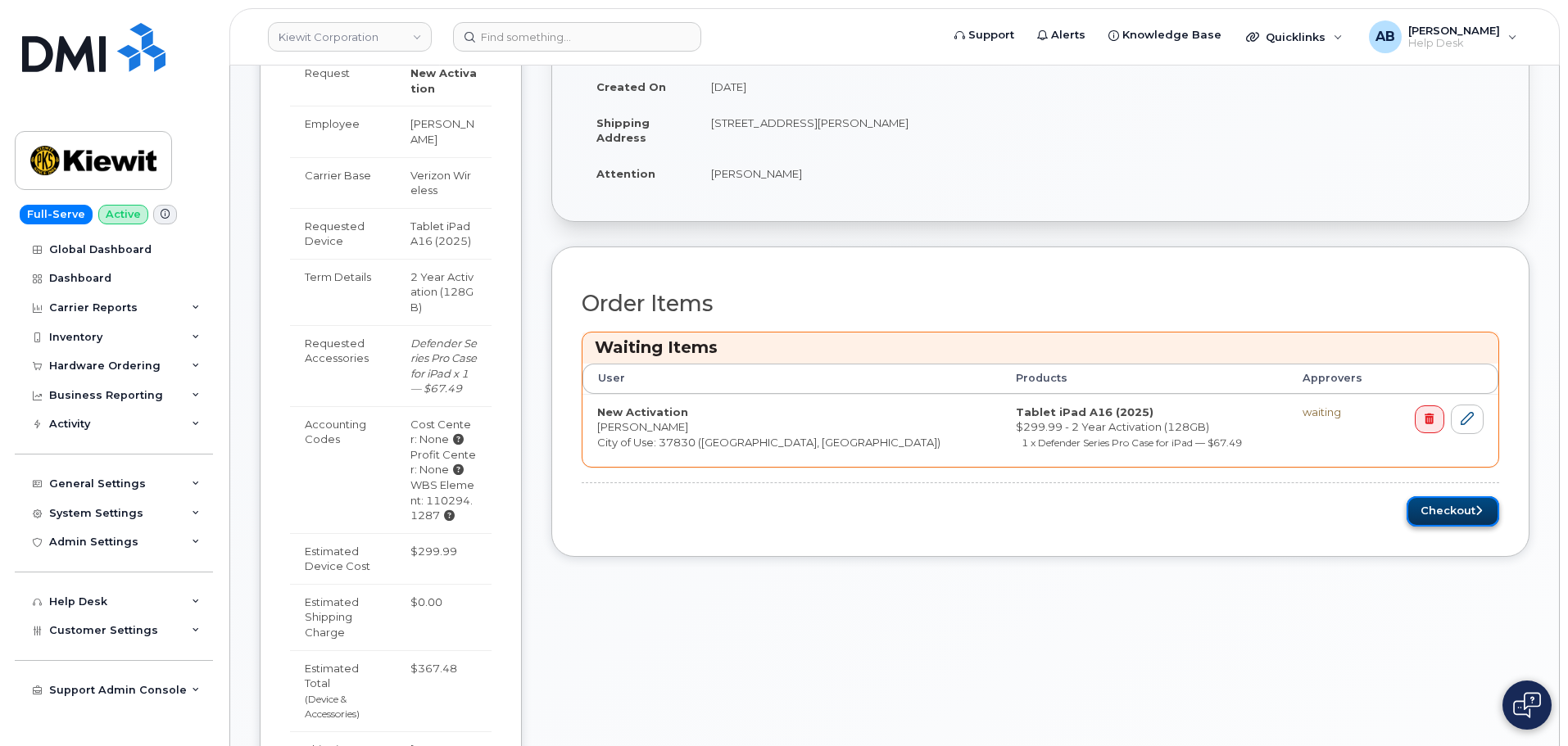
click at [1456, 508] on button "Checkout" at bounding box center [1453, 511] width 93 height 31
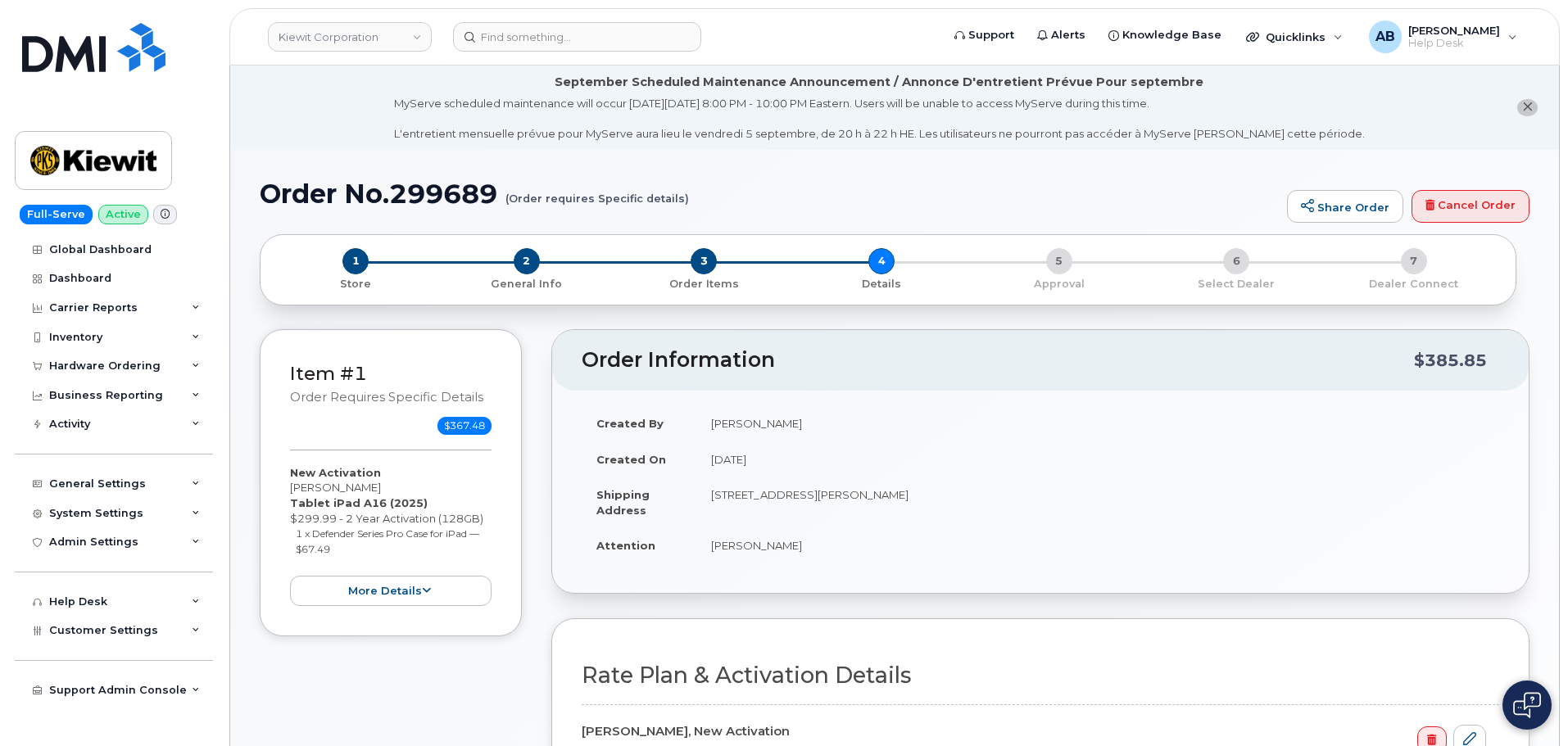
scroll to position [410, 0]
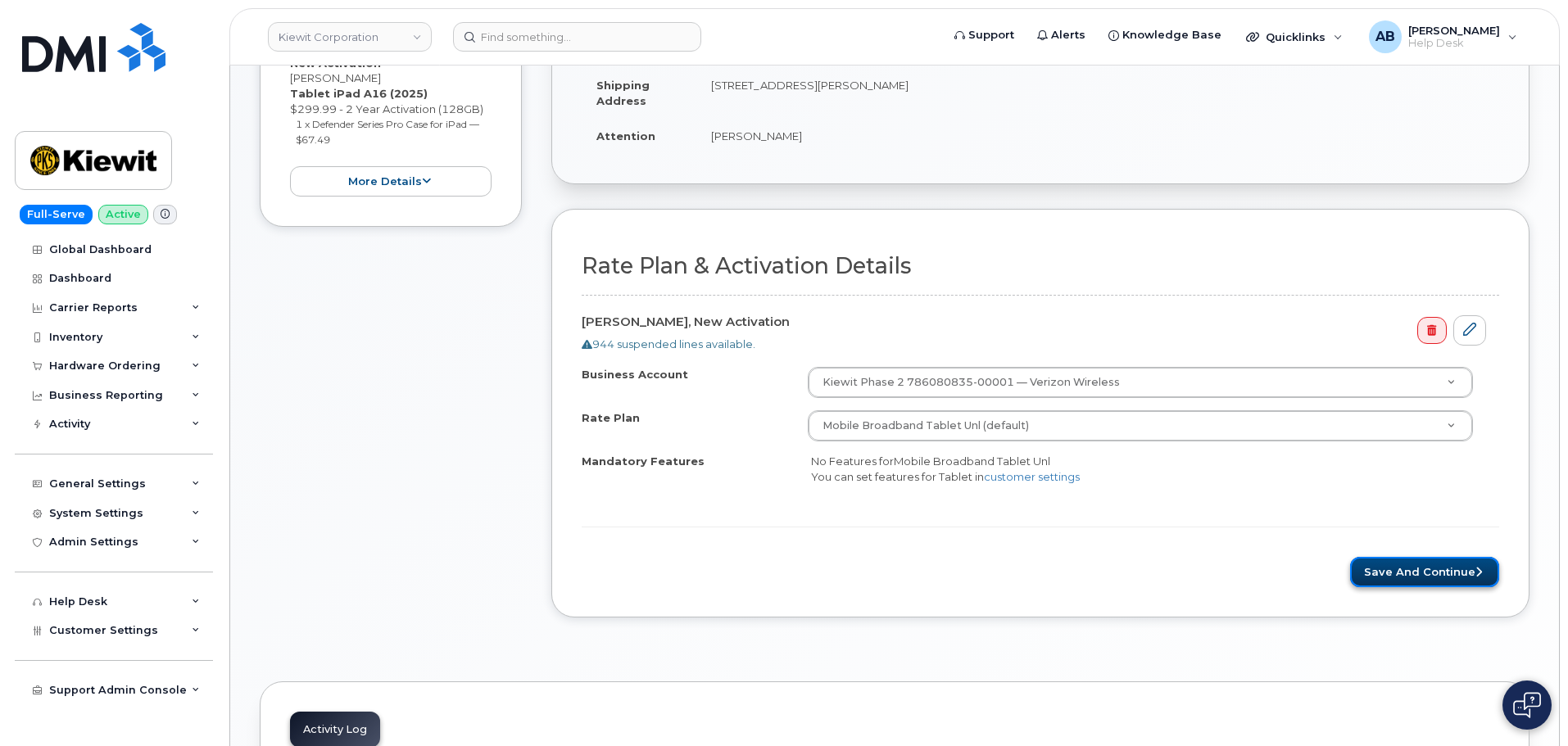
drag, startPoint x: 1404, startPoint y: 559, endPoint x: 1393, endPoint y: 562, distance: 11.4
click at [1404, 559] on button "Save and Continue" at bounding box center [1424, 572] width 149 height 31
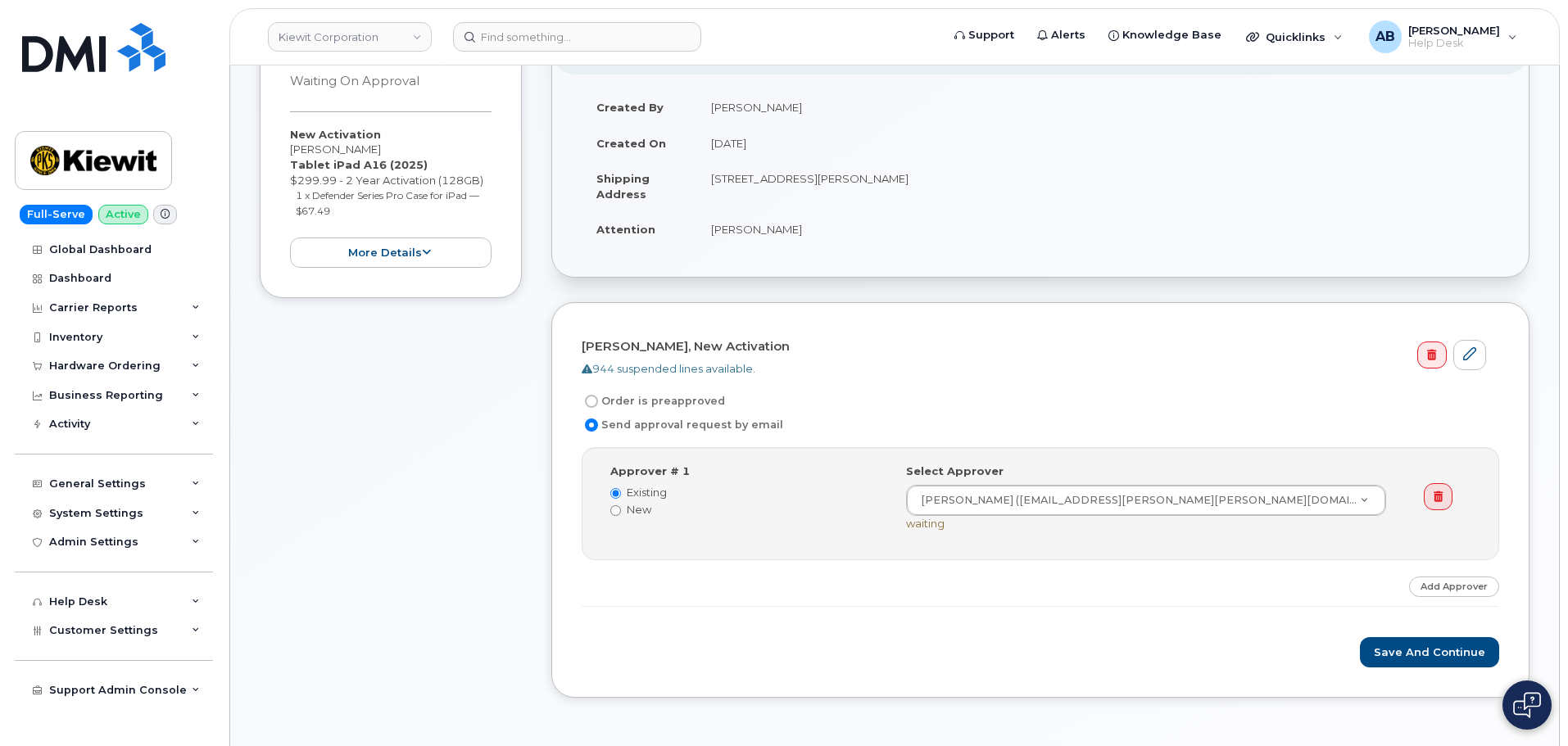
scroll to position [328, 0]
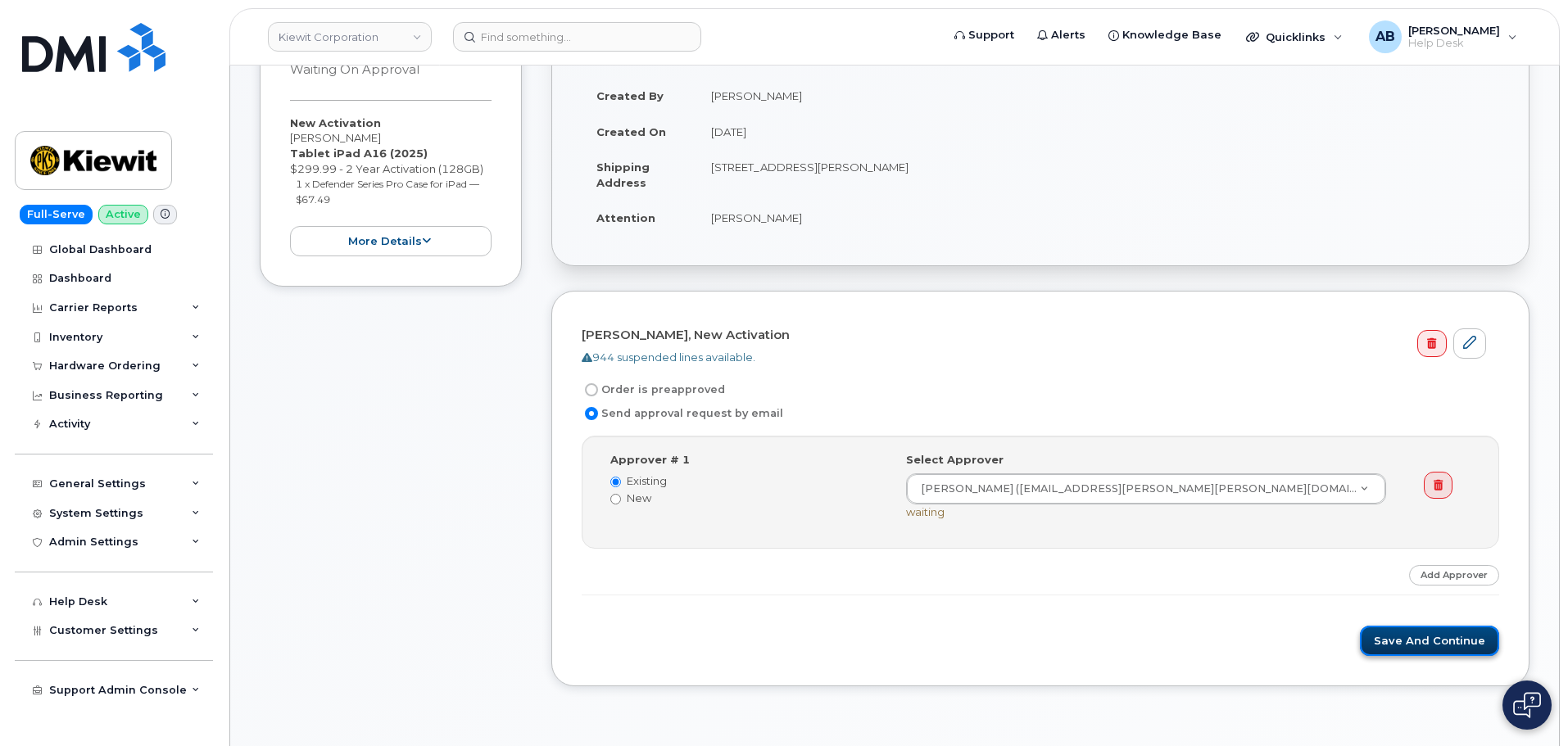
click at [1430, 650] on button "Save and Continue" at bounding box center [1430, 641] width 139 height 31
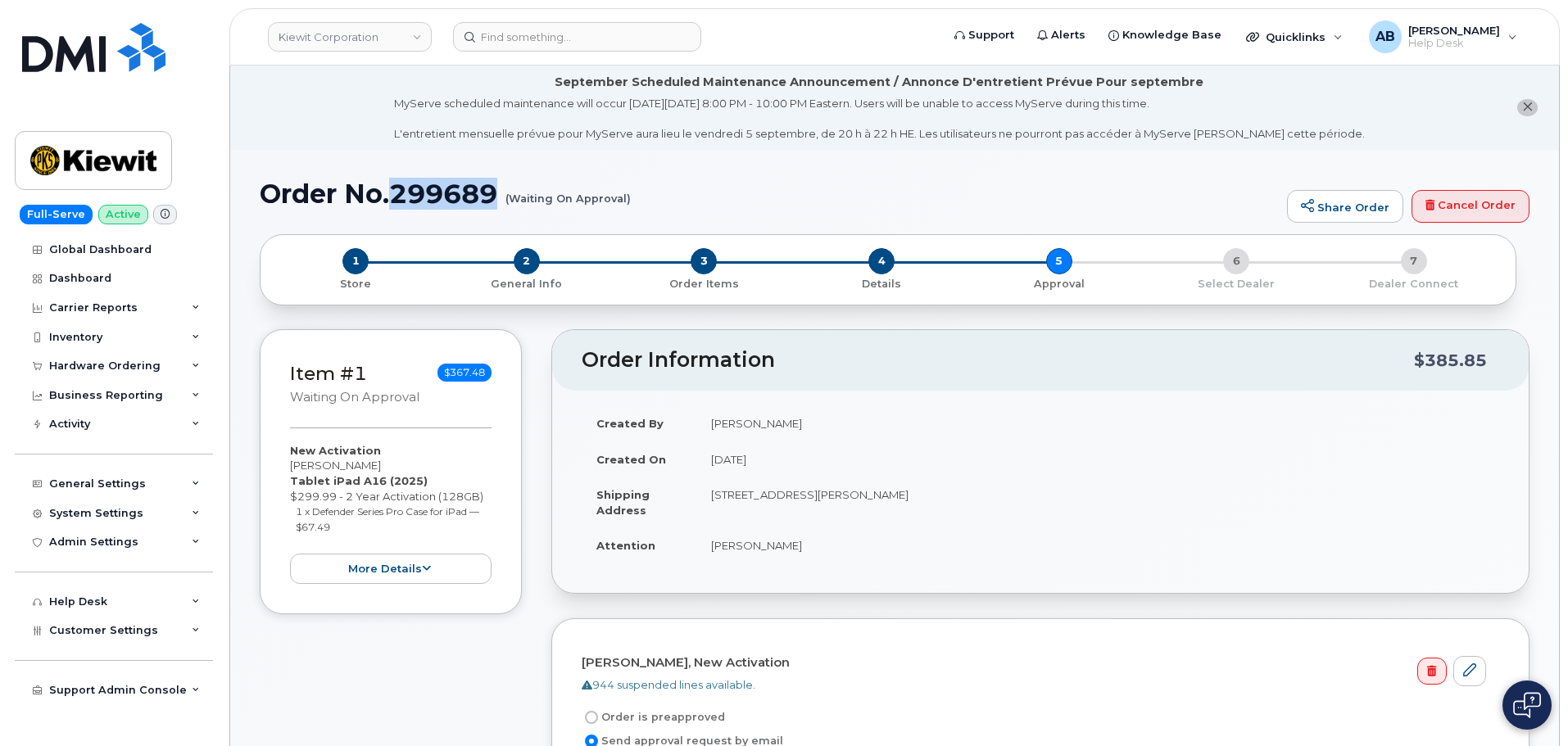
drag, startPoint x: 392, startPoint y: 194, endPoint x: 494, endPoint y: 195, distance: 102.0
click at [494, 195] on h1 "Order No.299689 (Waiting On Approval)" at bounding box center [769, 193] width 1020 height 29
copy h1 "299689"
click at [718, 225] on div "Order No.299689 (Waiting On Approval) Share Order Cancel Order" at bounding box center [894, 206] width 1270 height 55
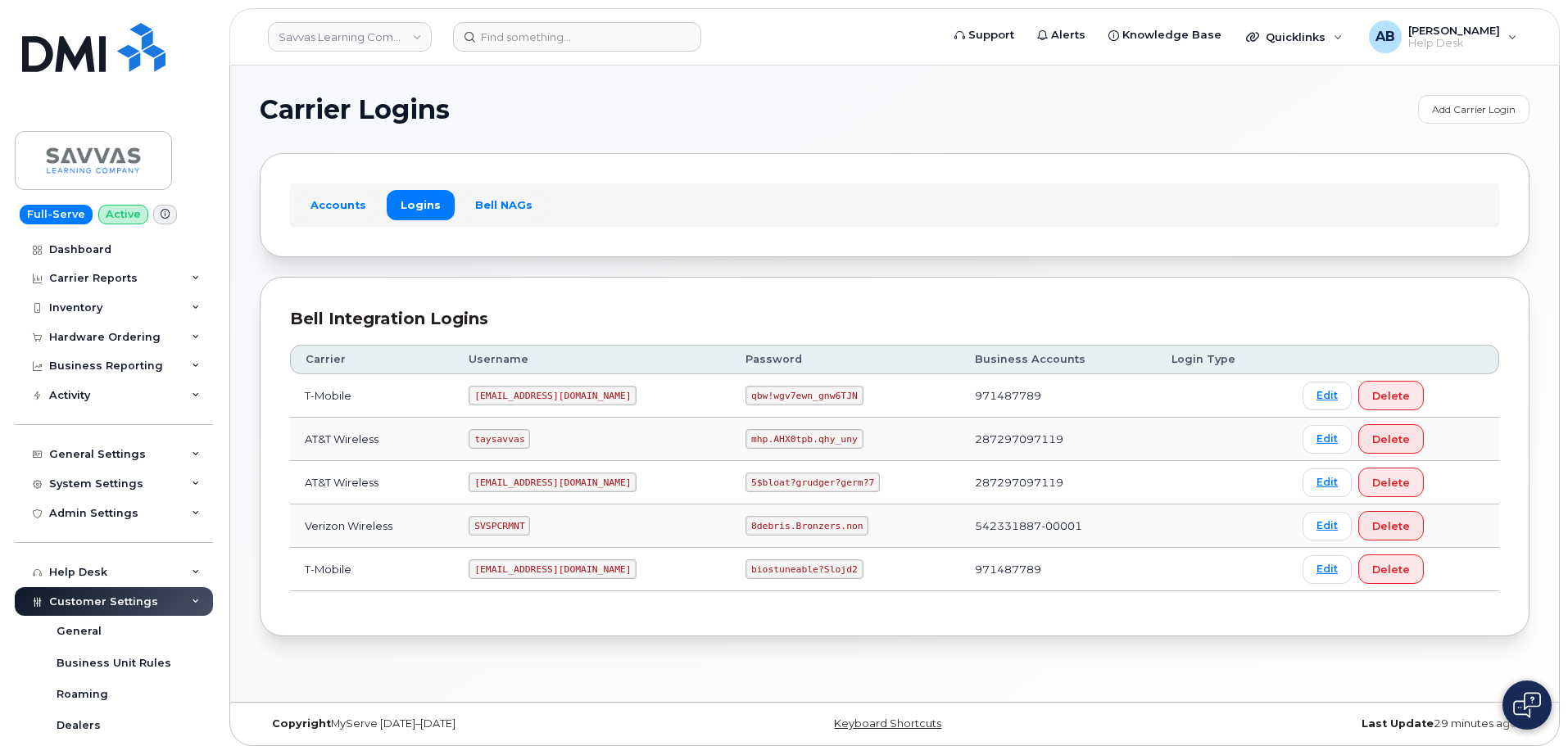
click at [520, 526] on code "SVSPCRMNT" at bounding box center [499, 525] width 61 height 19
click at [520, 525] on code "SVSPCRMNT" at bounding box center [499, 525] width 61 height 19
copy code "SVSPCRMNT"
click at [764, 518] on code "8debris.Bronzers.non" at bounding box center [807, 525] width 122 height 19
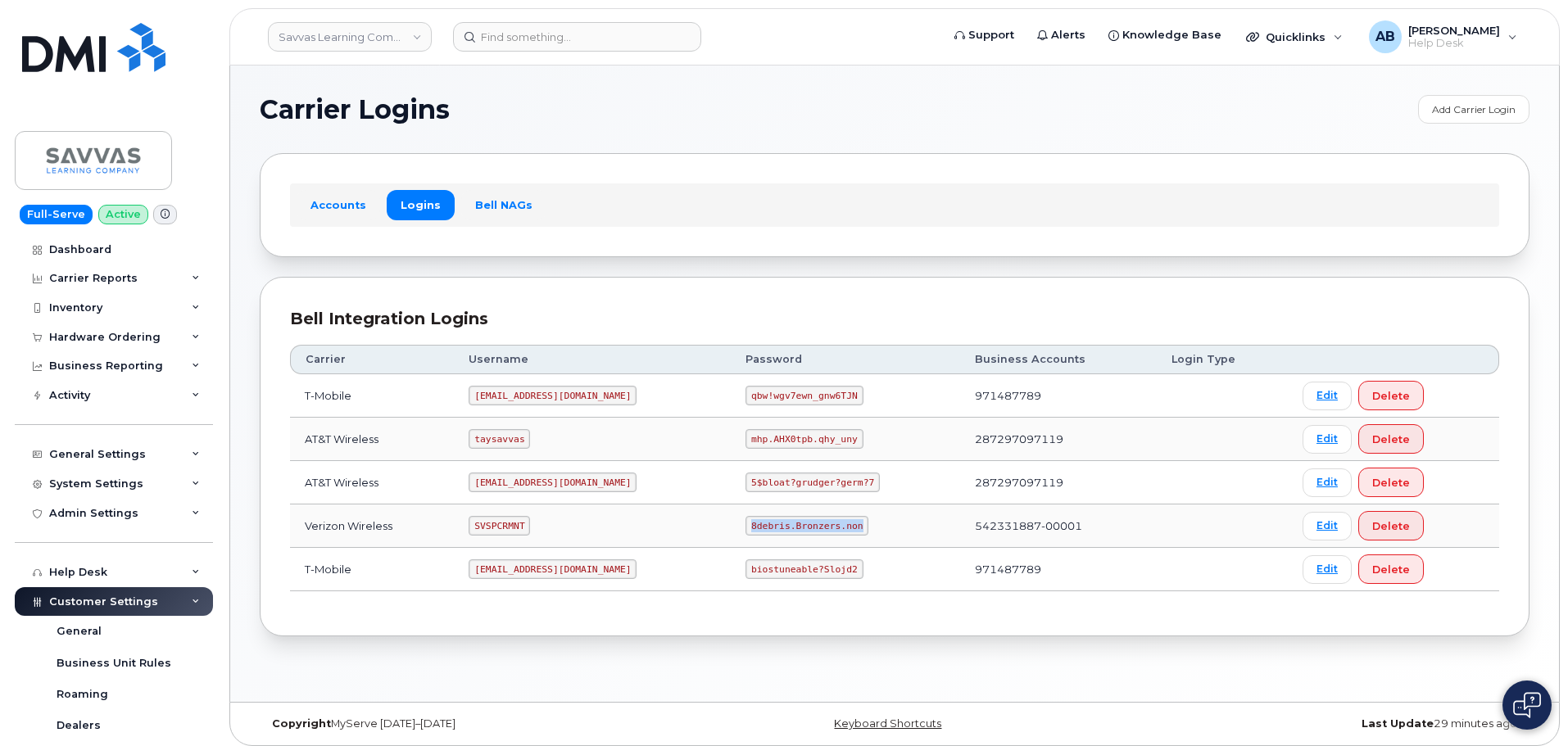
click at [764, 518] on code "8debris.Bronzers.non" at bounding box center [807, 525] width 122 height 19
copy code "8debris.Bronzers.non"
click at [764, 180] on div "Accounts Logins Bell NAGs" at bounding box center [894, 204] width 1270 height 103
